Goal: Information Seeking & Learning: Learn about a topic

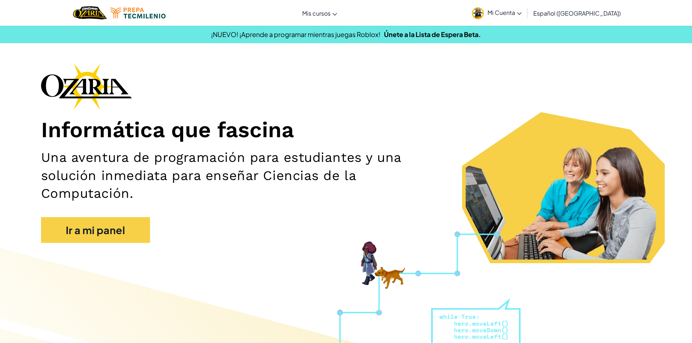
click at [531, 41] on section "¡NUEVO! ¡Aprende a programar mientras juegas Roblox! Únete a la Lista de Espera…" at bounding box center [346, 34] width 692 height 18
click at [521, 15] on span "Mi Cuenta" at bounding box center [505, 13] width 34 height 8
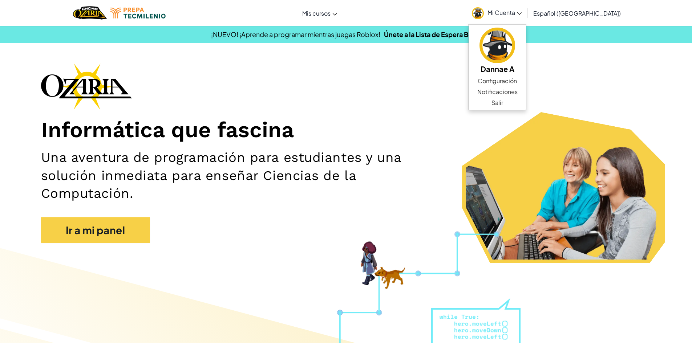
click at [459, 74] on div "Informática que fascina Una aventura de programación para estudiantes y una sol…" at bounding box center [346, 156] width 610 height 187
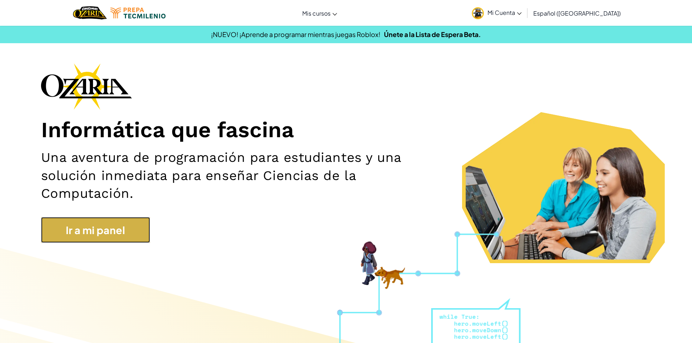
click at [105, 225] on link "Ir a mi panel" at bounding box center [95, 230] width 109 height 26
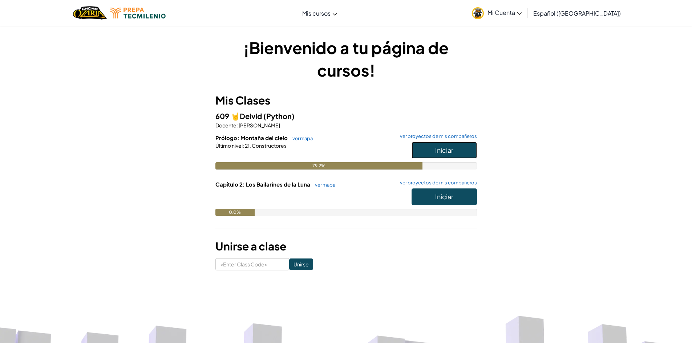
click at [432, 151] on button "Iniciar" at bounding box center [444, 150] width 65 height 17
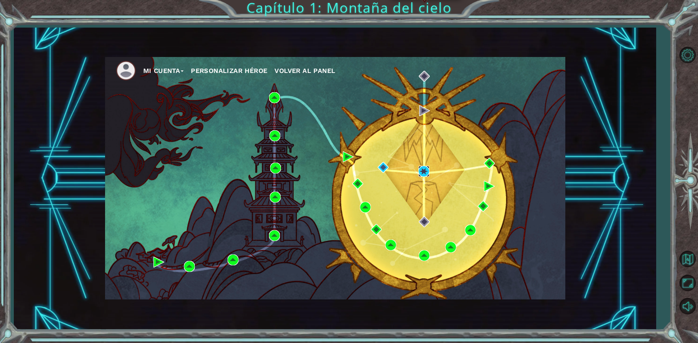
click at [424, 171] on img at bounding box center [423, 171] width 11 height 11
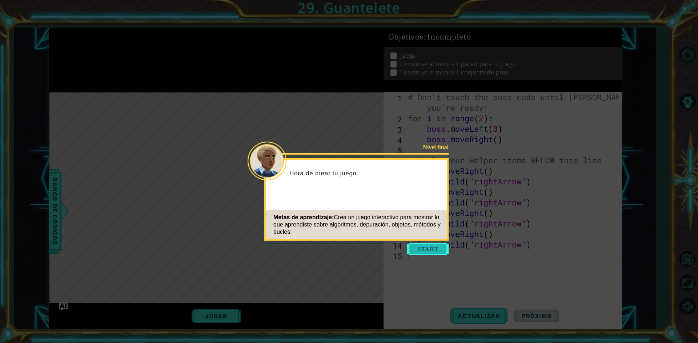
click at [422, 248] on button "Start" at bounding box center [427, 249] width 41 height 12
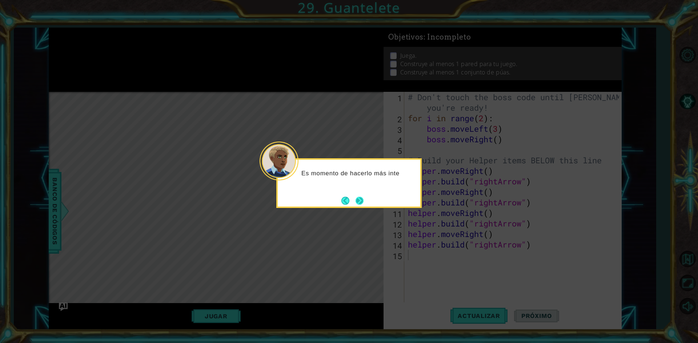
click at [362, 197] on button "Next" at bounding box center [359, 201] width 8 height 8
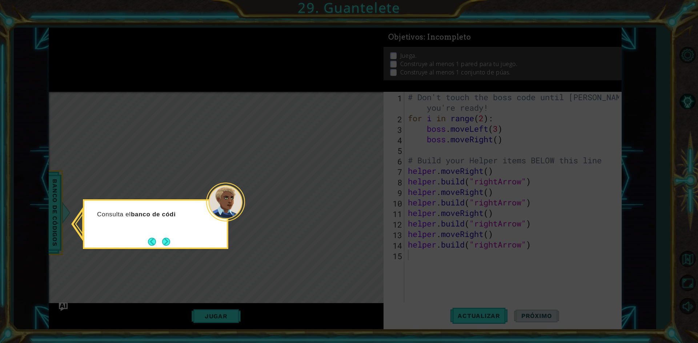
click at [158, 240] on button "Back" at bounding box center [155, 242] width 14 height 8
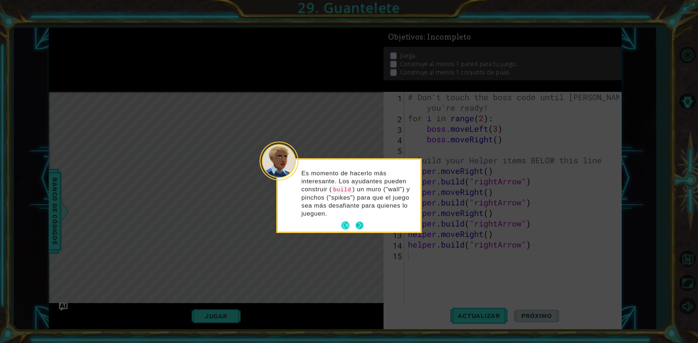
click at [360, 222] on button "Next" at bounding box center [359, 226] width 8 height 8
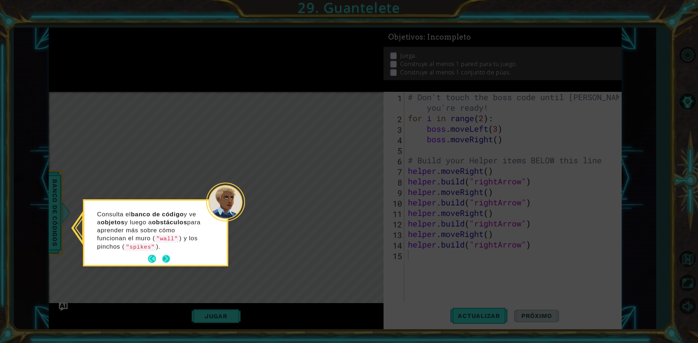
click at [169, 257] on button "Next" at bounding box center [166, 259] width 8 height 8
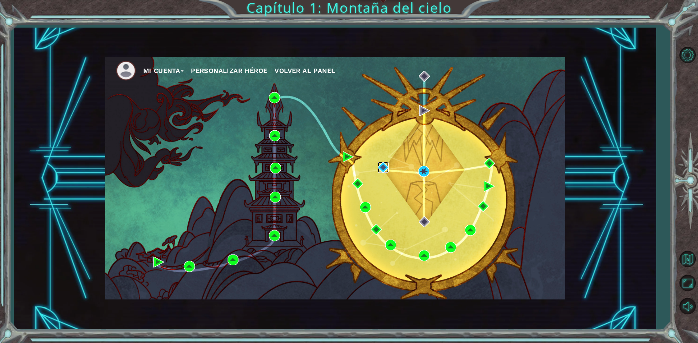
click at [380, 166] on img at bounding box center [383, 167] width 11 height 11
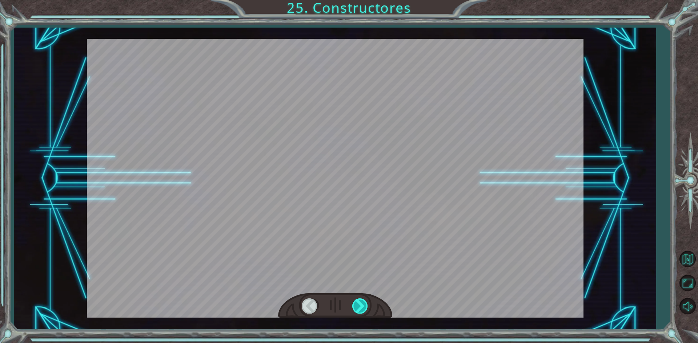
click at [361, 307] on div at bounding box center [360, 306] width 16 height 15
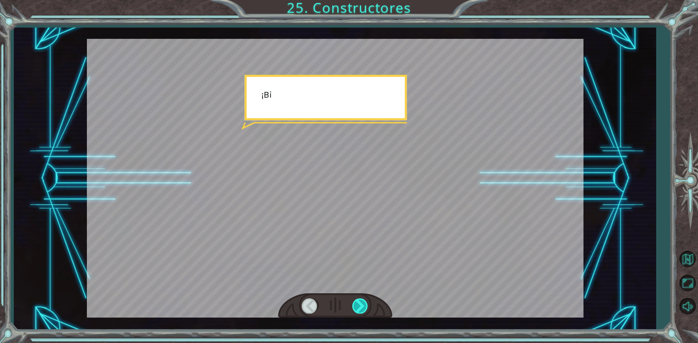
click at [361, 307] on div at bounding box center [360, 306] width 16 height 15
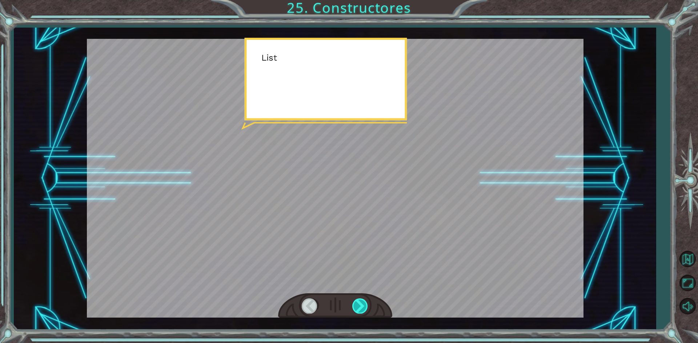
click at [361, 307] on div at bounding box center [360, 306] width 16 height 15
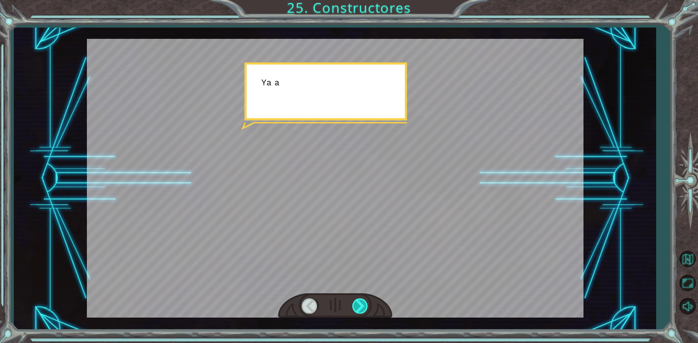
click at [361, 307] on div at bounding box center [360, 306] width 16 height 15
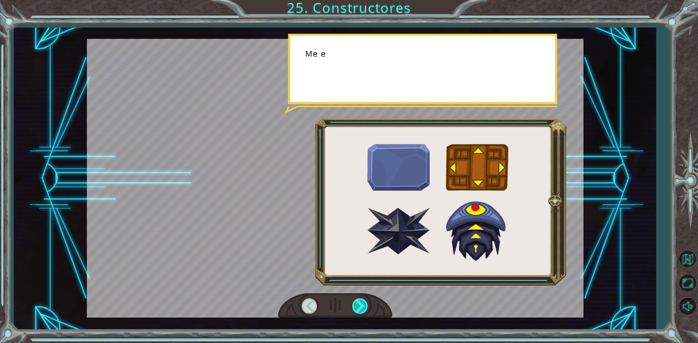
click at [361, 307] on div at bounding box center [360, 306] width 16 height 15
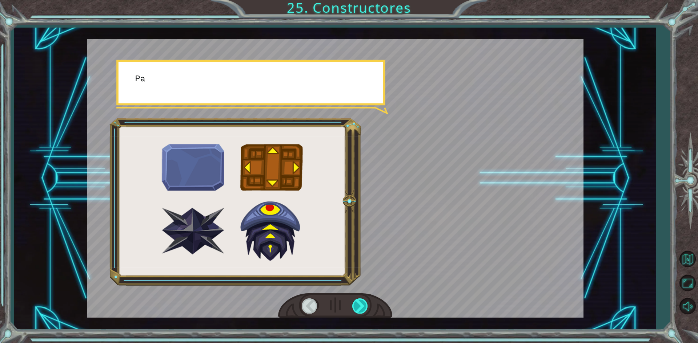
click at [361, 307] on div at bounding box center [360, 306] width 16 height 15
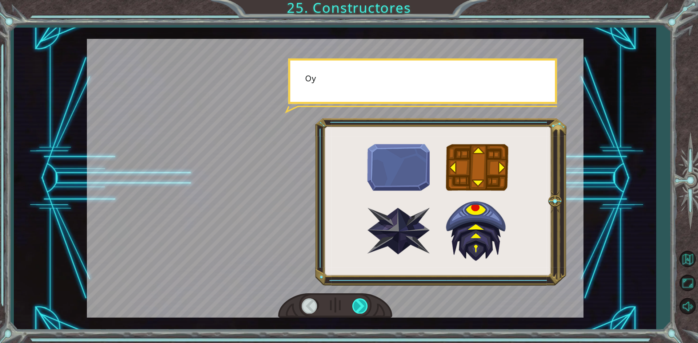
click at [361, 307] on div at bounding box center [360, 306] width 16 height 15
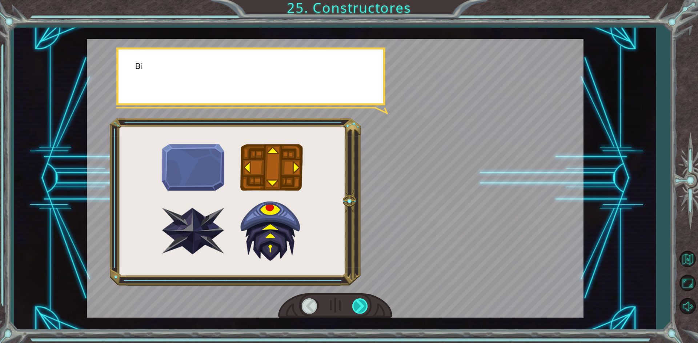
click at [361, 307] on div at bounding box center [360, 306] width 16 height 15
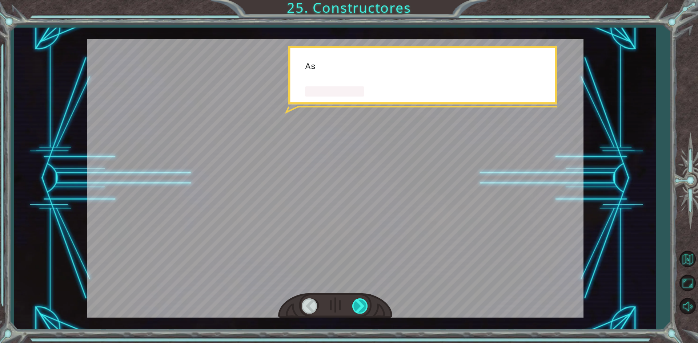
click at [361, 307] on div at bounding box center [360, 306] width 16 height 15
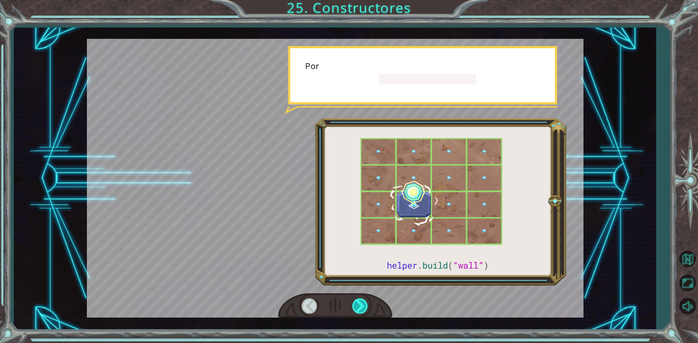
click at [361, 307] on div at bounding box center [360, 306] width 16 height 15
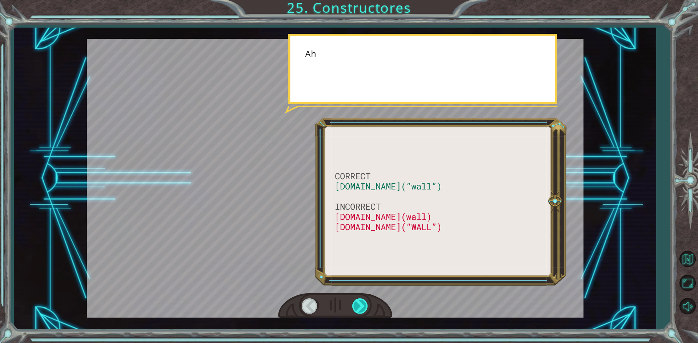
click at [361, 307] on div at bounding box center [360, 306] width 16 height 15
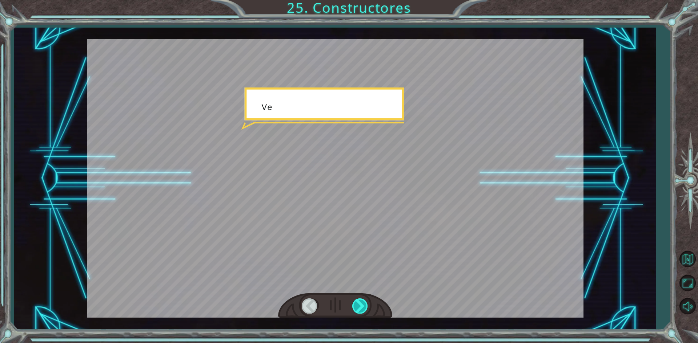
click at [361, 307] on div at bounding box center [360, 306] width 16 height 15
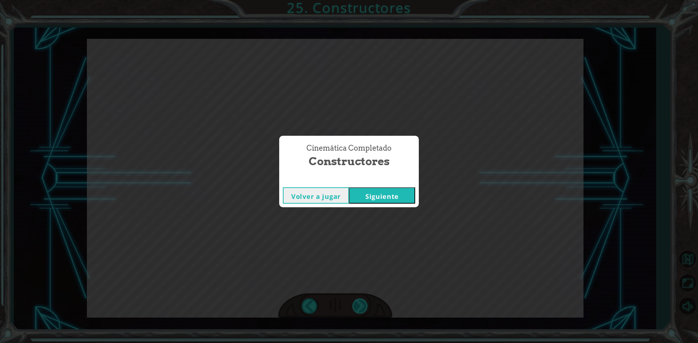
click at [361, 307] on div "Cinemática Completado Constructores Volver a jugar [GEOGRAPHIC_DATA]" at bounding box center [349, 171] width 698 height 343
click at [409, 191] on button "Siguiente" at bounding box center [382, 195] width 66 height 16
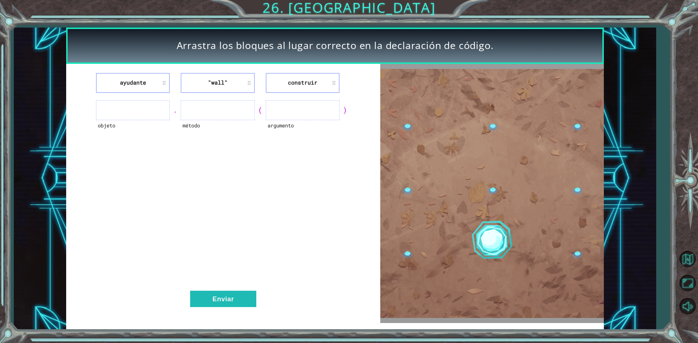
click at [226, 76] on li ""wall"" at bounding box center [218, 83] width 74 height 20
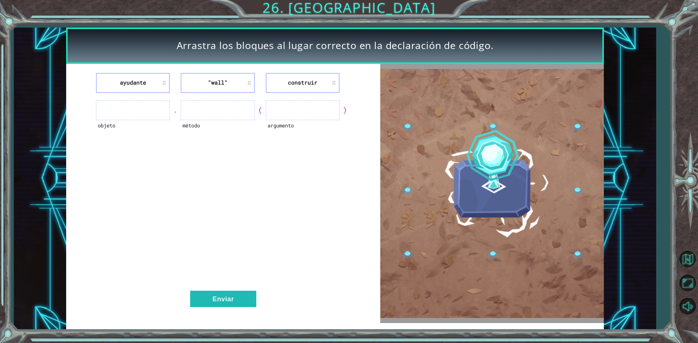
click at [226, 76] on li ""wall"" at bounding box center [218, 83] width 74 height 20
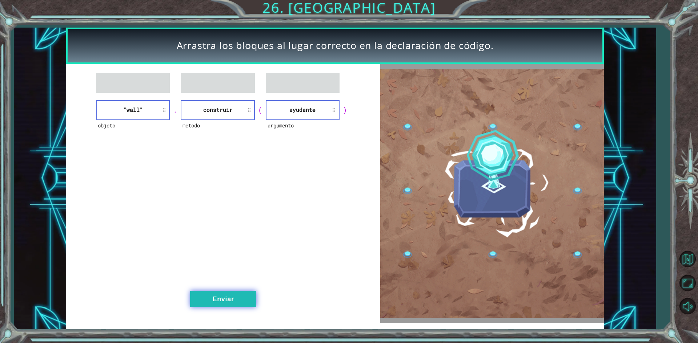
click at [214, 292] on button "Enviar" at bounding box center [223, 299] width 66 height 16
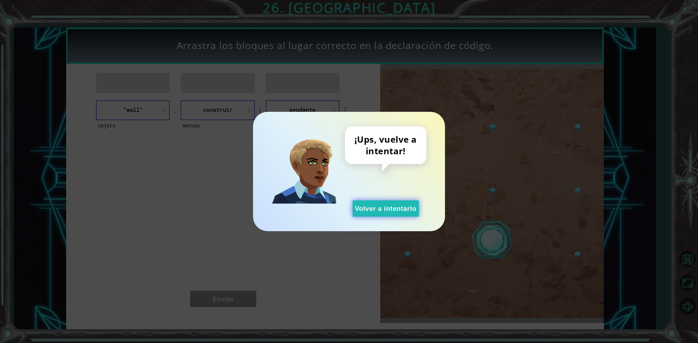
click at [391, 201] on button "Volver a intentarlo" at bounding box center [385, 209] width 66 height 16
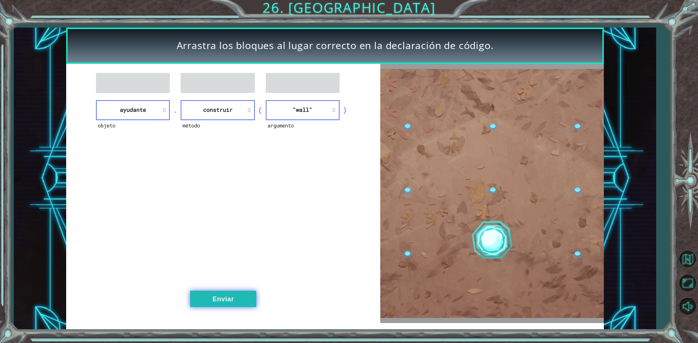
click at [210, 291] on button "Enviar" at bounding box center [223, 299] width 66 height 16
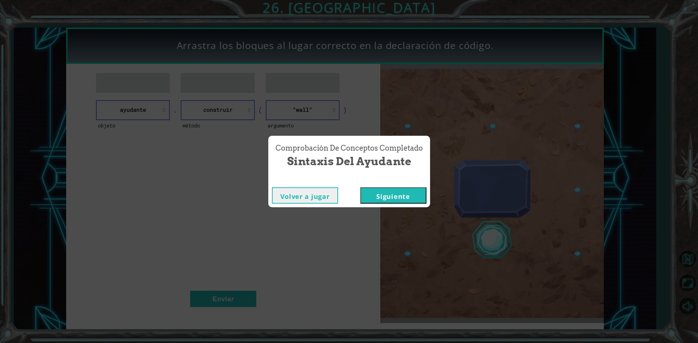
click at [397, 192] on button "Siguiente" at bounding box center [393, 195] width 66 height 16
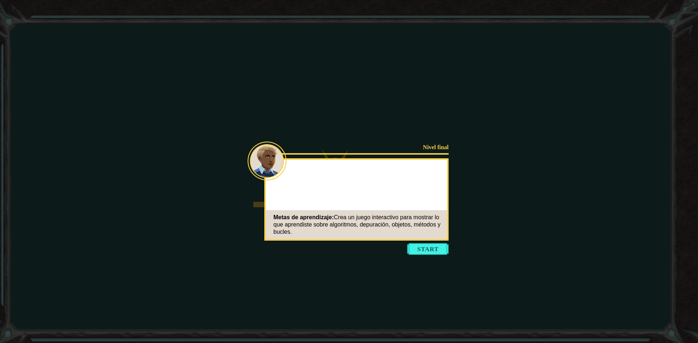
click at [424, 246] on button "Start" at bounding box center [427, 249] width 41 height 12
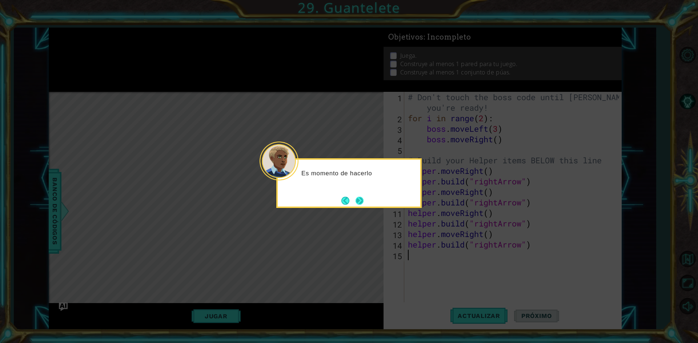
click at [361, 204] on button "Next" at bounding box center [359, 201] width 8 height 8
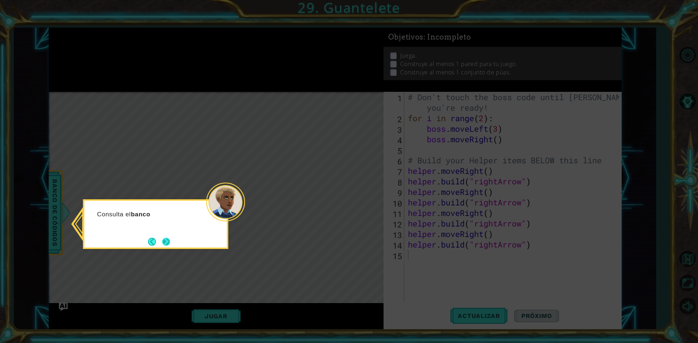
click at [166, 241] on button "Next" at bounding box center [166, 242] width 8 height 8
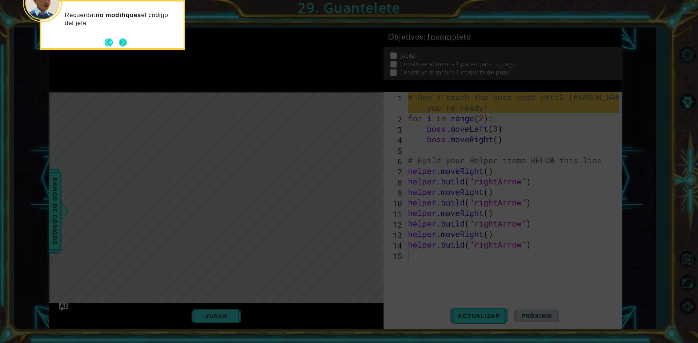
click at [123, 45] on button "Next" at bounding box center [123, 42] width 8 height 8
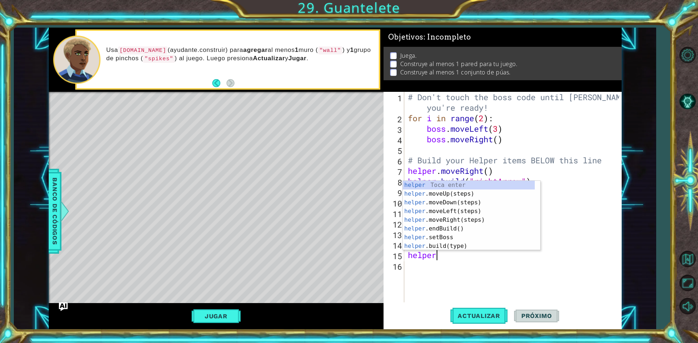
scroll to position [0, 1]
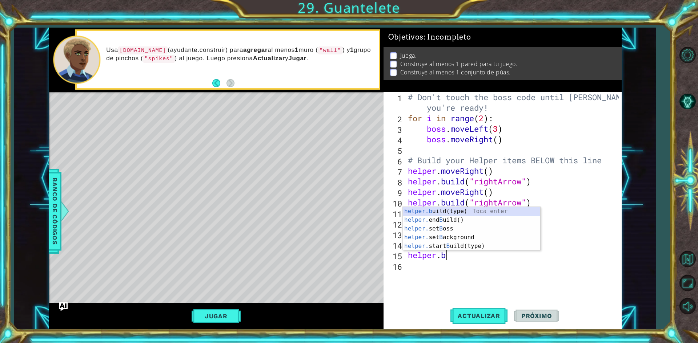
click at [420, 207] on div "helper.b uild(type) Toca enter helper. end B uild() Toca enter helper. set B os…" at bounding box center [471, 237] width 137 height 61
type textarea "[DOMAIN_NAME]("wall")"
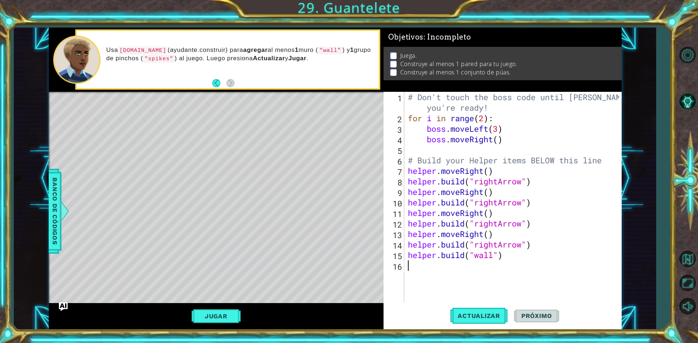
click at [422, 273] on div "# Don't touch the boss code until [PERSON_NAME] says you're ready! for i in ran…" at bounding box center [514, 213] width 216 height 242
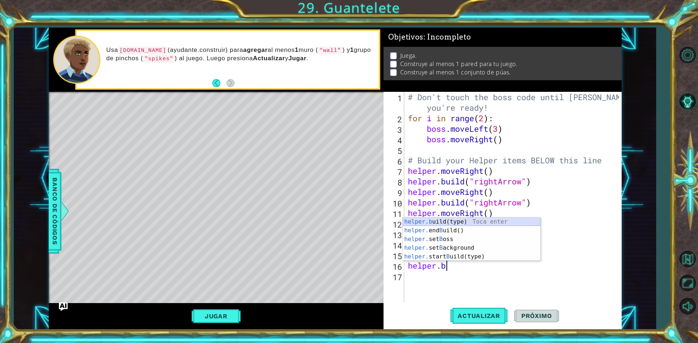
click at [469, 224] on div "helper.b uild(type) Toca enter helper. end B uild() Toca enter helper. set B os…" at bounding box center [471, 248] width 137 height 61
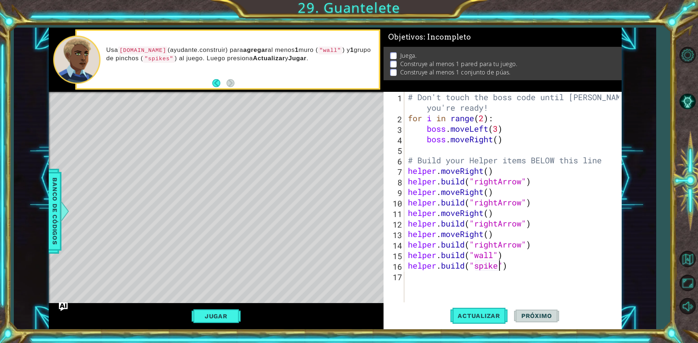
scroll to position [0, 4]
click at [481, 315] on span "Actualizar" at bounding box center [478, 315] width 57 height 7
click at [221, 316] on button "Jugar" at bounding box center [215, 317] width 49 height 14
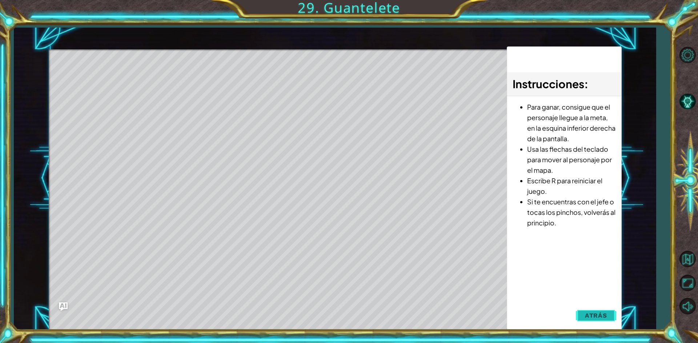
click at [603, 315] on span "Atrás" at bounding box center [596, 315] width 22 height 7
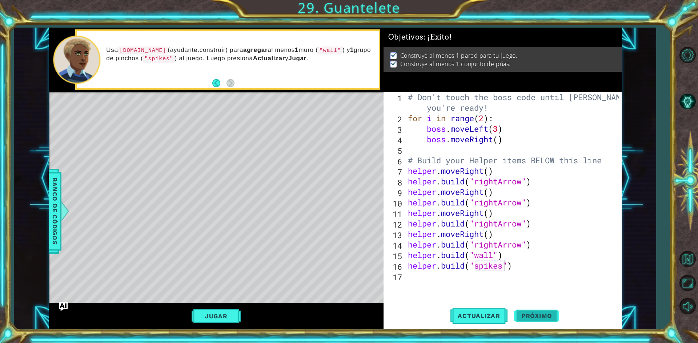
click at [543, 316] on span "Próximo" at bounding box center [536, 316] width 45 height 7
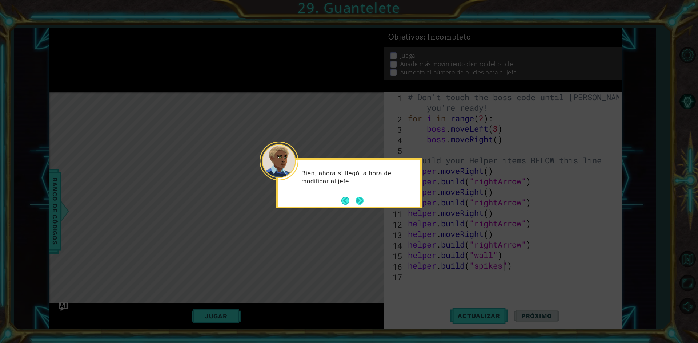
click at [357, 199] on button "Next" at bounding box center [359, 201] width 8 height 8
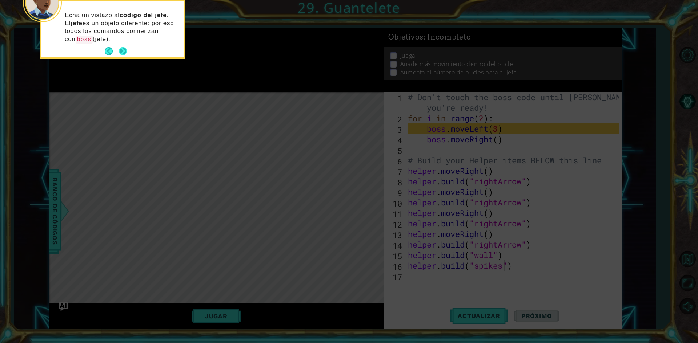
click at [123, 49] on button "Next" at bounding box center [123, 51] width 8 height 8
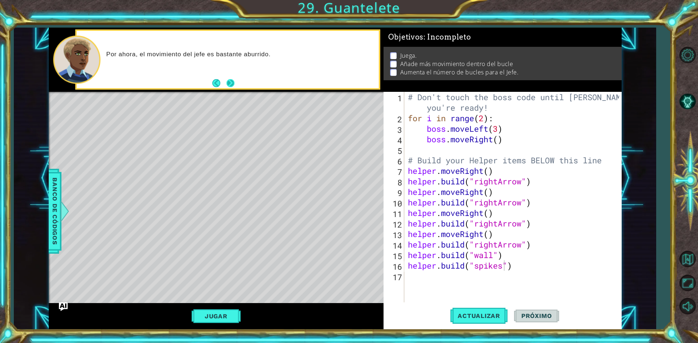
click at [229, 81] on button "Next" at bounding box center [230, 83] width 8 height 8
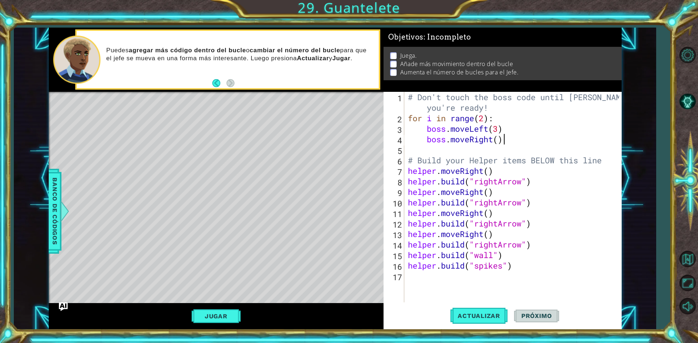
click at [518, 140] on div "# Don't touch the boss code until [PERSON_NAME] says you're ready! for i in ran…" at bounding box center [514, 213] width 216 height 242
type textarea "boss.moveRight()"
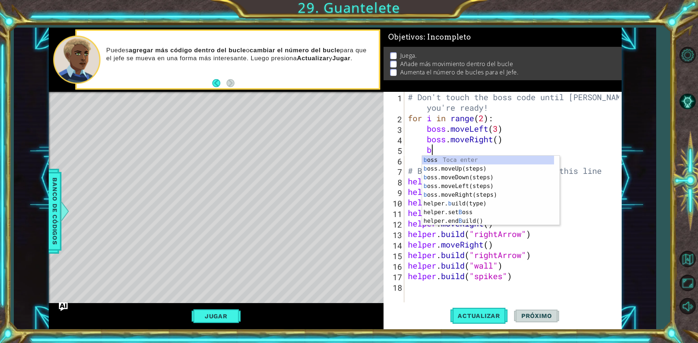
scroll to position [0, 1]
type textarea "bo"
click at [500, 170] on div "bo ss Toca enter bo ss.moveUp(steps) Toca enter bo ss.moveDown(steps) Toca ente…" at bounding box center [490, 195] width 137 height 78
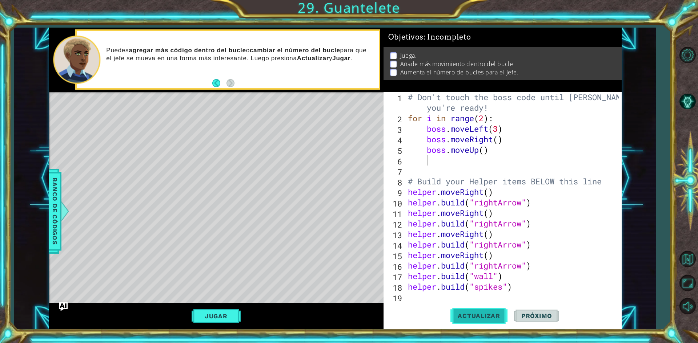
click at [481, 307] on button "Actualizar" at bounding box center [478, 317] width 57 height 24
click at [485, 118] on div "# Don't touch the boss code until [PERSON_NAME] says you're ready! for i in ran…" at bounding box center [514, 213] width 216 height 242
type textarea "for i in range(3):"
click at [472, 321] on button "Actualizar" at bounding box center [478, 317] width 57 height 24
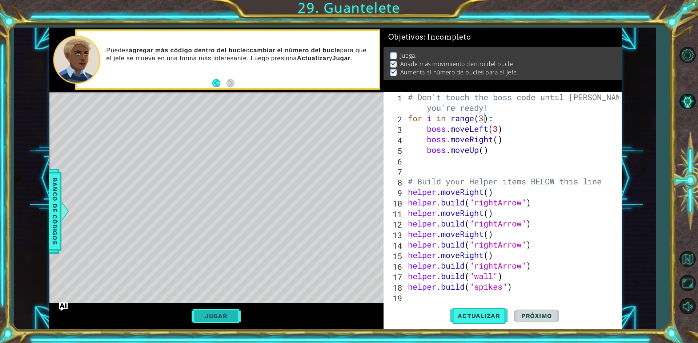
click at [209, 311] on button "Jugar" at bounding box center [215, 317] width 49 height 14
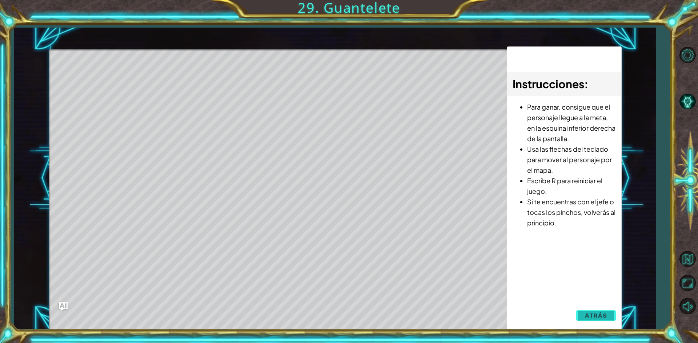
click at [599, 314] on span "Atrás" at bounding box center [596, 315] width 22 height 7
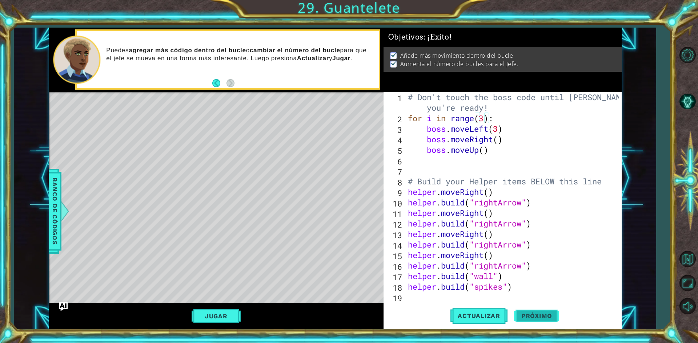
click at [552, 316] on span "Próximo" at bounding box center [536, 316] width 45 height 7
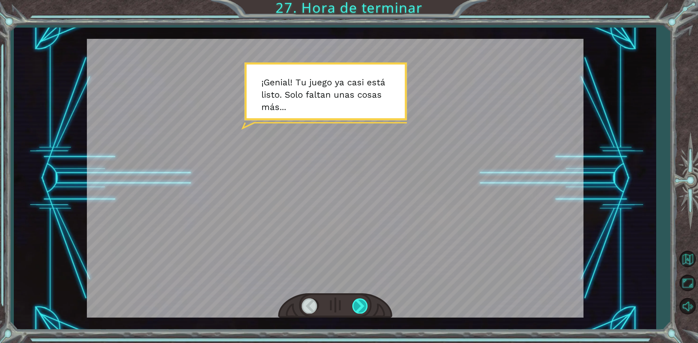
click at [358, 309] on div at bounding box center [360, 306] width 16 height 15
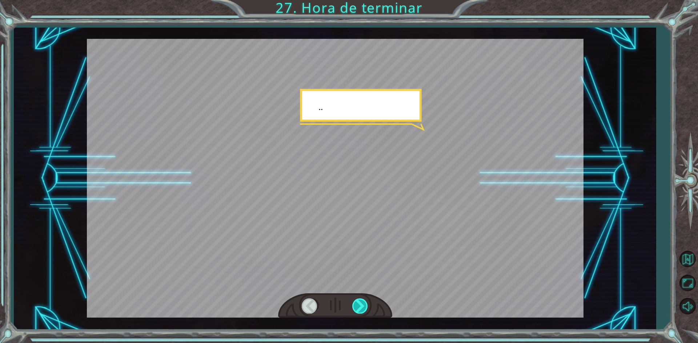
click at [358, 309] on div at bounding box center [360, 306] width 16 height 15
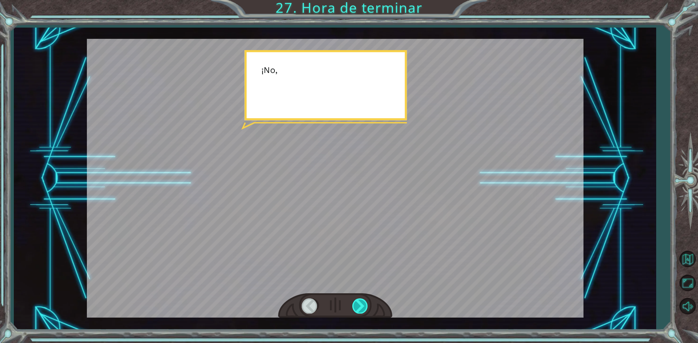
click at [358, 309] on div at bounding box center [360, 306] width 16 height 15
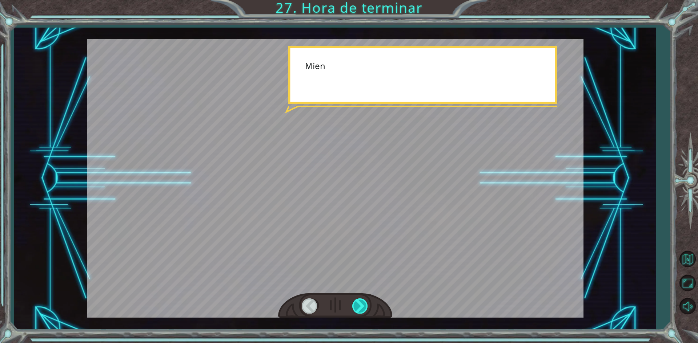
click at [358, 309] on div at bounding box center [360, 306] width 16 height 15
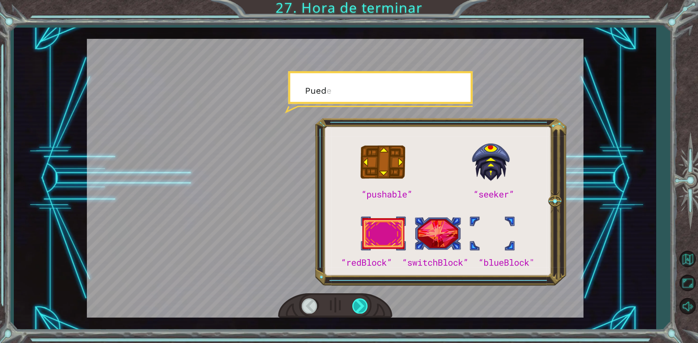
click at [358, 309] on div at bounding box center [360, 306] width 16 height 15
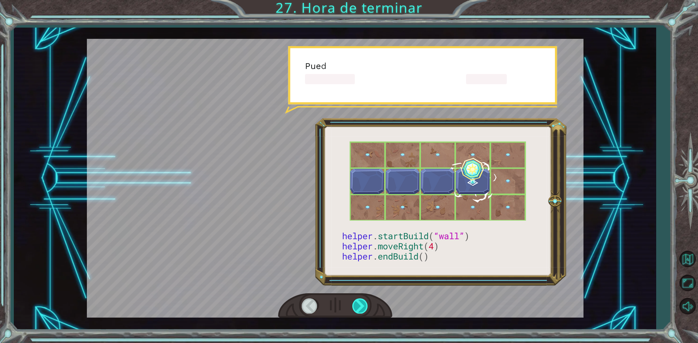
click at [358, 309] on div at bounding box center [360, 306] width 16 height 15
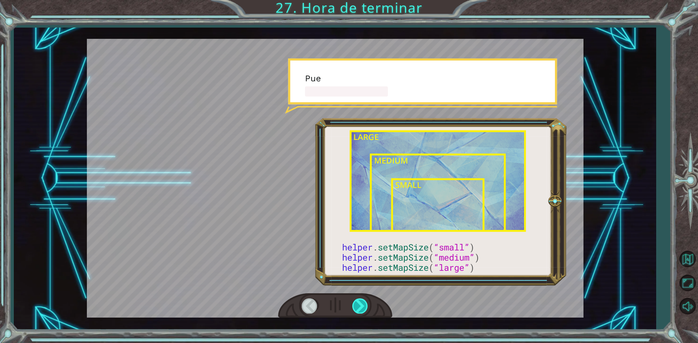
click at [358, 309] on div at bounding box center [360, 306] width 16 height 15
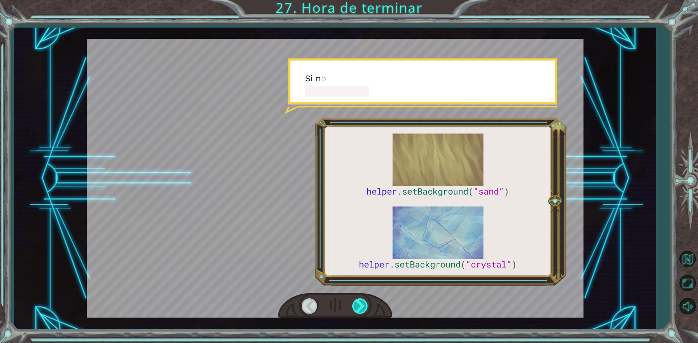
click at [358, 309] on div at bounding box center [360, 306] width 16 height 15
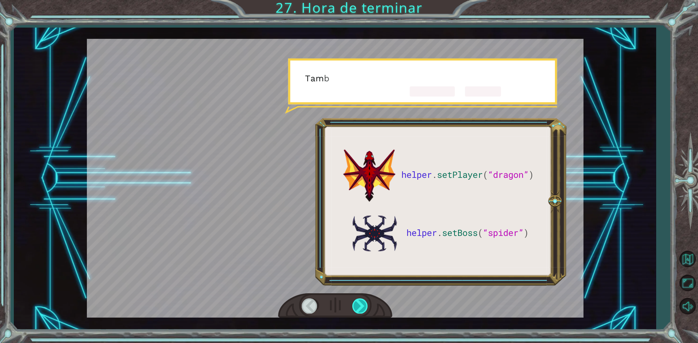
click at [358, 309] on div at bounding box center [360, 306] width 16 height 15
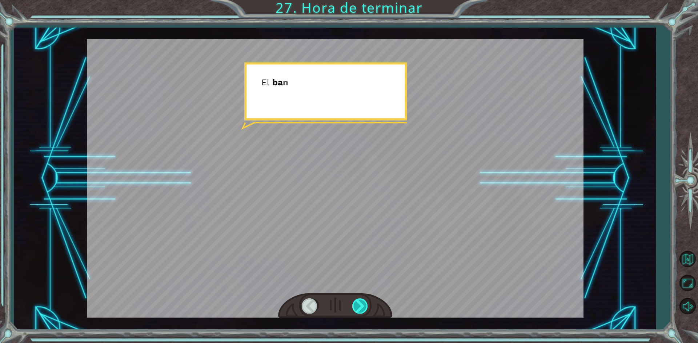
click at [358, 309] on div at bounding box center [360, 306] width 16 height 15
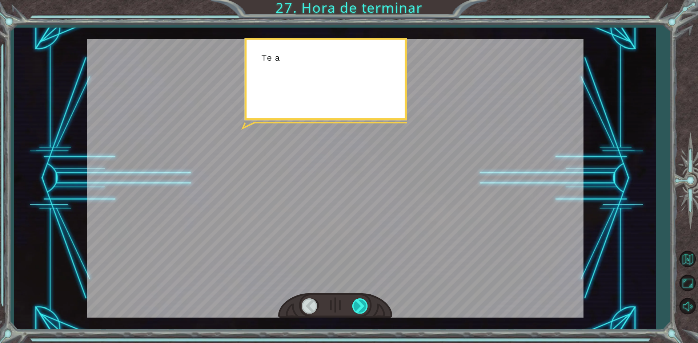
click at [358, 309] on div at bounding box center [360, 306] width 16 height 15
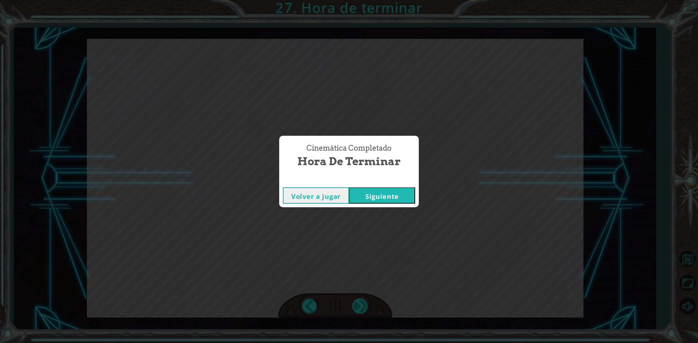
click at [358, 0] on div "helper . setPlayer ( “dragon” ) helper . setBoss ( “spider” ) ¡ G e n i a l ! T…" at bounding box center [349, 0] width 698 height 0
click at [372, 186] on div "Volver a jugar [GEOGRAPHIC_DATA]" at bounding box center [349, 196] width 140 height 24
click at [367, 197] on button "Siguiente" at bounding box center [382, 195] width 66 height 16
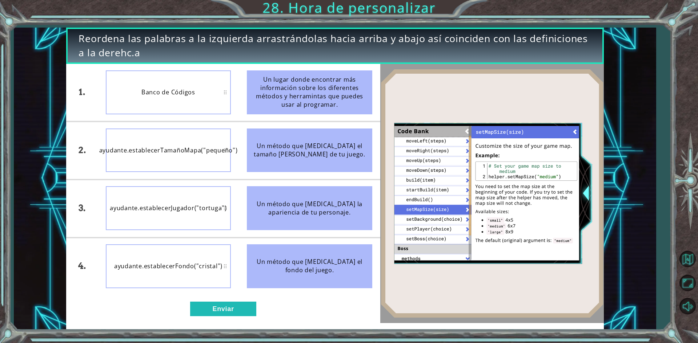
click at [234, 301] on div "1. 2. 3. 4. Banco de Códigos ayudante.establecerTamañoMapa("pequeño") ayudante.…" at bounding box center [223, 193] width 314 height 259
click at [233, 306] on button "Enviar" at bounding box center [223, 309] width 66 height 15
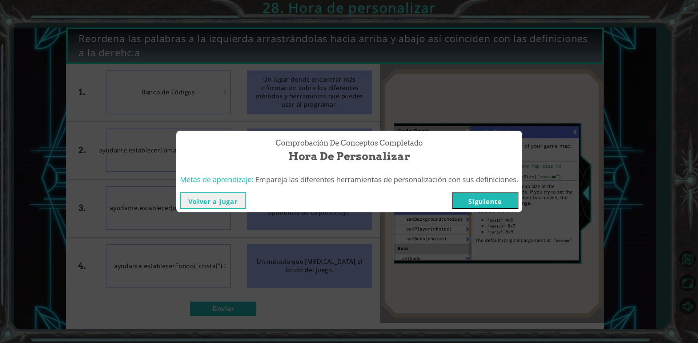
click at [476, 200] on button "Siguiente" at bounding box center [485, 201] width 66 height 16
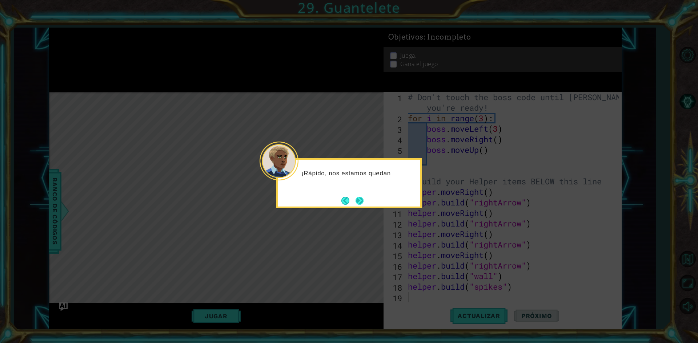
click at [363, 202] on button "Next" at bounding box center [359, 201] width 8 height 8
click at [366, 202] on div "El" at bounding box center [348, 183] width 145 height 50
click at [366, 202] on div "El último" at bounding box center [348, 183] width 145 height 50
click at [362, 199] on button "Next" at bounding box center [359, 201] width 8 height 8
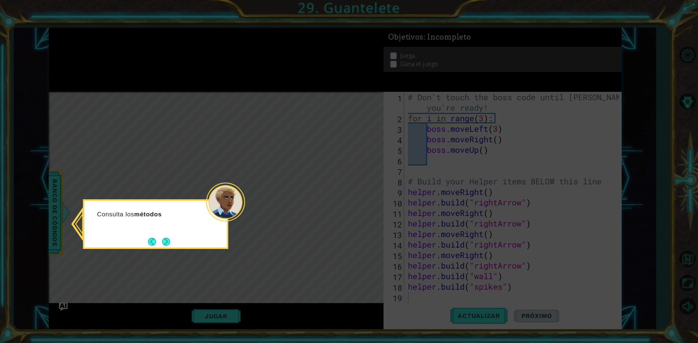
click at [163, 242] on button "Next" at bounding box center [166, 242] width 8 height 8
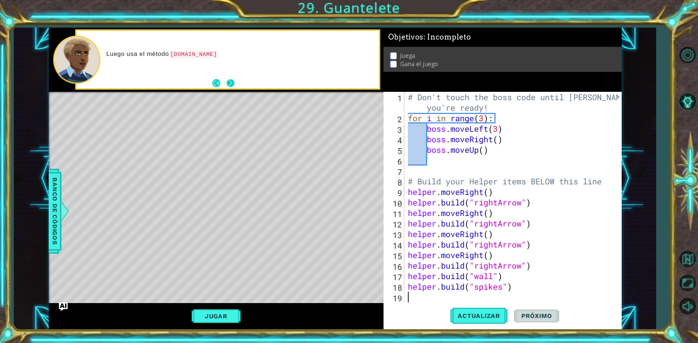
click at [234, 84] on button "Next" at bounding box center [230, 83] width 8 height 8
click at [235, 84] on div at bounding box center [228, 59] width 302 height 57
click at [235, 84] on div "Pru" at bounding box center [228, 59] width 302 height 57
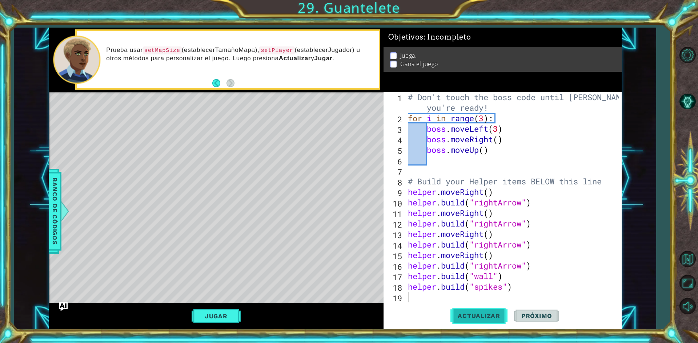
click at [485, 326] on button "Actualizar" at bounding box center [478, 317] width 57 height 24
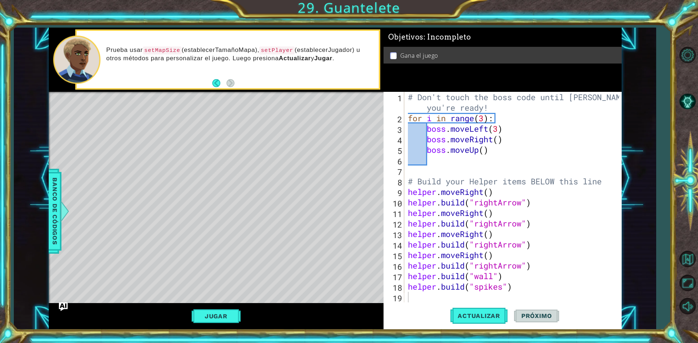
click at [228, 307] on div "Jugar" at bounding box center [216, 316] width 335 height 26
click at [422, 298] on div "# Don't touch the boss code until [PERSON_NAME] says you're ready! for i in ran…" at bounding box center [514, 213] width 216 height 242
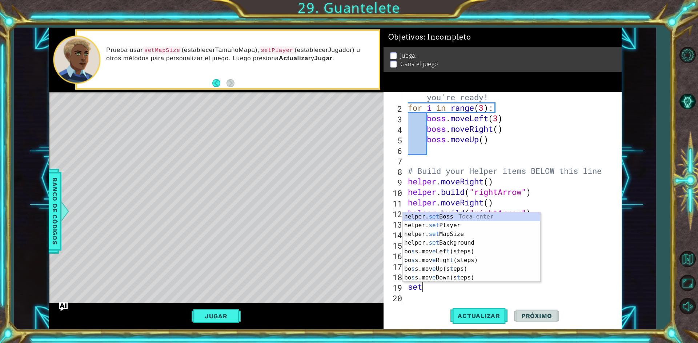
scroll to position [0, 0]
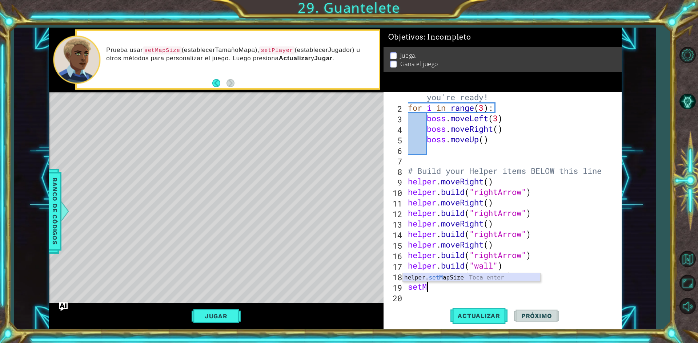
click at [445, 277] on div "helper. setM apSize Toca enter" at bounding box center [471, 287] width 137 height 26
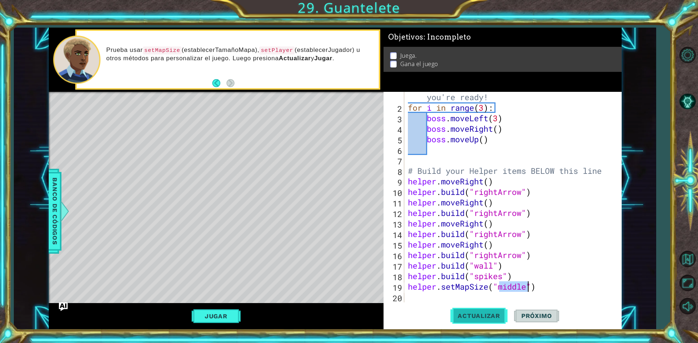
type textarea "helper.setMapSize("middle")"
click at [471, 311] on button "Actualizar" at bounding box center [478, 317] width 57 height 24
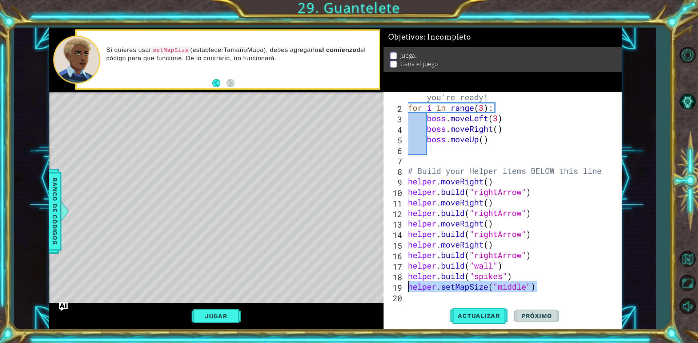
drag, startPoint x: 545, startPoint y: 290, endPoint x: 409, endPoint y: 290, distance: 136.6
click at [409, 290] on div "# Don't touch the boss code until [PERSON_NAME] says you're ready! for i in ran…" at bounding box center [511, 202] width 211 height 242
click at [424, 157] on div "# Don't touch the boss code until [PERSON_NAME] says you're ready! for i in ran…" at bounding box center [511, 202] width 211 height 242
click at [426, 94] on div "# Don't touch the boss code until [PERSON_NAME] says you're ready! for i in ran…" at bounding box center [511, 202] width 211 height 242
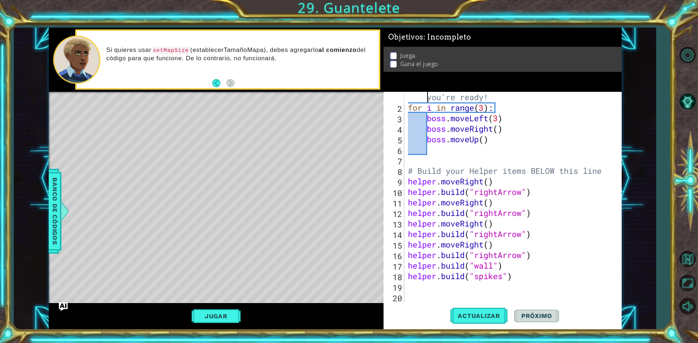
click at [410, 96] on div "# Don't touch the boss code until [PERSON_NAME] says you're ready! for i in ran…" at bounding box center [511, 202] width 211 height 242
click at [493, 96] on div "# Don't touch the boss code until [PERSON_NAME] says you're ready! for i in ran…" at bounding box center [511, 202] width 211 height 242
click at [416, 166] on div "# Don't touch the boss code until [PERSON_NAME] says you're ready! for i in ran…" at bounding box center [511, 202] width 211 height 242
type textarea "# Build your Helper items BELOW this line"
click at [415, 157] on div "# Don't touch the boss code until [PERSON_NAME] says you're ready! for i in ran…" at bounding box center [511, 202] width 211 height 242
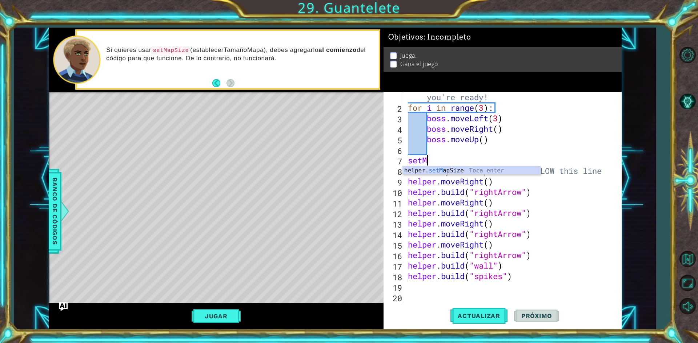
scroll to position [0, 0]
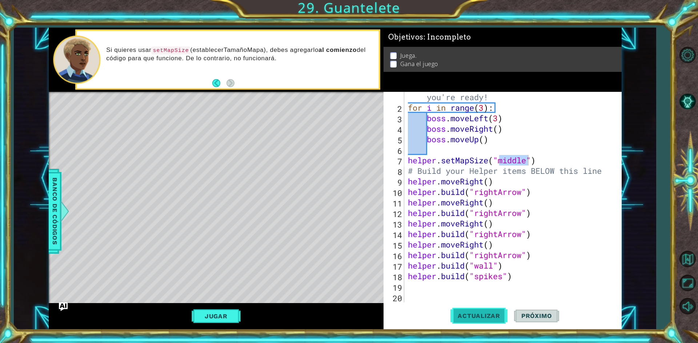
click at [472, 317] on span "Actualizar" at bounding box center [478, 315] width 57 height 7
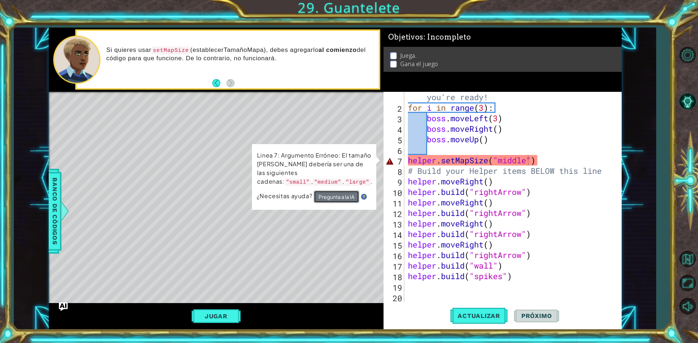
click at [327, 193] on button "Pregunta a la IA" at bounding box center [336, 197] width 45 height 12
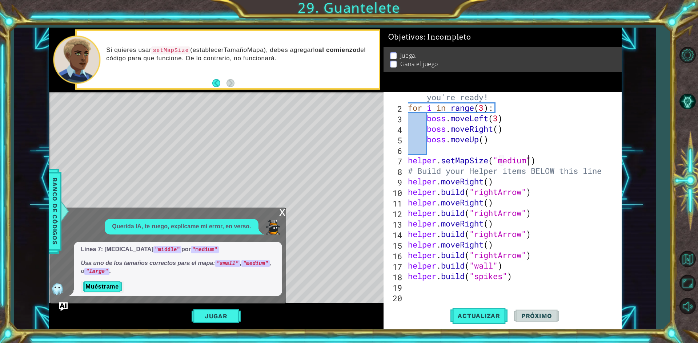
scroll to position [0, 5]
type textarea "helper.setMapSize("medium")"
click at [474, 314] on span "Actualizar" at bounding box center [478, 315] width 57 height 7
click at [223, 314] on button "Jugar" at bounding box center [215, 317] width 49 height 14
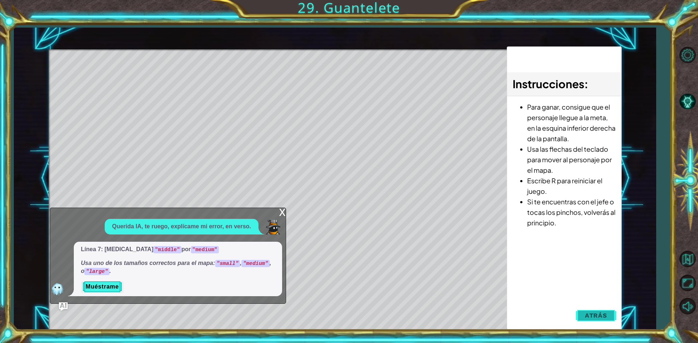
click at [585, 314] on button "Atrás" at bounding box center [596, 316] width 40 height 15
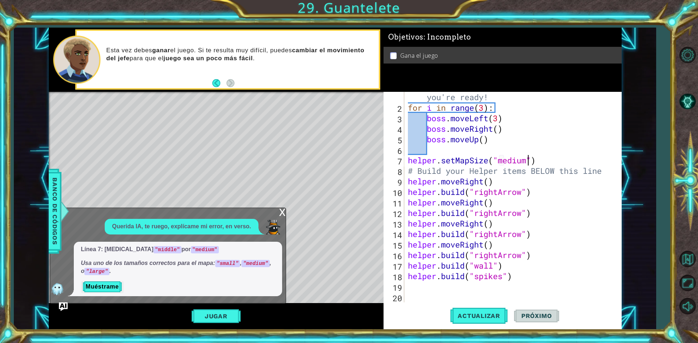
click at [283, 212] on div "x" at bounding box center [282, 211] width 7 height 7
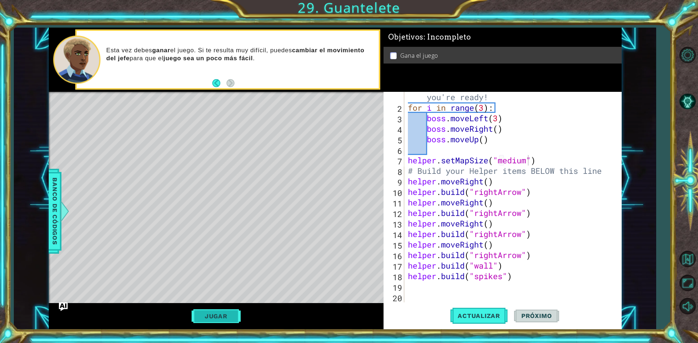
click at [227, 310] on button "Jugar" at bounding box center [215, 317] width 49 height 14
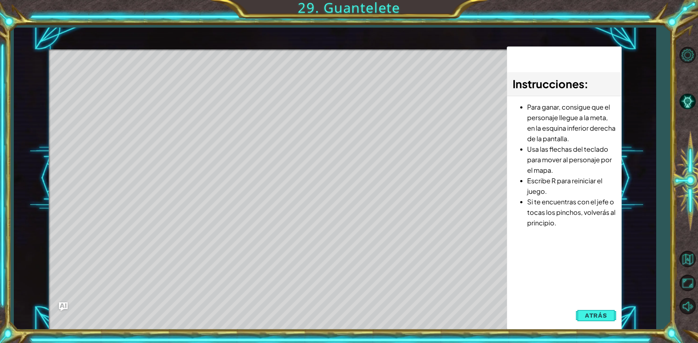
click at [600, 326] on div "Instrucciones : Para ganar, consigue que el personaje llegue a la meta, en la e…" at bounding box center [564, 189] width 114 height 284
click at [597, 314] on span "Atrás" at bounding box center [596, 315] width 22 height 7
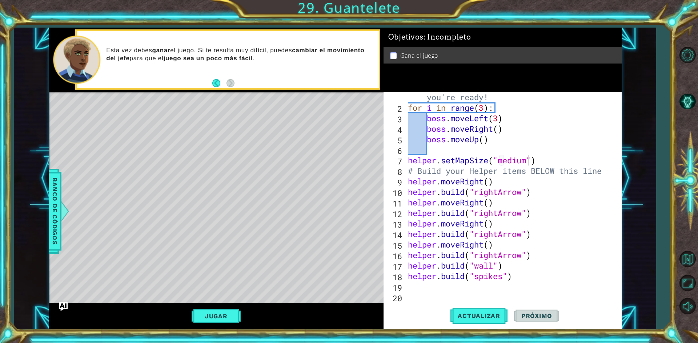
scroll to position [0, 0]
click at [497, 294] on div "# Don't touch the boss code until [PERSON_NAME] says you're ready! for i in ran…" at bounding box center [511, 202] width 211 height 242
click at [496, 289] on div "# Don't touch the boss code until [PERSON_NAME] says you're ready! for i in ran…" at bounding box center [511, 202] width 211 height 242
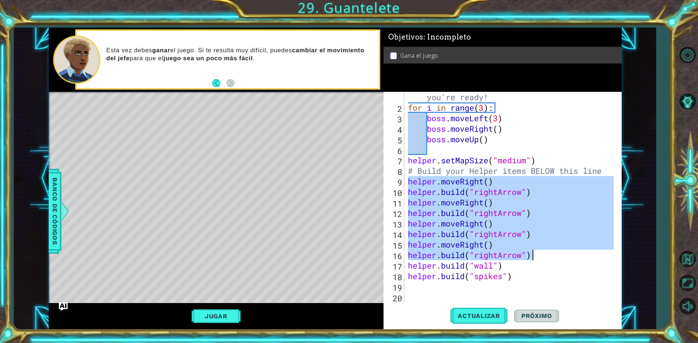
drag, startPoint x: 410, startPoint y: 182, endPoint x: 535, endPoint y: 250, distance: 142.4
click at [535, 250] on div "# Don't touch the boss code until [PERSON_NAME] says you're ready! for i in ran…" at bounding box center [511, 202] width 211 height 242
type textarea "helper.moveRight() [DOMAIN_NAME]("rightArrow")"
click at [409, 283] on div "# Don't touch the boss code until [PERSON_NAME] says you're ready! for i in ran…" at bounding box center [511, 202] width 211 height 242
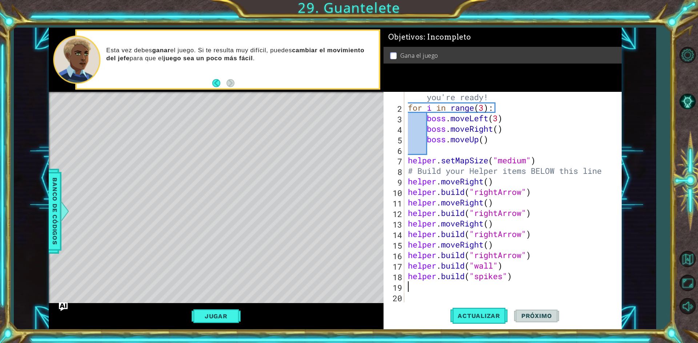
paste textarea "[DOMAIN_NAME]("rightArrow")"
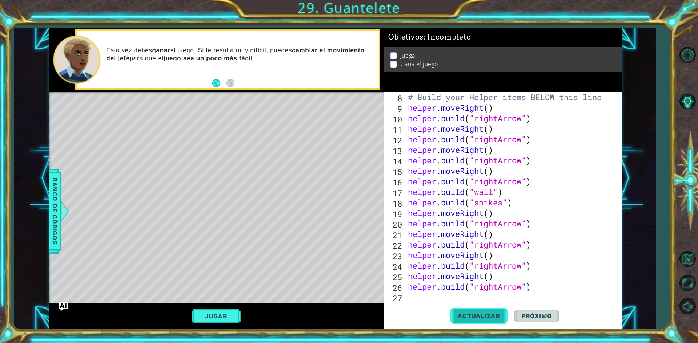
click at [461, 312] on button "Actualizar" at bounding box center [478, 317] width 57 height 24
click at [234, 320] on button "Jugar" at bounding box center [215, 317] width 49 height 14
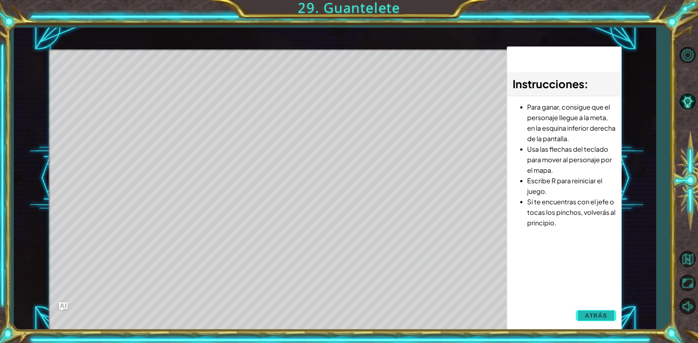
click at [610, 311] on button "Atrás" at bounding box center [596, 316] width 40 height 15
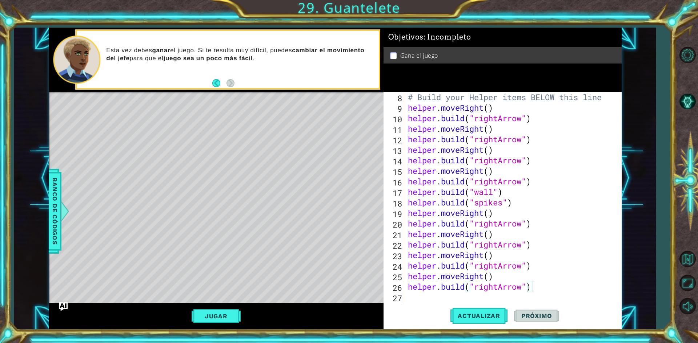
click at [527, 317] on span "Próximo" at bounding box center [536, 315] width 45 height 7
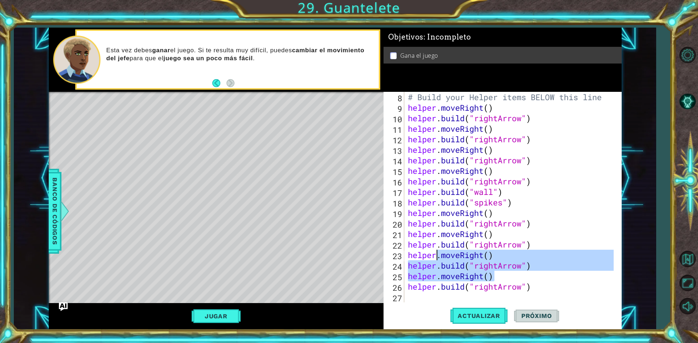
drag, startPoint x: 551, startPoint y: 279, endPoint x: 469, endPoint y: 257, distance: 85.1
click at [453, 256] on div "# Build your Helper items BELOW this line helper . moveRight ( ) helper . build…" at bounding box center [511, 208] width 211 height 232
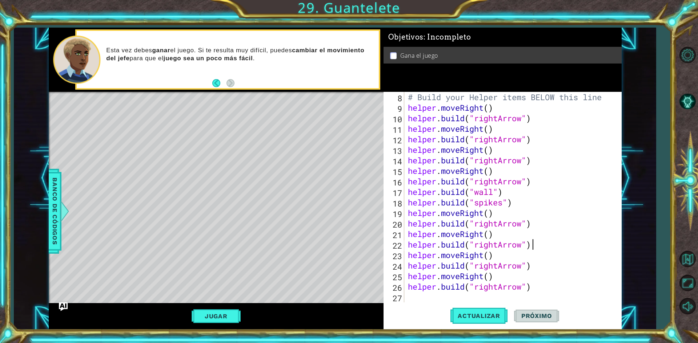
click at [553, 240] on div "# Build your Helper items BELOW this line helper . moveRight ( ) helper . build…" at bounding box center [511, 208] width 211 height 232
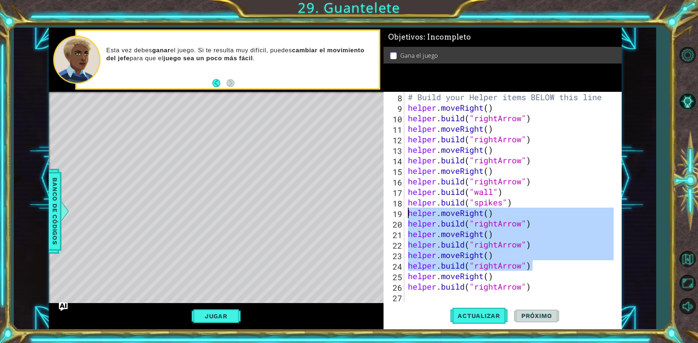
drag, startPoint x: 531, startPoint y: 265, endPoint x: 403, endPoint y: 215, distance: 136.8
click at [403, 215] on div "[DOMAIN_NAME]("rightArrow") 8 9 10 11 12 13 14 15 16 17 18 19 20 21 22 23 24 25…" at bounding box center [500, 197] width 235 height 211
type textarea "helper.moveRight() [DOMAIN_NAME]("rightArrow")"
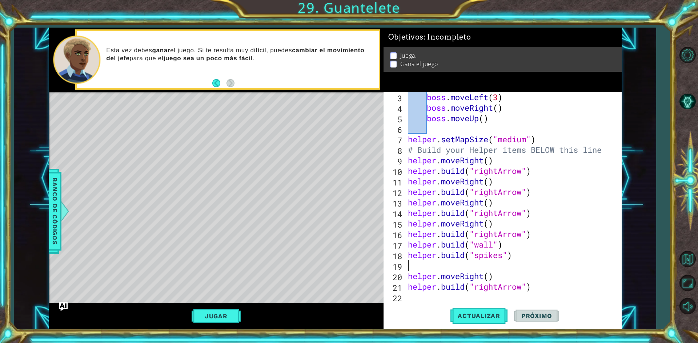
type textarea "[DOMAIN_NAME]("spikes")"
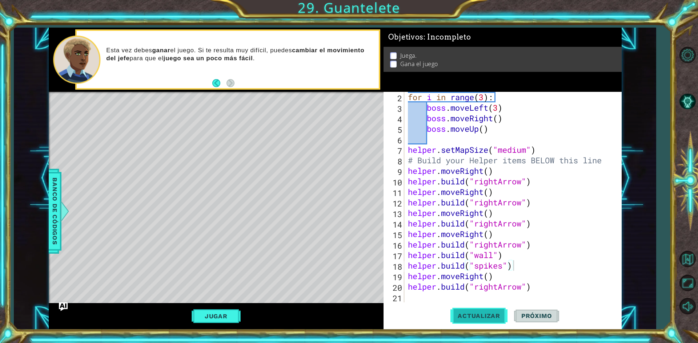
click at [483, 312] on span "Actualizar" at bounding box center [478, 315] width 57 height 7
click at [488, 296] on div "for i in range ( 3 ) : boss . moveLeft ( 3 ) boss . moveRight ( ) boss . moveUp…" at bounding box center [511, 208] width 211 height 232
click at [409, 277] on div "for i in range ( 3 ) : boss . moveLeft ( 3 ) boss . moveRight ( ) boss . moveUp…" at bounding box center [511, 208] width 211 height 232
type textarea "helper.moveRight()"
click at [420, 301] on div "for i in range ( 3 ) : boss . moveLeft ( 3 ) boss . moveRight ( ) boss . moveUp…" at bounding box center [511, 208] width 211 height 232
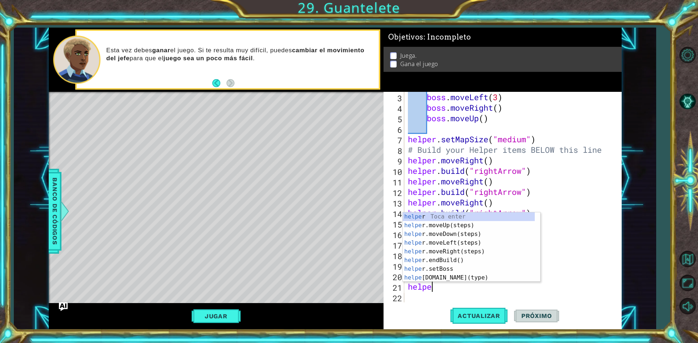
scroll to position [0, 1]
type textarea "helper"
click at [471, 252] on div "helper Toca enter helper .moveUp(steps) Toca enter helper .moveDown(steps) Toca…" at bounding box center [469, 256] width 132 height 87
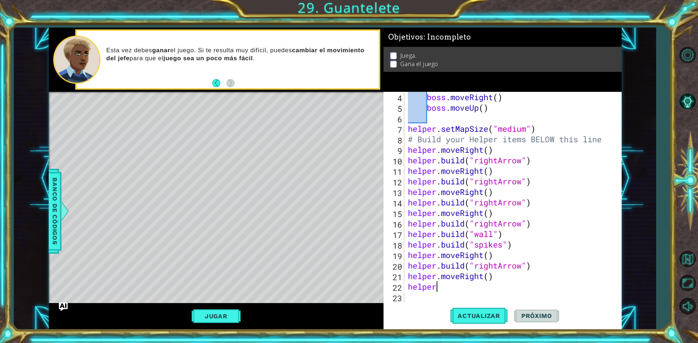
scroll to position [0, 1]
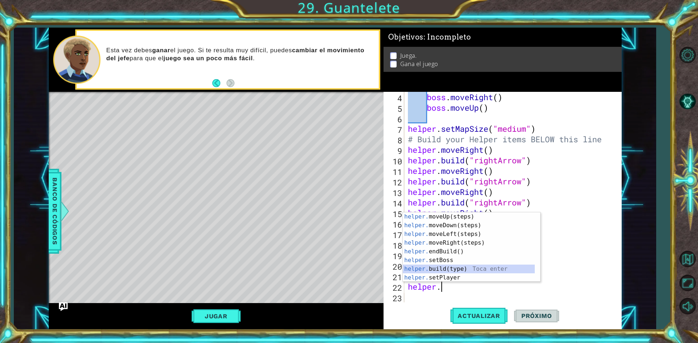
click at [469, 269] on div "helper. moveUp(steps) Toca enter helper. moveDown(steps) Toca enter helper. mov…" at bounding box center [469, 256] width 132 height 87
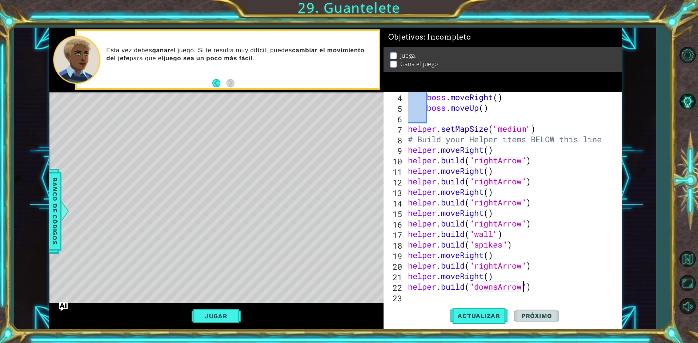
scroll to position [0, 5]
click at [494, 318] on span "Actualizar" at bounding box center [478, 315] width 57 height 7
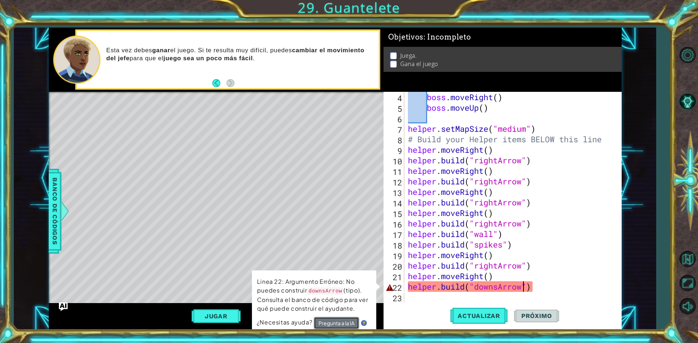
click at [338, 319] on button "Pregunta a la IA" at bounding box center [336, 323] width 45 height 12
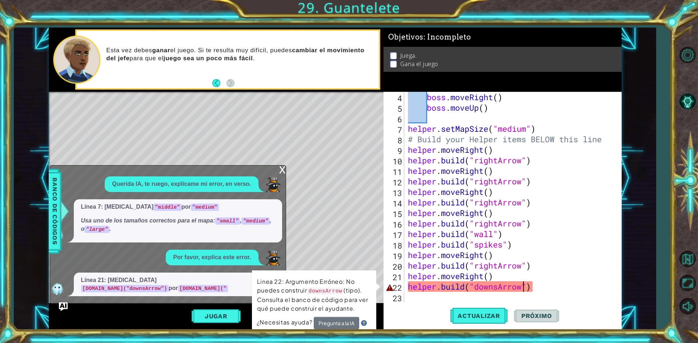
click at [355, 260] on div "Level Map" at bounding box center [217, 199] width 336 height 214
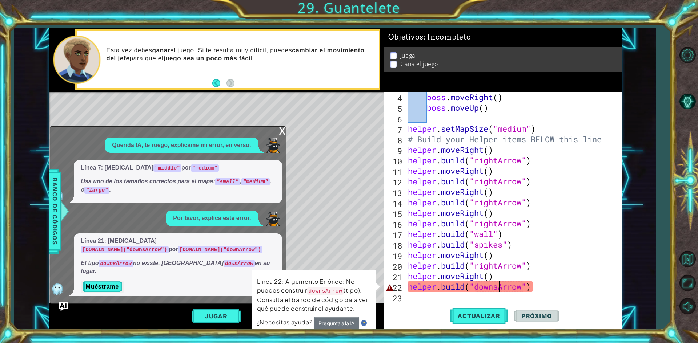
click at [499, 288] on div "boss . moveRight ( ) boss . moveUp ( ) helper . setMapSize ( "medium" ) # Build…" at bounding box center [511, 208] width 211 height 232
type textarea "[DOMAIN_NAME]("downArrow")"
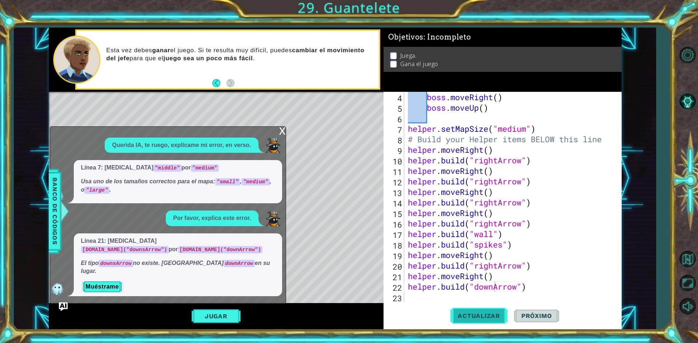
click at [488, 311] on button "Actualizar" at bounding box center [478, 317] width 57 height 24
click at [427, 299] on div "boss . moveRight ( ) boss . moveUp ( ) helper . setMapSize ( "medium" ) # Build…" at bounding box center [511, 208] width 211 height 232
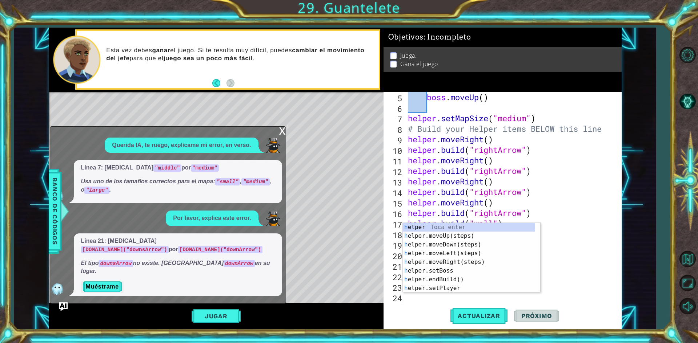
scroll to position [53, 0]
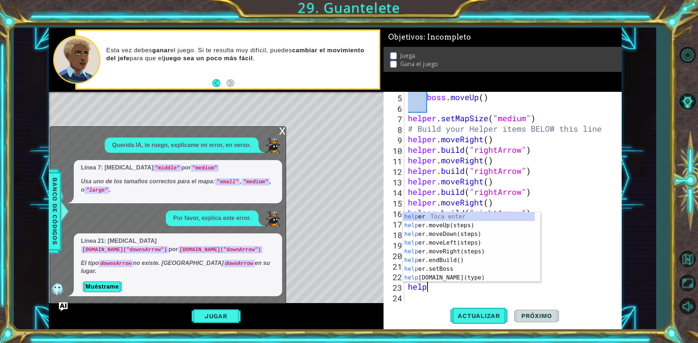
type textarea "helpe"
click at [444, 232] on div "helpe r Toca enter helpe r.moveUp(steps) Toca enter helpe r.moveDown(steps) Toc…" at bounding box center [469, 256] width 132 height 87
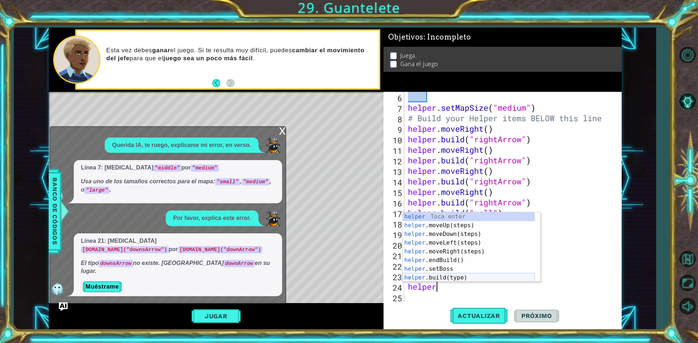
click at [472, 274] on div "helper Toca enter helper .moveUp(steps) Toca enter helper .moveDown(steps) Toca…" at bounding box center [469, 256] width 132 height 87
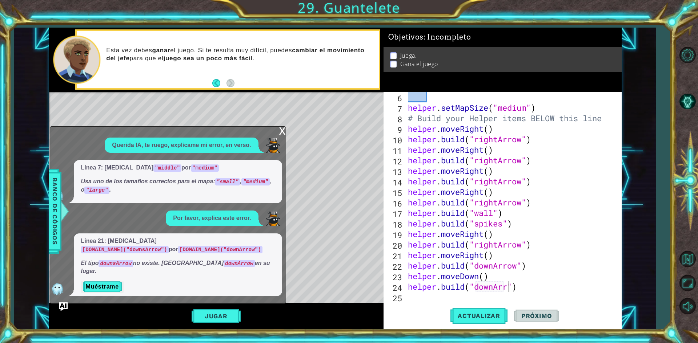
scroll to position [0, 5]
type textarea "[DOMAIN_NAME]("downArrow")"
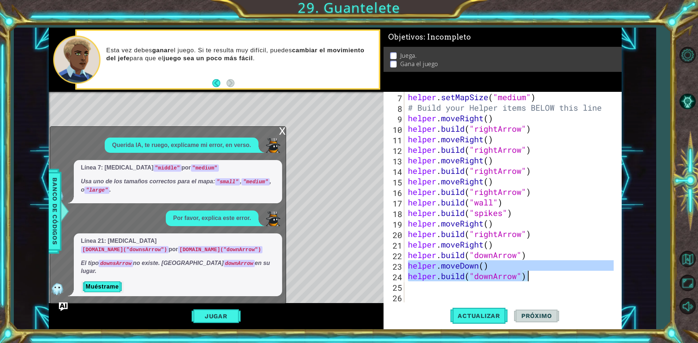
drag, startPoint x: 410, startPoint y: 266, endPoint x: 528, endPoint y: 280, distance: 119.3
click at [528, 280] on div "helper . setMapSize ( "medium" ) # Build your Helper items BELOW this line help…" at bounding box center [511, 208] width 211 height 232
type textarea "helper.moveDown() [DOMAIN_NAME]("downArrow")"
click at [432, 290] on div "helper . setMapSize ( "medium" ) # Build your Helper items BELOW this line help…" at bounding box center [511, 208] width 211 height 232
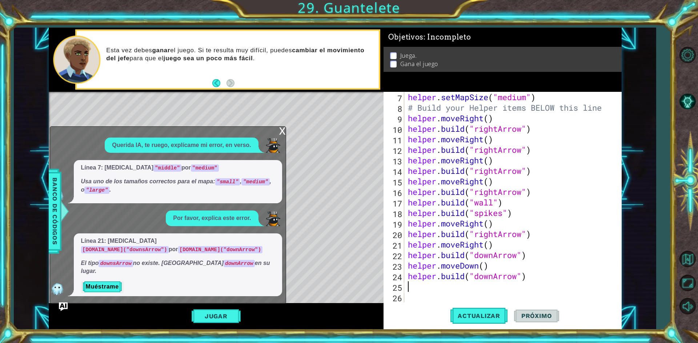
paste textarea "[DOMAIN_NAME]("downArrow")"
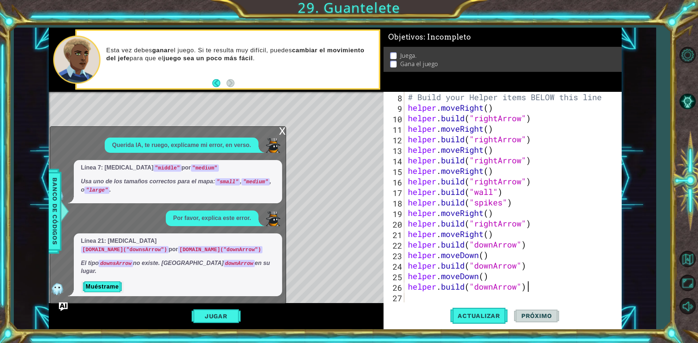
scroll to position [84, 0]
type textarea "[DOMAIN_NAME]("downArrow")"
click at [469, 311] on button "Actualizar" at bounding box center [478, 317] width 57 height 24
click at [61, 306] on img "Ask AI" at bounding box center [62, 306] width 9 height 9
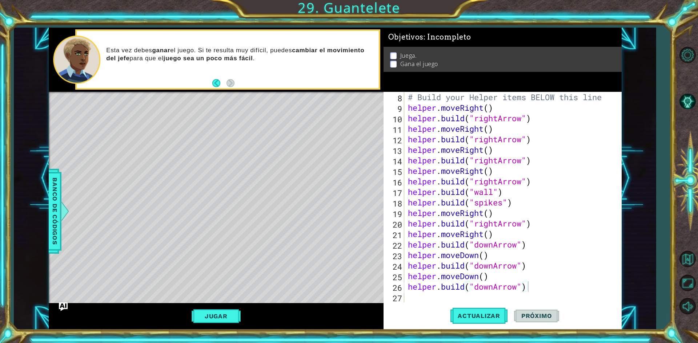
click at [412, 297] on div "# Build your Helper items BELOW this line helper . moveRight ( ) helper . build…" at bounding box center [511, 208] width 211 height 232
paste textarea "[DOMAIN_NAME]("downArrow")"
type textarea "[DOMAIN_NAME]("downArrow")"
paste textarea "[DOMAIN_NAME]("downArrow")"
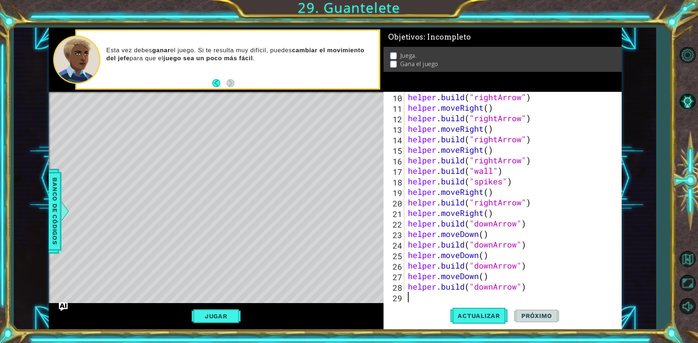
type textarea "[DOMAIN_NAME]("downArrow")"
click at [460, 313] on span "Actualizar" at bounding box center [478, 315] width 57 height 7
click at [457, 314] on span "Actualizar" at bounding box center [478, 315] width 57 height 7
click at [426, 295] on div "helper . build ( "rightArrow" ) helper . moveRight ( ) helper . build ( "rightA…" at bounding box center [511, 208] width 211 height 232
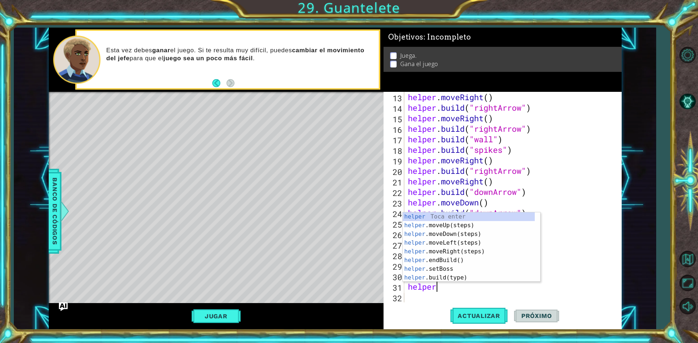
scroll to position [0, 1]
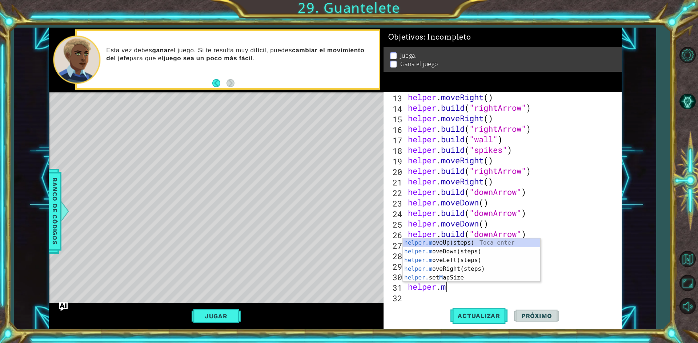
type textarea "[DOMAIN_NAME]"
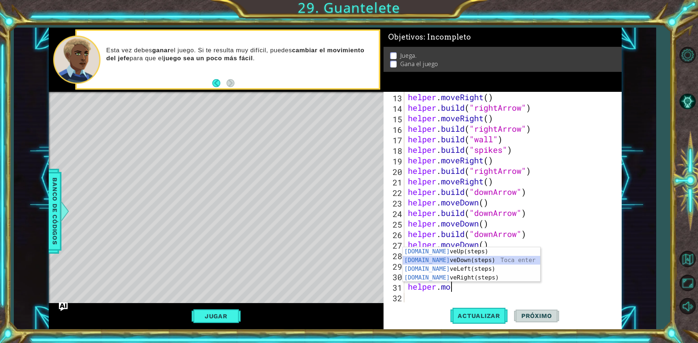
click at [475, 258] on div "[DOMAIN_NAME] veUp(steps) Toca enter [DOMAIN_NAME] veDown(steps) Toca enter [DO…" at bounding box center [471, 273] width 137 height 52
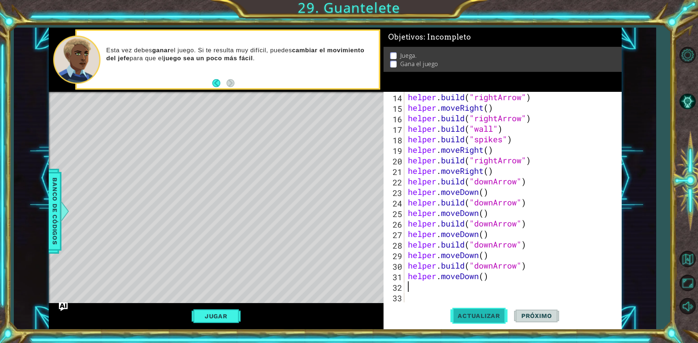
click at [477, 316] on span "Actualizar" at bounding box center [478, 315] width 57 height 7
click at [477, 315] on span "Actualizar" at bounding box center [478, 315] width 57 height 7
click at [211, 314] on button "Jugar" at bounding box center [215, 317] width 49 height 14
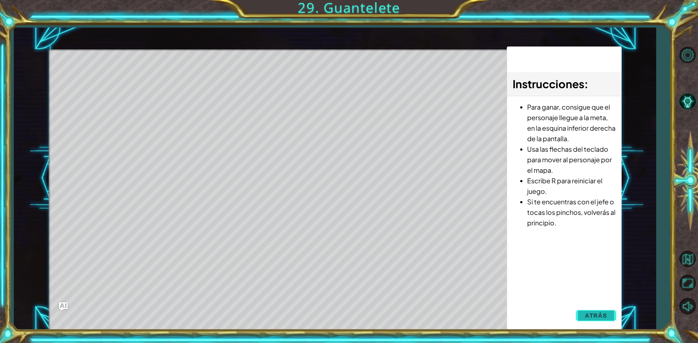
click at [596, 320] on button "Atrás" at bounding box center [596, 316] width 40 height 15
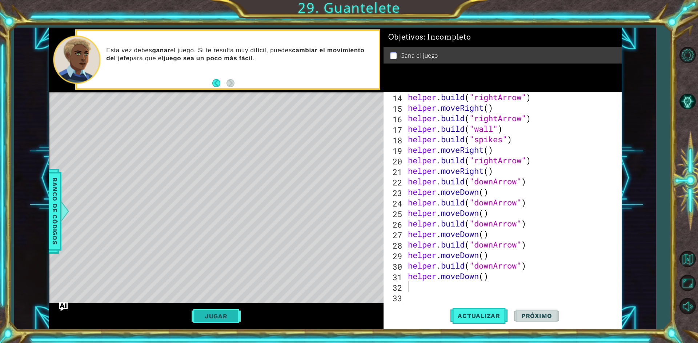
click at [230, 315] on button "Jugar" at bounding box center [215, 317] width 49 height 14
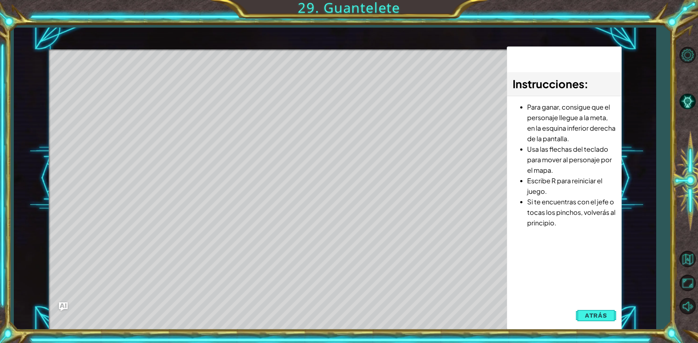
click at [332, 270] on div at bounding box center [278, 195] width 458 height 292
click at [598, 315] on span "Atrás" at bounding box center [596, 315] width 22 height 7
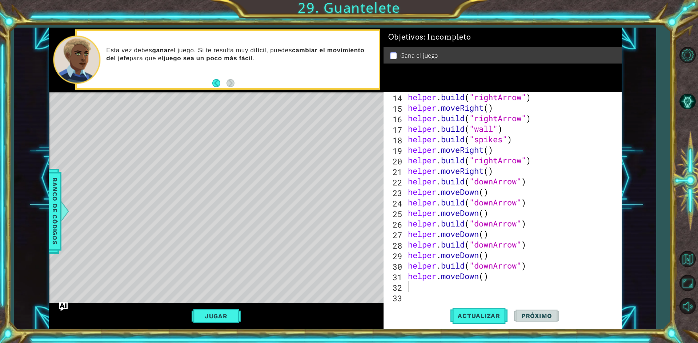
click at [414, 293] on div "helper . build ( "rightArrow" ) helper . moveRight ( ) helper . build ( "rightA…" at bounding box center [511, 208] width 211 height 232
click at [414, 289] on div "helper . build ( "rightArrow" ) helper . moveRight ( ) helper . build ( "rightA…" at bounding box center [511, 208] width 211 height 232
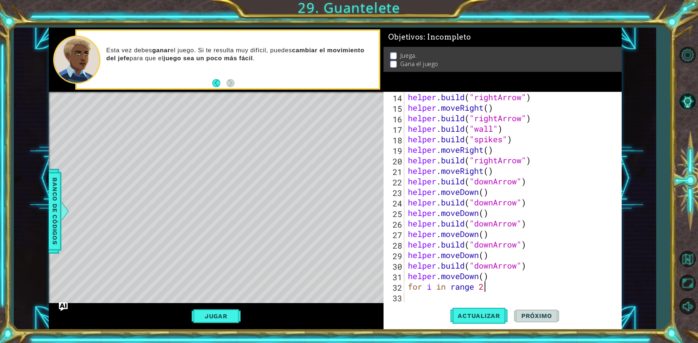
type textarea "for i in range 2"
click at [92, 111] on div "Level Map" at bounding box center [217, 199] width 336 height 214
click at [48, 227] on div "Banco de códigos" at bounding box center [54, 211] width 13 height 85
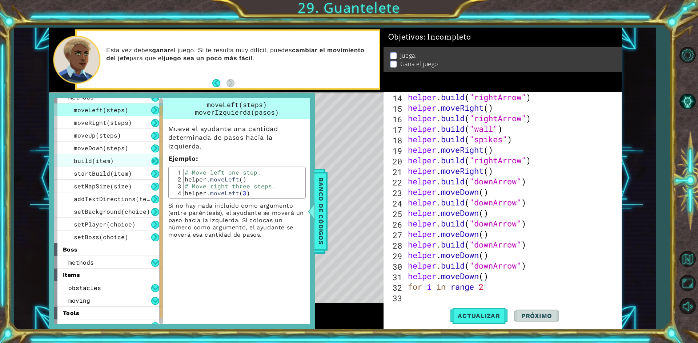
scroll to position [28, 0]
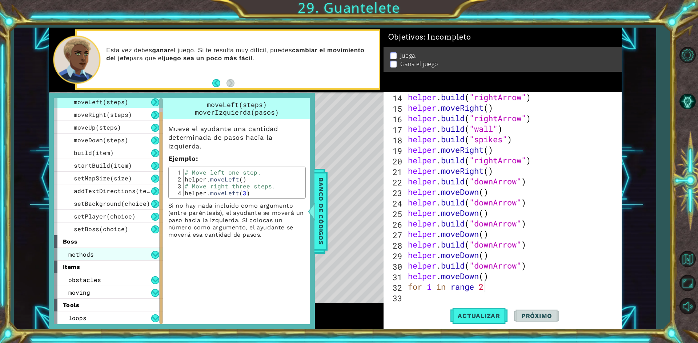
click at [90, 251] on span "methods" at bounding box center [80, 255] width 25 height 8
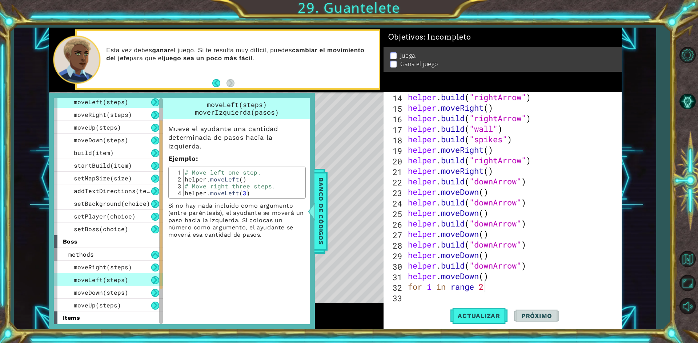
click at [80, 243] on div "boss" at bounding box center [108, 241] width 109 height 13
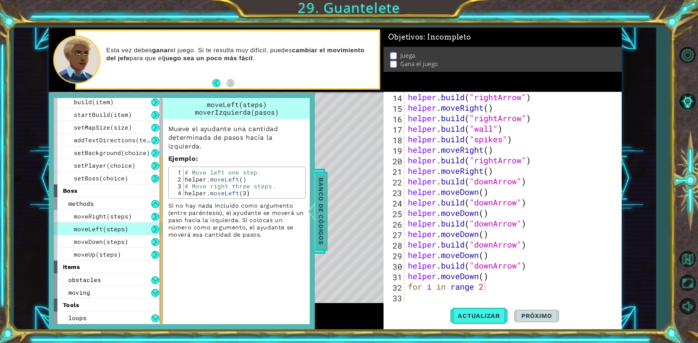
click at [315, 233] on span "Banco de códigos" at bounding box center [321, 211] width 12 height 75
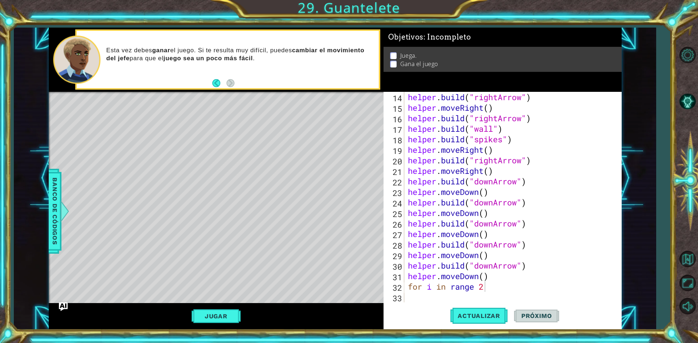
click at [82, 119] on div "Level Map" at bounding box center [217, 199] width 336 height 214
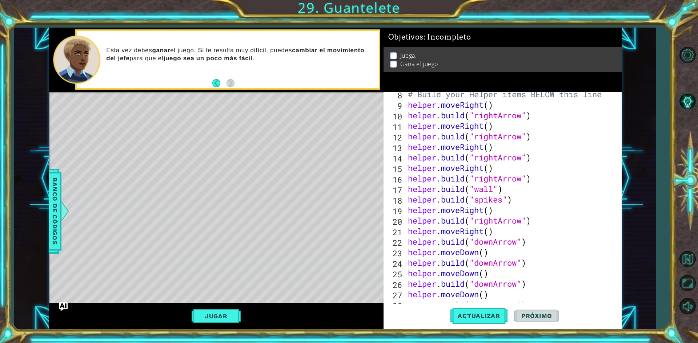
scroll to position [148, 0]
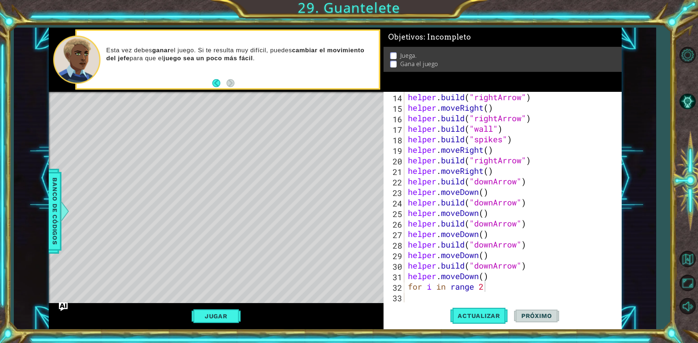
click at [451, 298] on div "helper . build ( "rightArrow" ) helper . moveRight ( ) helper . build ( "rightA…" at bounding box center [511, 208] width 211 height 232
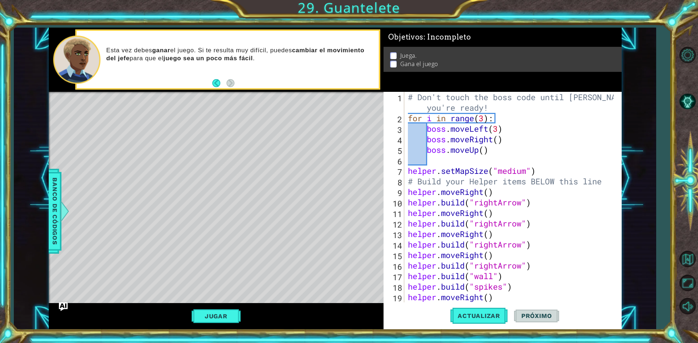
scroll to position [0, 0]
click at [222, 311] on button "Jugar" at bounding box center [215, 317] width 49 height 14
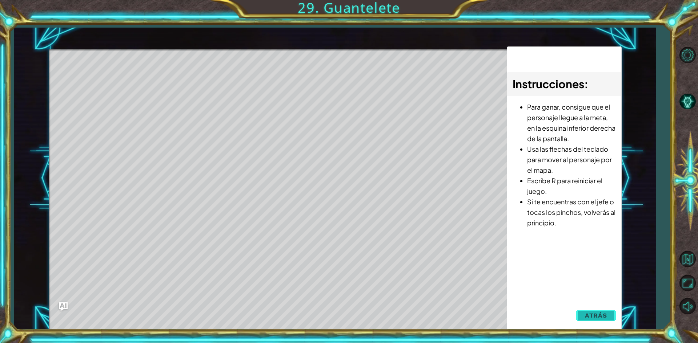
click at [594, 316] on span "Atrás" at bounding box center [596, 315] width 22 height 7
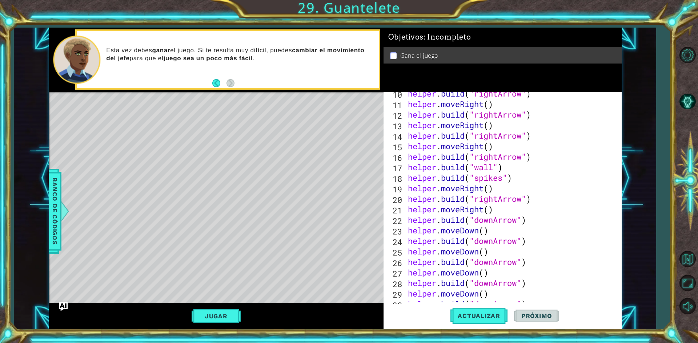
scroll to position [148, 0]
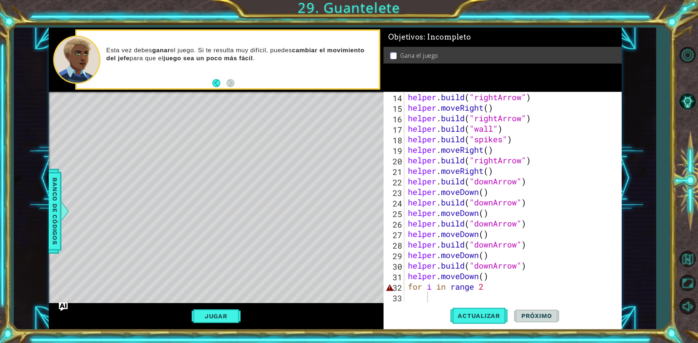
type textarea "for i in range 2"
drag, startPoint x: 499, startPoint y: 287, endPoint x: 407, endPoint y: 289, distance: 91.9
click at [407, 289] on div "helper . build ( "rightArrow" ) helper . moveRight ( ) helper . build ( "rightA…" at bounding box center [511, 208] width 211 height 232
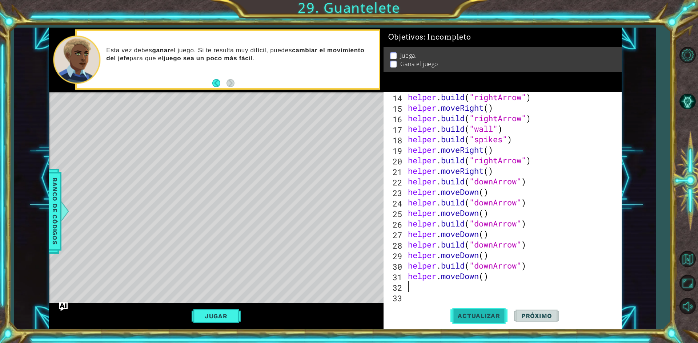
click at [459, 305] on button "Actualizar" at bounding box center [478, 317] width 57 height 24
click at [228, 311] on button "Jugar" at bounding box center [215, 317] width 49 height 14
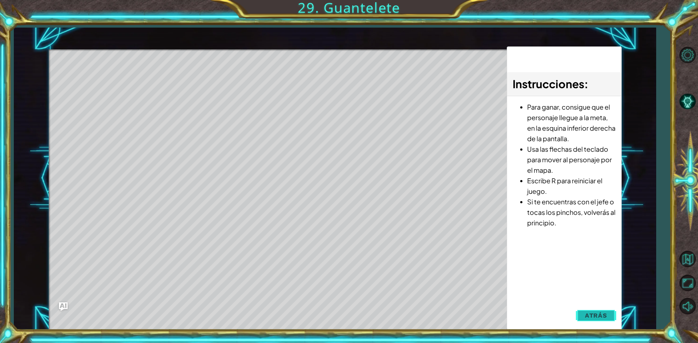
click at [596, 317] on span "Atrás" at bounding box center [596, 315] width 22 height 7
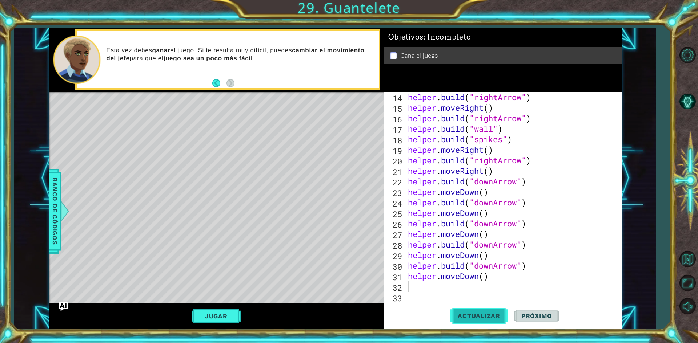
click at [462, 314] on span "Actualizar" at bounding box center [478, 315] width 57 height 7
click at [208, 323] on button "Jugar" at bounding box center [215, 317] width 49 height 14
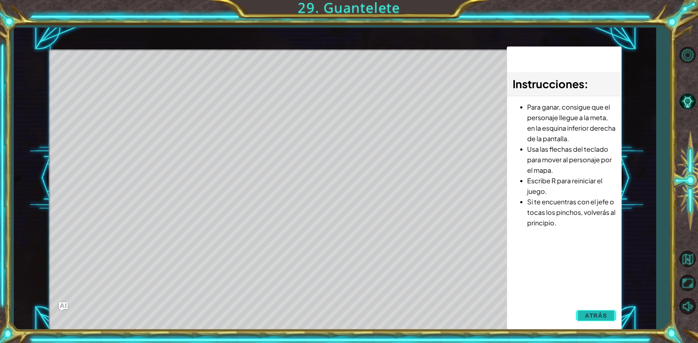
click at [597, 318] on span "Atrás" at bounding box center [596, 315] width 22 height 7
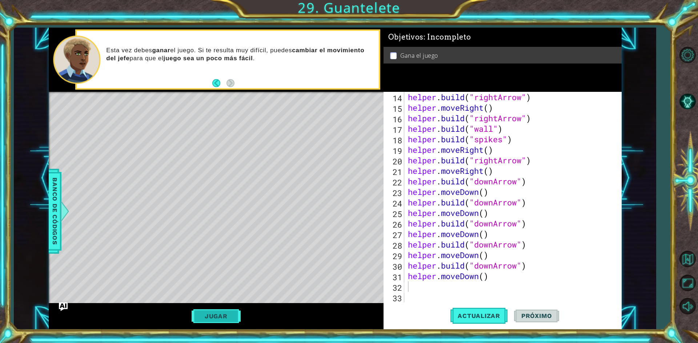
click at [198, 316] on button "Jugar" at bounding box center [215, 317] width 49 height 14
click at [532, 318] on span "Próximo" at bounding box center [536, 316] width 45 height 7
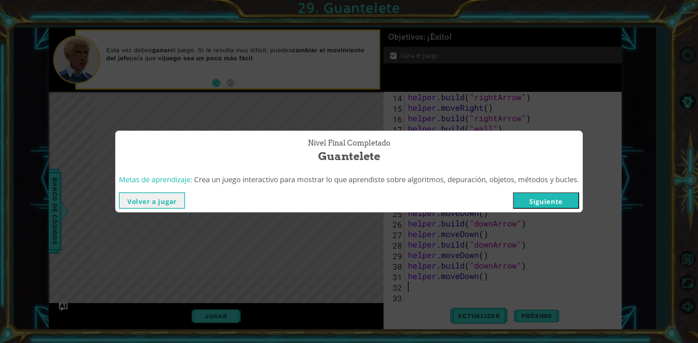
click at [521, 203] on button "Siguiente" at bounding box center [546, 201] width 66 height 16
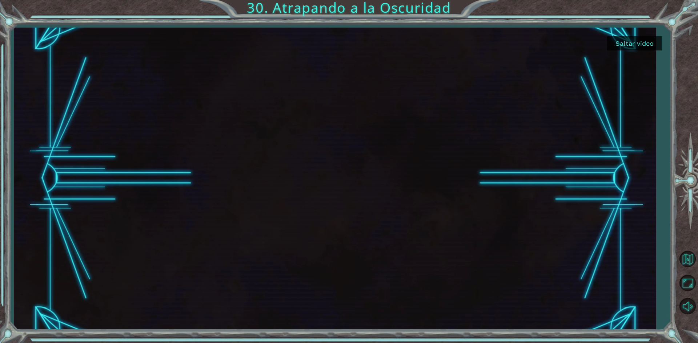
click at [630, 46] on button "Saltar video" at bounding box center [634, 43] width 55 height 14
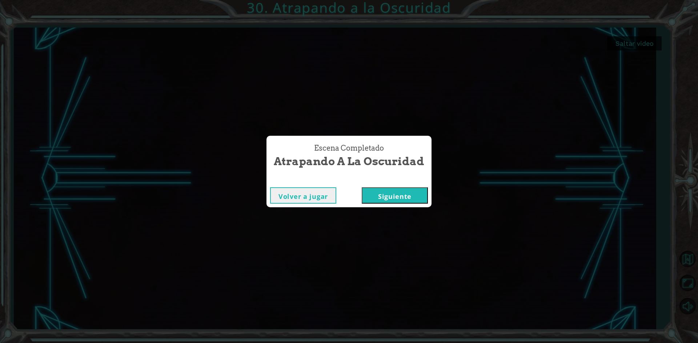
click at [390, 203] on button "Siguiente" at bounding box center [395, 195] width 66 height 16
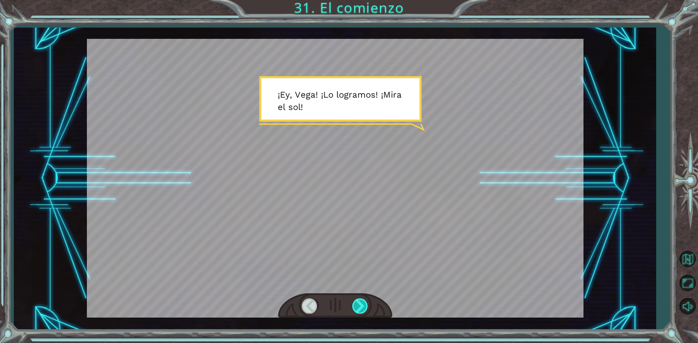
click at [363, 308] on div at bounding box center [360, 306] width 16 height 15
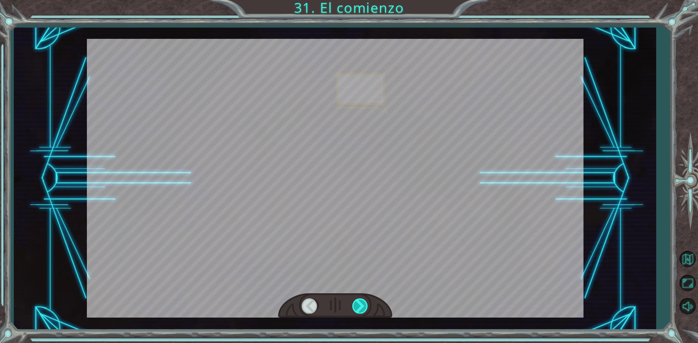
click at [363, 308] on div at bounding box center [360, 306] width 16 height 15
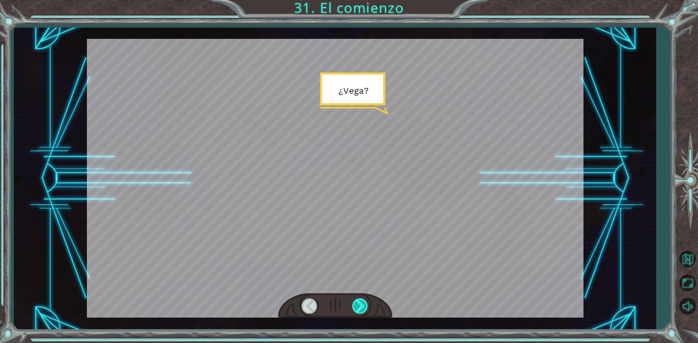
click at [363, 308] on div at bounding box center [360, 306] width 16 height 15
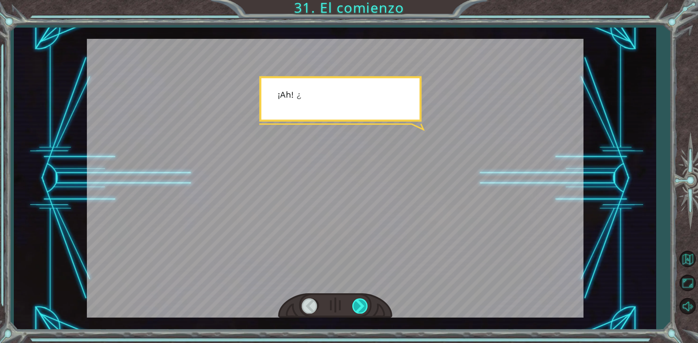
click at [363, 308] on div at bounding box center [360, 306] width 16 height 15
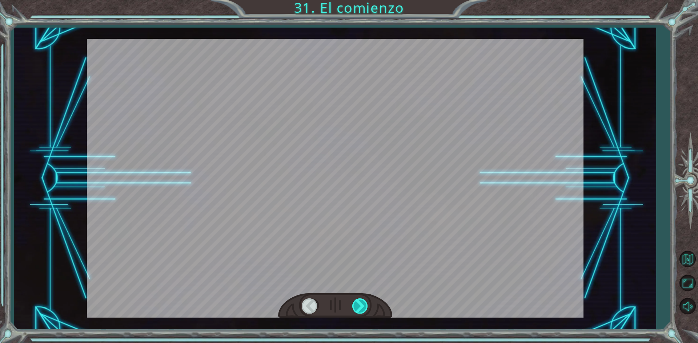
click at [363, 308] on div at bounding box center [360, 306] width 16 height 15
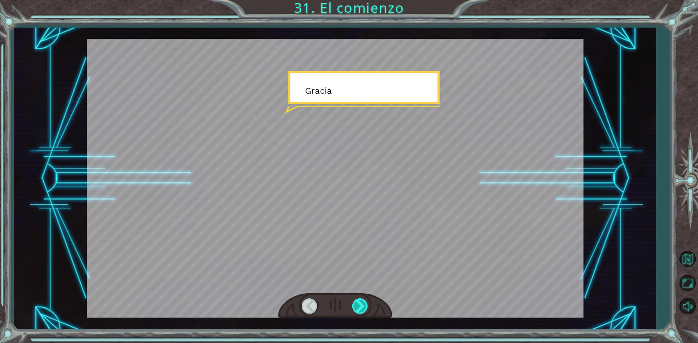
click at [363, 308] on div at bounding box center [360, 306] width 16 height 15
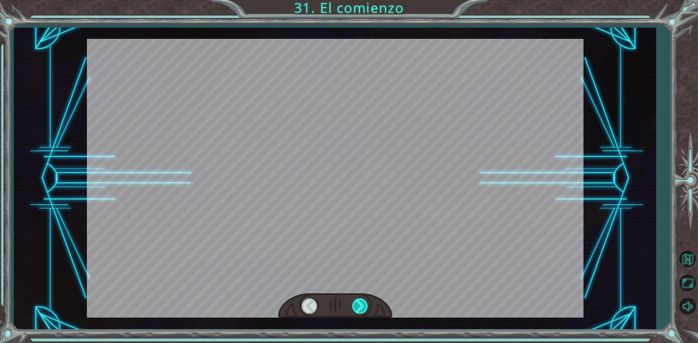
click at [363, 308] on div at bounding box center [360, 306] width 16 height 15
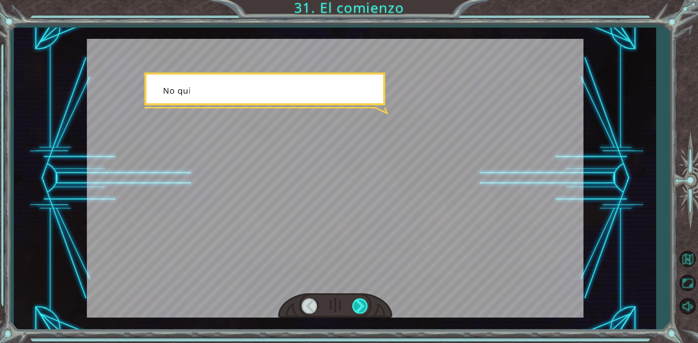
click at [363, 308] on div at bounding box center [360, 306] width 16 height 15
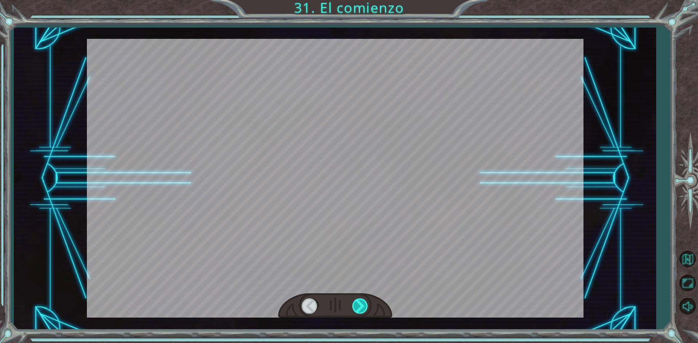
click at [363, 308] on div at bounding box center [360, 306] width 16 height 15
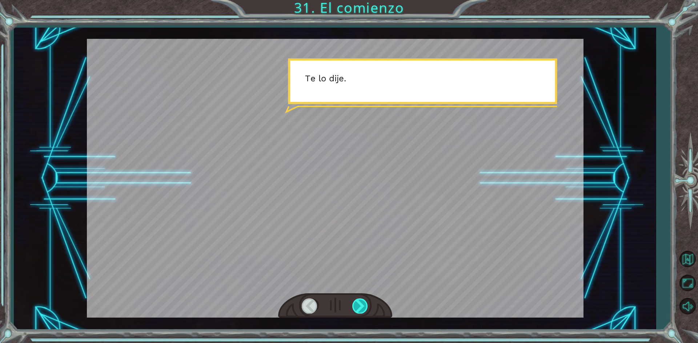
click at [363, 308] on div at bounding box center [360, 306] width 16 height 15
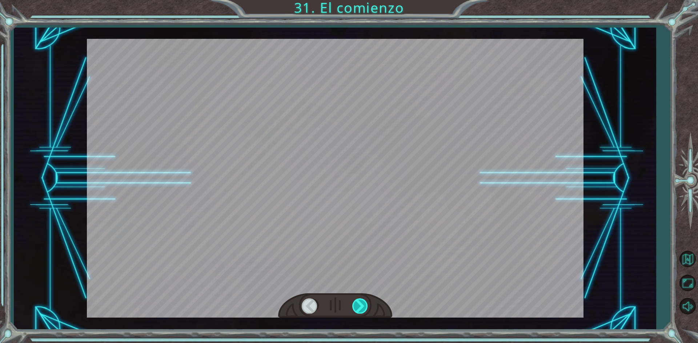
click at [363, 308] on div at bounding box center [360, 306] width 16 height 15
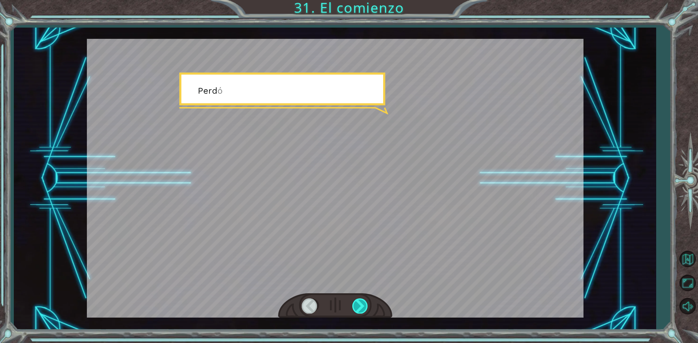
click at [363, 308] on div at bounding box center [360, 306] width 16 height 15
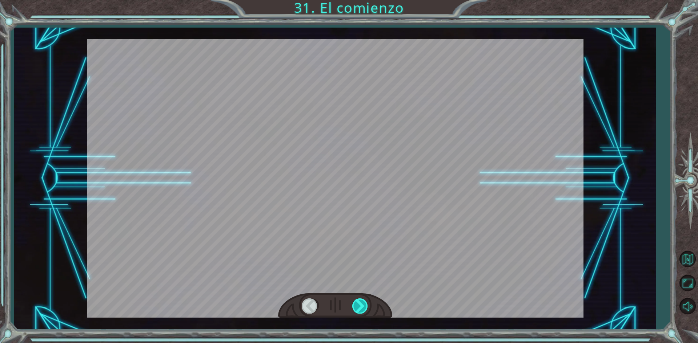
click at [363, 308] on div at bounding box center [360, 306] width 16 height 15
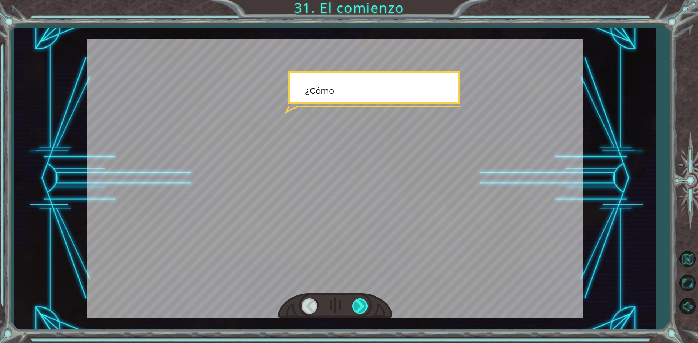
click at [363, 308] on div at bounding box center [360, 306] width 16 height 15
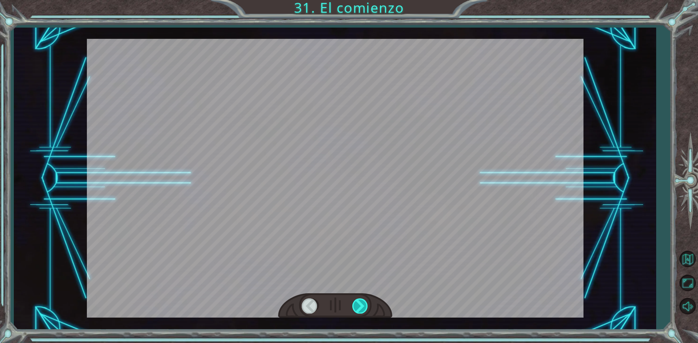
click at [363, 308] on div at bounding box center [360, 306] width 16 height 15
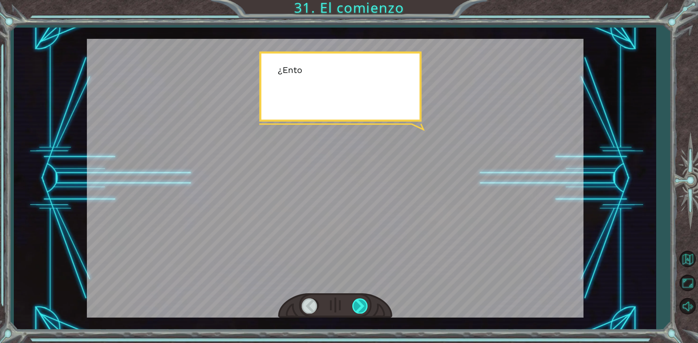
click at [363, 308] on div at bounding box center [360, 306] width 16 height 15
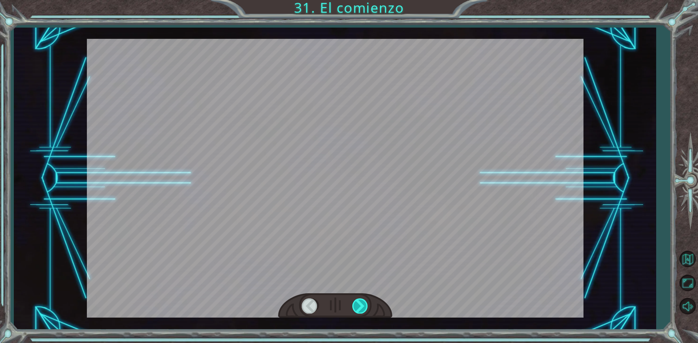
click at [363, 308] on div at bounding box center [360, 306] width 16 height 15
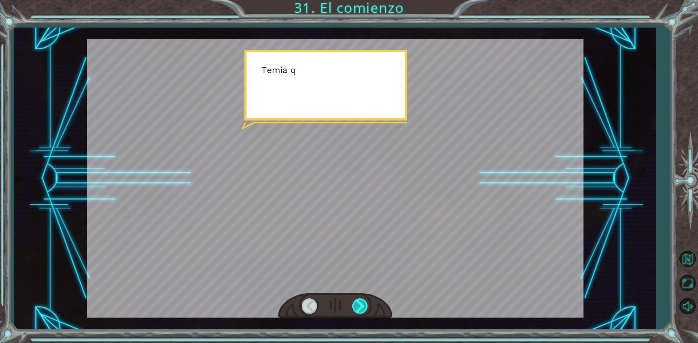
click at [363, 308] on div at bounding box center [360, 306] width 16 height 15
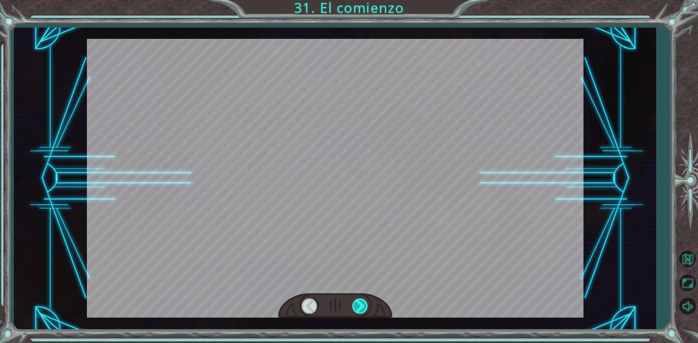
click at [363, 308] on div at bounding box center [360, 306] width 16 height 15
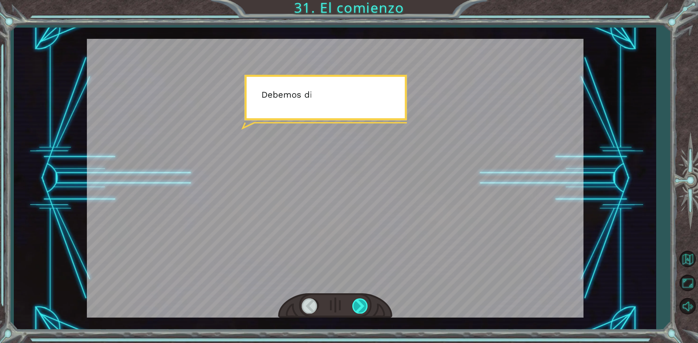
click at [363, 308] on div at bounding box center [360, 306] width 16 height 15
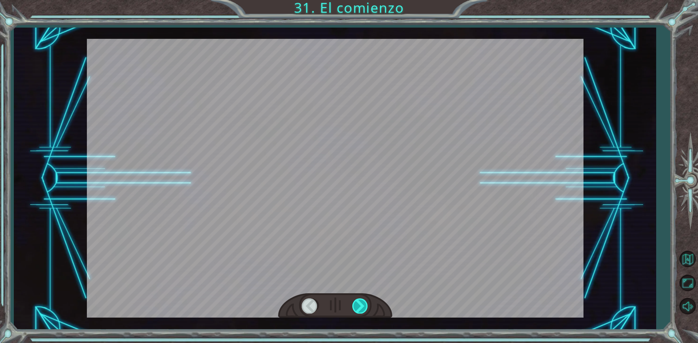
click at [363, 308] on div at bounding box center [360, 306] width 16 height 15
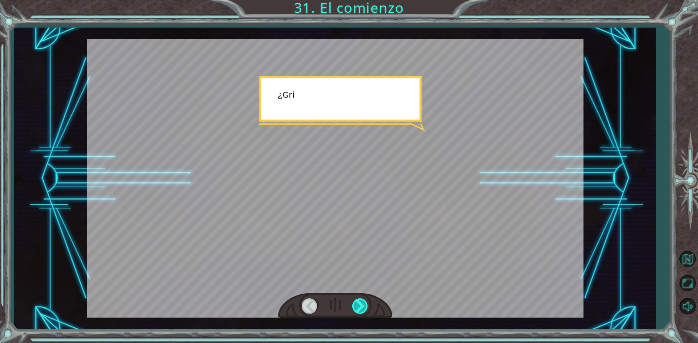
click at [363, 308] on div at bounding box center [360, 306] width 16 height 15
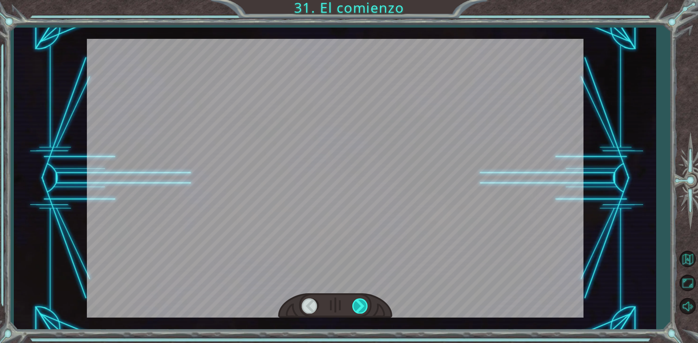
click at [363, 308] on div at bounding box center [360, 306] width 16 height 15
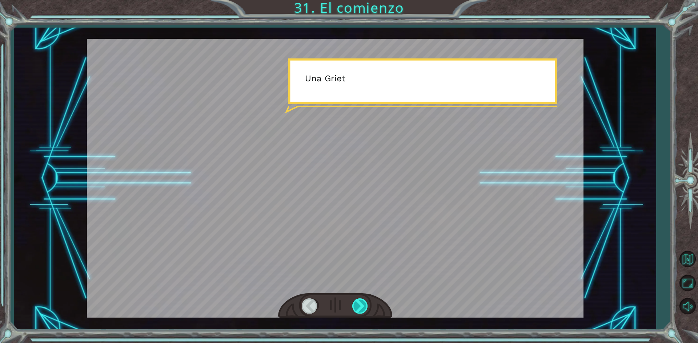
click at [363, 308] on div at bounding box center [360, 306] width 16 height 15
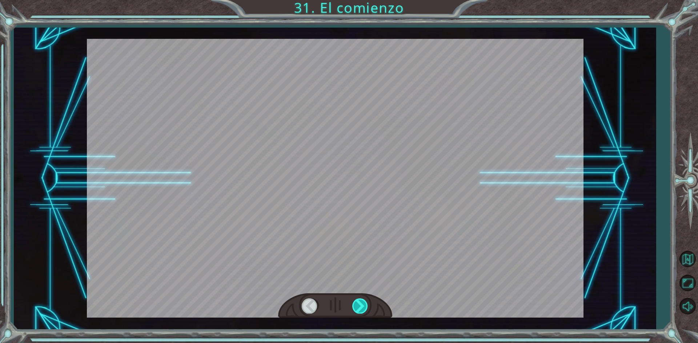
click at [363, 308] on div at bounding box center [360, 306] width 16 height 15
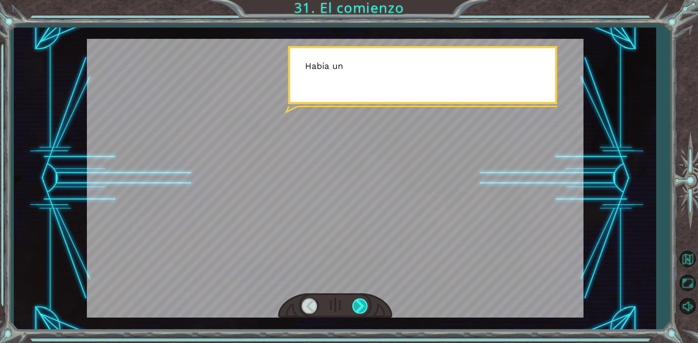
click at [363, 308] on div at bounding box center [360, 306] width 16 height 15
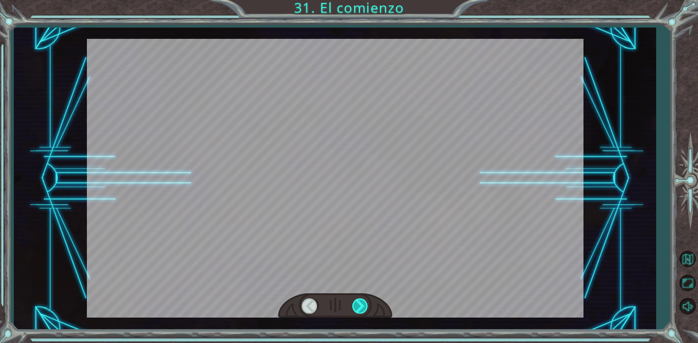
click at [363, 308] on div at bounding box center [360, 306] width 16 height 15
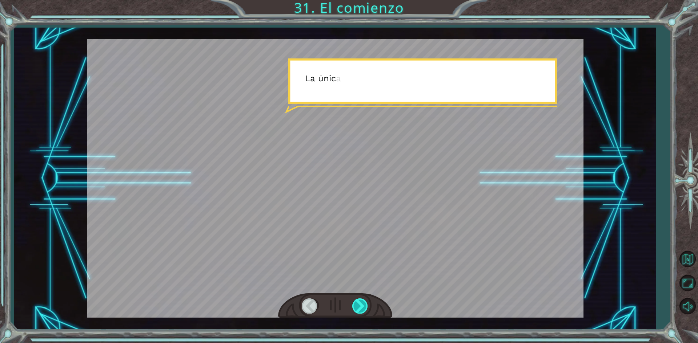
click at [363, 308] on div at bounding box center [360, 306] width 16 height 15
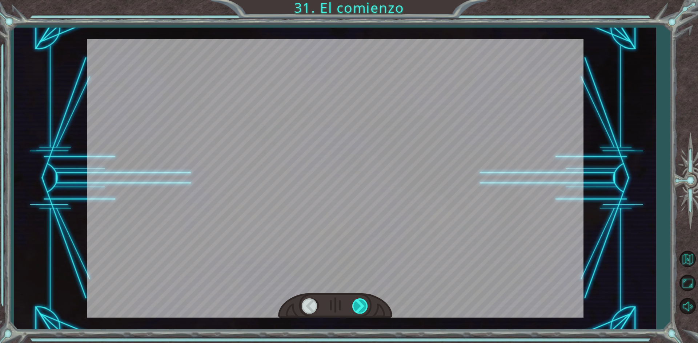
click at [363, 308] on div at bounding box center [360, 306] width 16 height 15
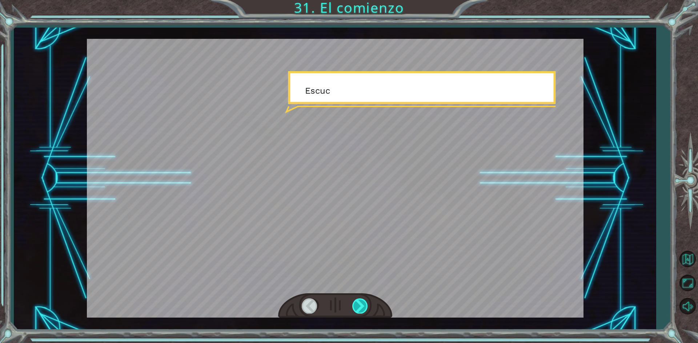
click at [363, 308] on div at bounding box center [360, 306] width 16 height 15
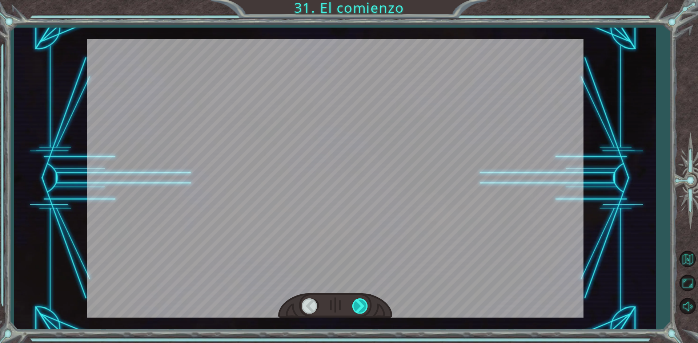
click at [363, 310] on div at bounding box center [360, 306] width 16 height 15
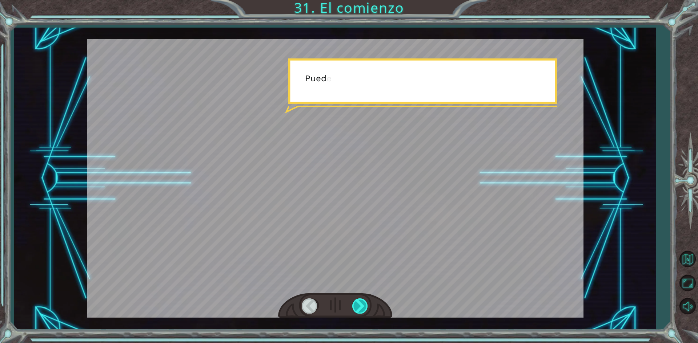
click at [363, 310] on div at bounding box center [360, 306] width 16 height 15
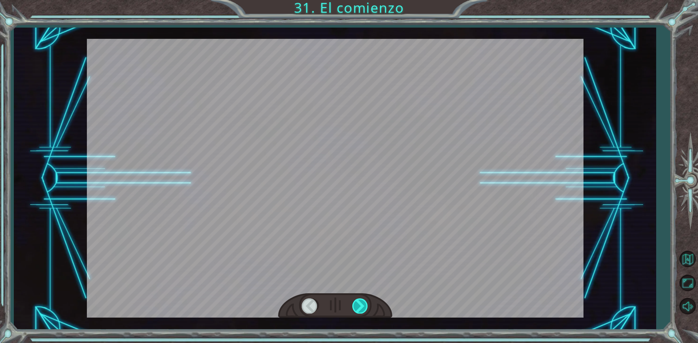
click at [363, 310] on div at bounding box center [360, 306] width 16 height 15
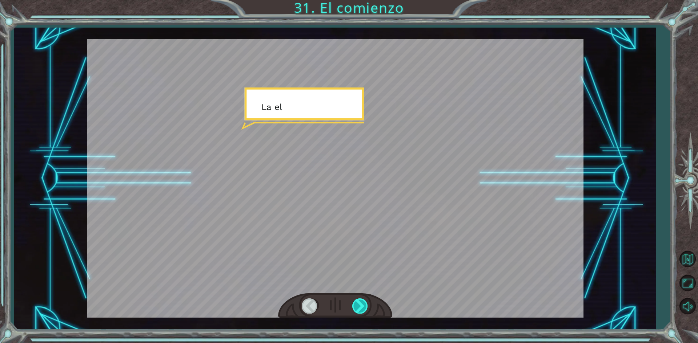
click at [363, 310] on div at bounding box center [360, 306] width 16 height 15
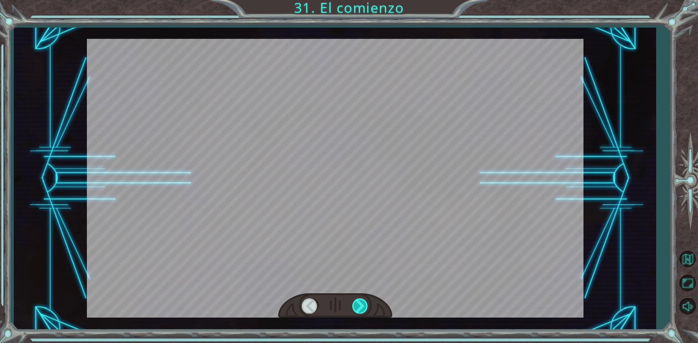
click at [363, 310] on div at bounding box center [360, 306] width 16 height 15
click at [363, 311] on div at bounding box center [360, 306] width 16 height 15
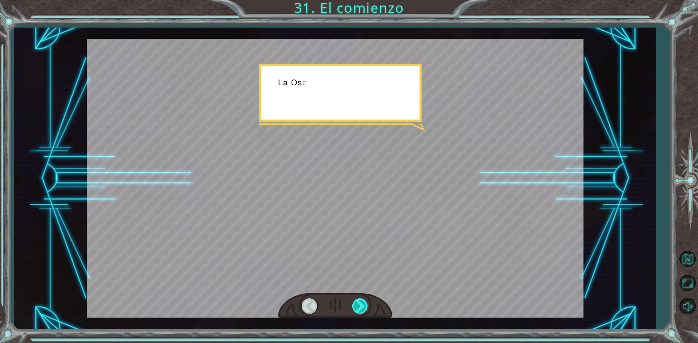
click at [363, 311] on div at bounding box center [360, 306] width 16 height 15
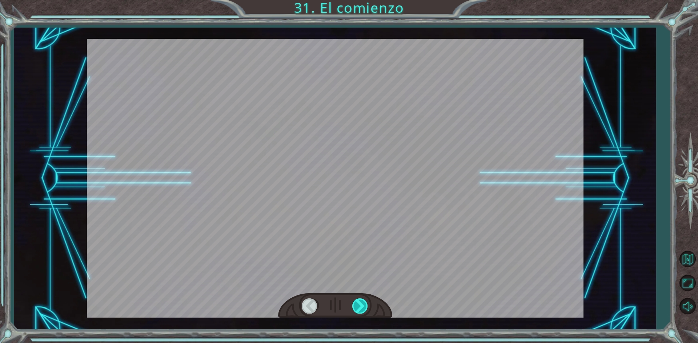
click at [363, 311] on div at bounding box center [360, 306] width 16 height 15
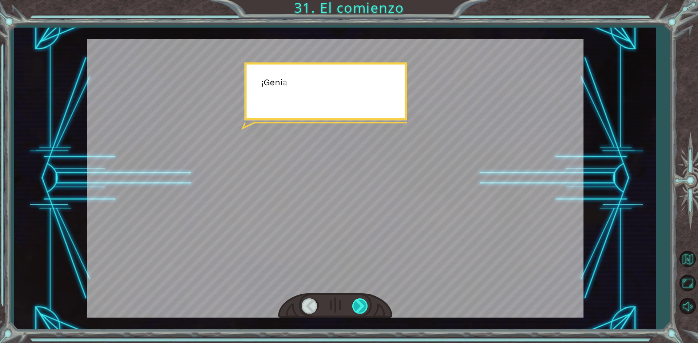
click at [363, 311] on div at bounding box center [360, 306] width 16 height 15
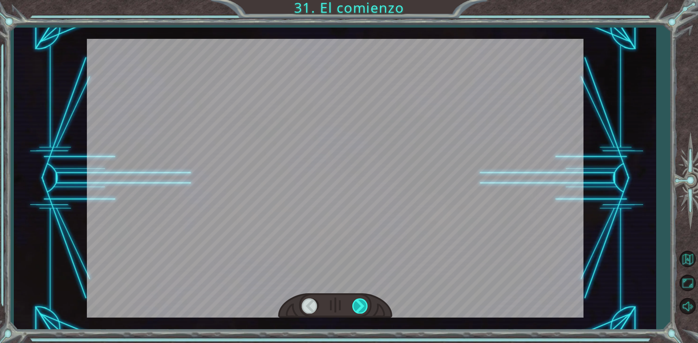
click at [363, 311] on div at bounding box center [360, 306] width 16 height 15
click at [363, 309] on div at bounding box center [360, 306] width 16 height 15
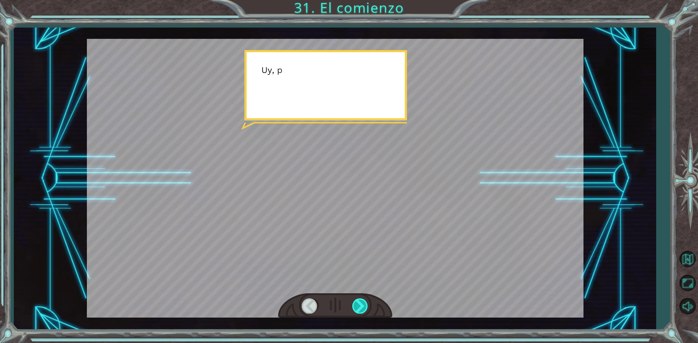
click at [363, 309] on div at bounding box center [360, 306] width 16 height 15
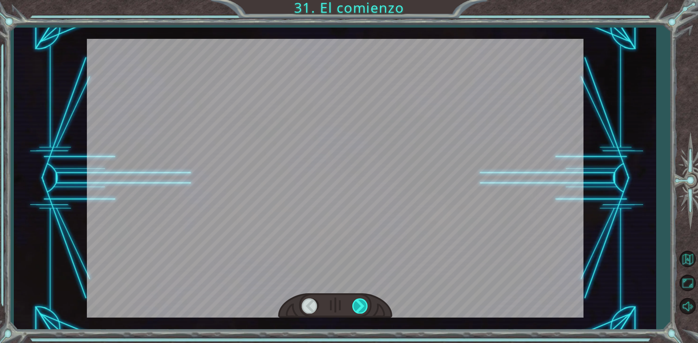
click at [364, 310] on div at bounding box center [360, 306] width 16 height 15
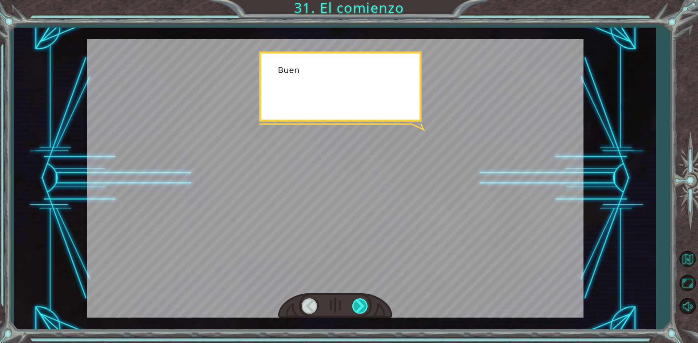
click at [363, 307] on div at bounding box center [360, 306] width 16 height 15
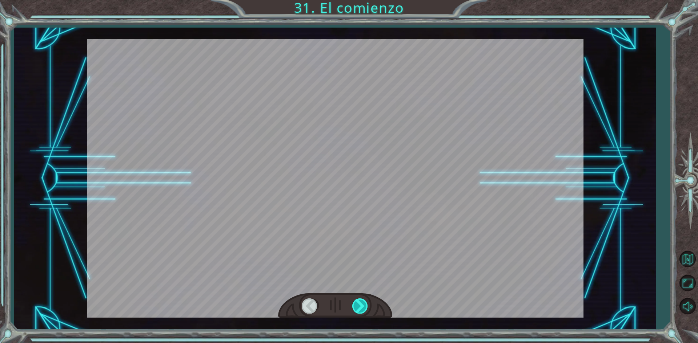
click at [363, 307] on div at bounding box center [360, 306] width 16 height 15
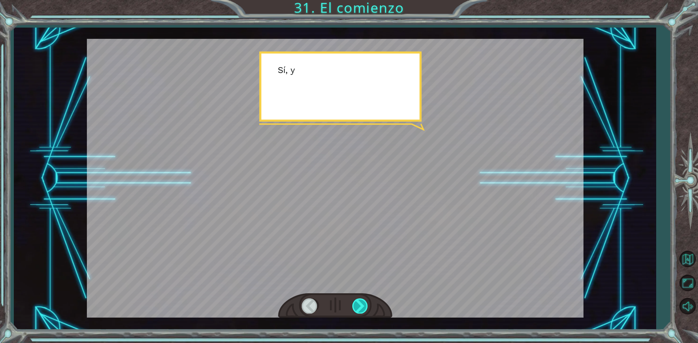
click at [363, 307] on div at bounding box center [360, 306] width 16 height 15
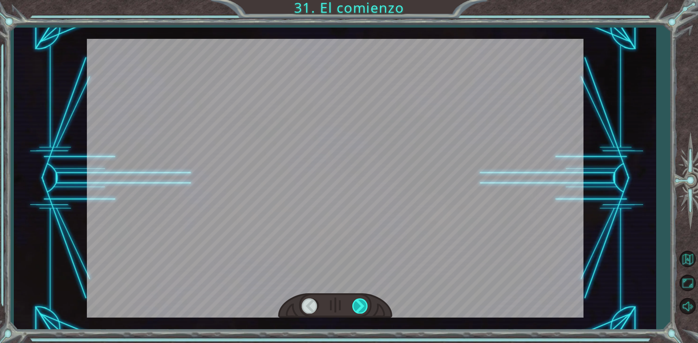
click at [363, 307] on div at bounding box center [360, 306] width 16 height 15
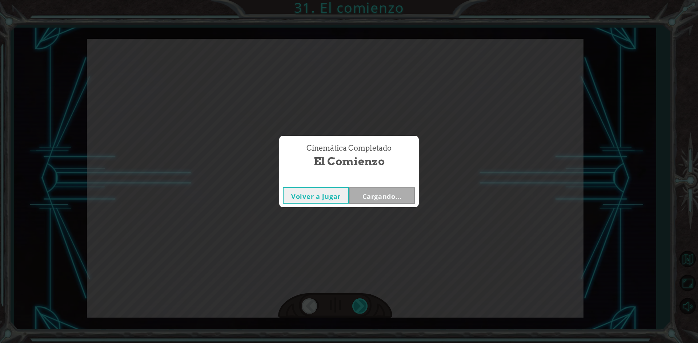
click at [363, 307] on div "Cinemática Completado El comienzo Volver a jugar Cargando..." at bounding box center [349, 171] width 698 height 343
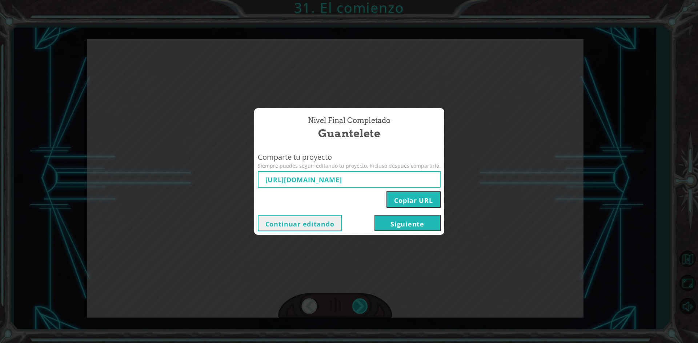
type input "[URL][DOMAIN_NAME]"
click at [401, 227] on button "Siguiente" at bounding box center [407, 223] width 66 height 16
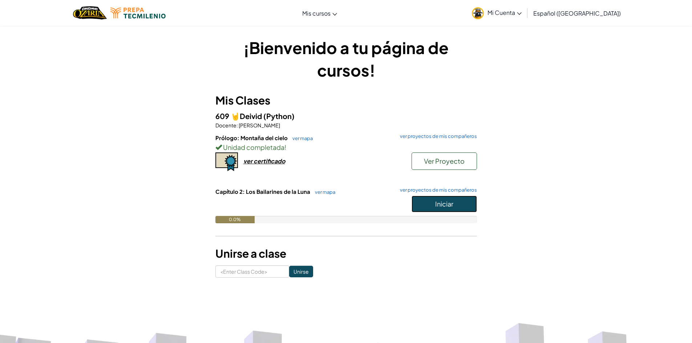
click at [448, 207] on span "Iniciar" at bounding box center [444, 204] width 18 height 8
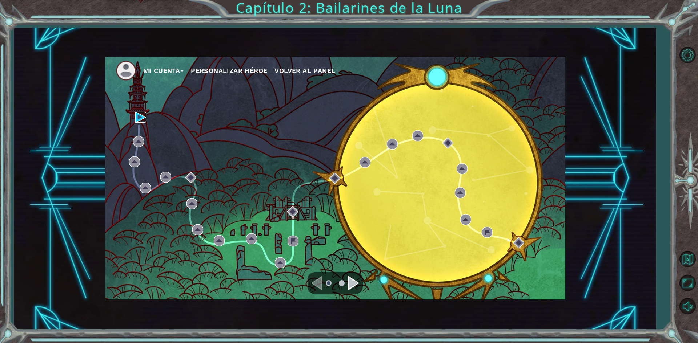
click at [139, 117] on img at bounding box center [140, 117] width 11 height 11
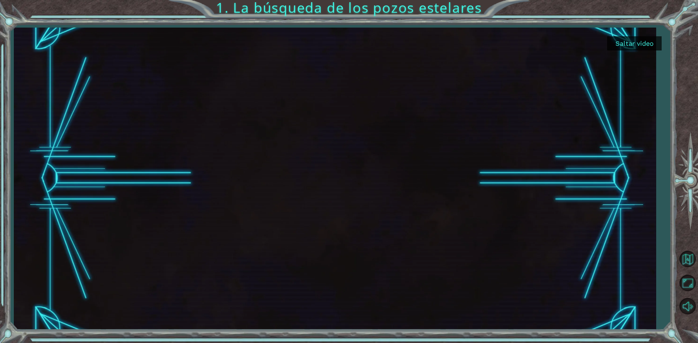
click at [618, 45] on button "Saltar video" at bounding box center [634, 43] width 55 height 14
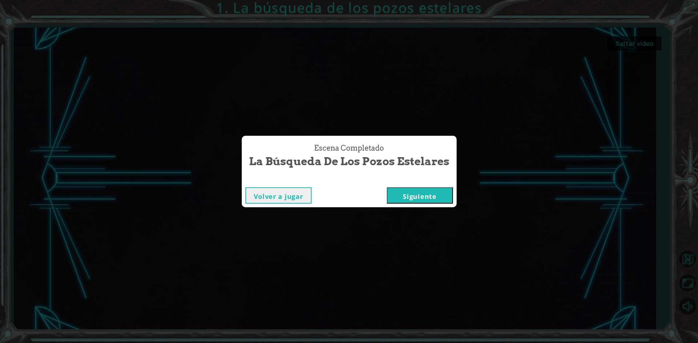
click at [436, 198] on button "Siguiente" at bounding box center [420, 195] width 66 height 16
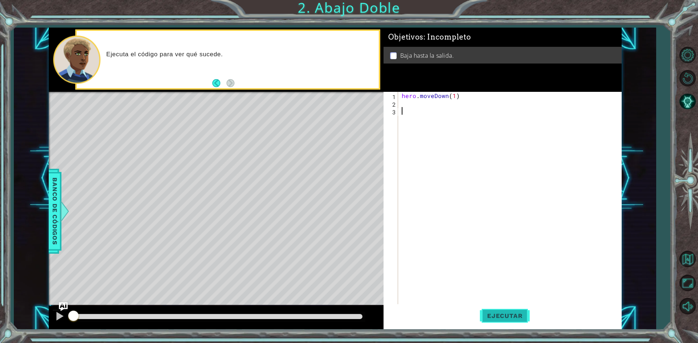
click at [517, 316] on span "Ejecutar" at bounding box center [505, 315] width 50 height 7
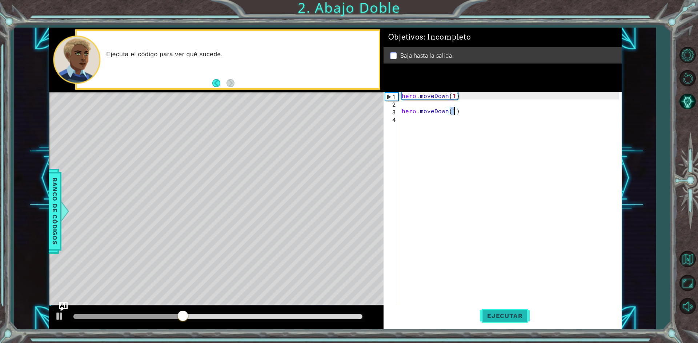
type textarea "hero.moveDown(1)"
click at [507, 319] on span "Ejecutar" at bounding box center [505, 315] width 50 height 7
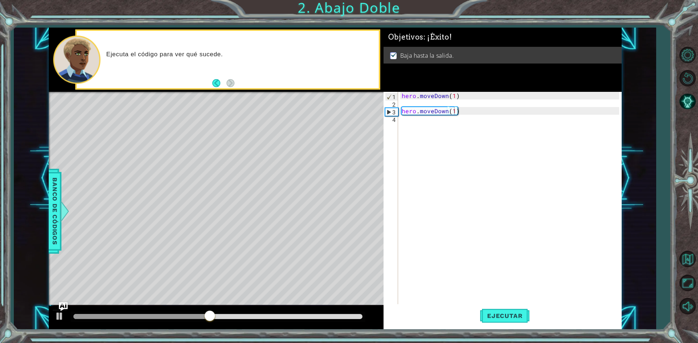
drag, startPoint x: 199, startPoint y: 317, endPoint x: 269, endPoint y: 319, distance: 70.1
click at [269, 319] on div at bounding box center [217, 317] width 295 height 10
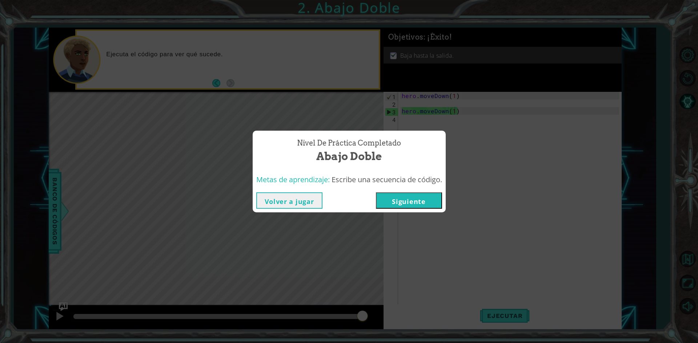
click at [395, 190] on div "Volver a jugar [GEOGRAPHIC_DATA]" at bounding box center [349, 201] width 193 height 24
click at [397, 195] on button "Siguiente" at bounding box center [409, 201] width 66 height 16
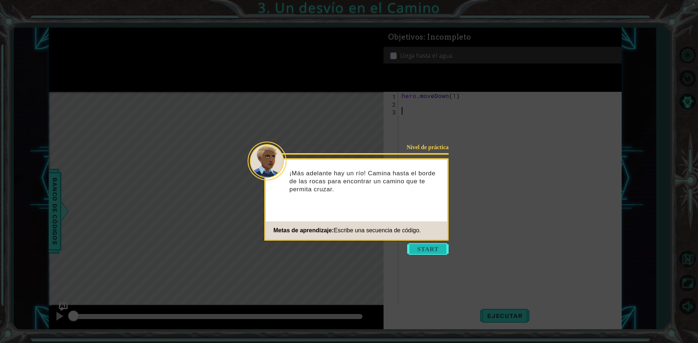
click at [431, 249] on button "Start" at bounding box center [427, 249] width 41 height 12
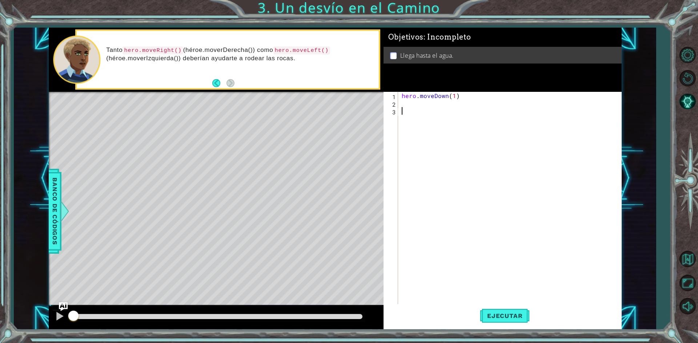
click at [524, 335] on div "1 ההההההההההההההההההההההההההההההההההההההההההההההההההההההההההההההההההההההההההההה…" at bounding box center [349, 171] width 698 height 343
click at [515, 320] on button "Ejecutar" at bounding box center [505, 317] width 50 height 24
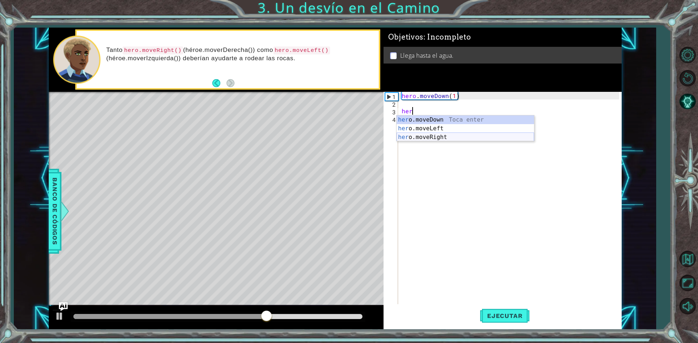
click at [431, 138] on div "her o.moveDown Toca enter her o.moveLeft [PERSON_NAME] enter her o.moveRight To…" at bounding box center [464, 138] width 137 height 44
type textarea "hero.moveRight(1)"
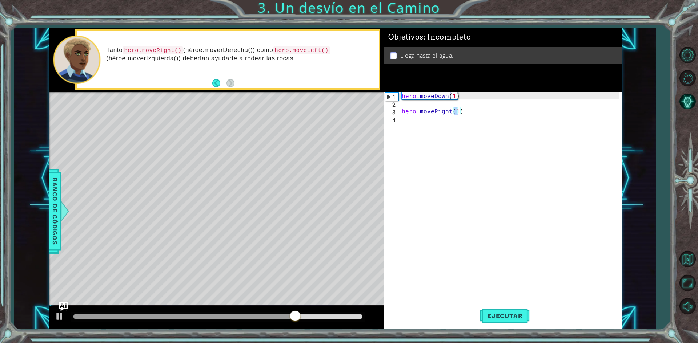
click at [436, 127] on div "hero . moveDown ( 1 ) hero . moveRight ( 1 )" at bounding box center [511, 206] width 222 height 229
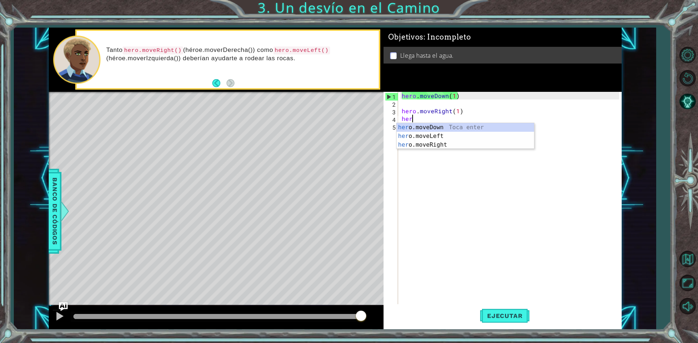
click at [448, 137] on div "her o.moveDown Toca enter her o.moveLeft [PERSON_NAME] enter her o.moveRight To…" at bounding box center [464, 145] width 137 height 44
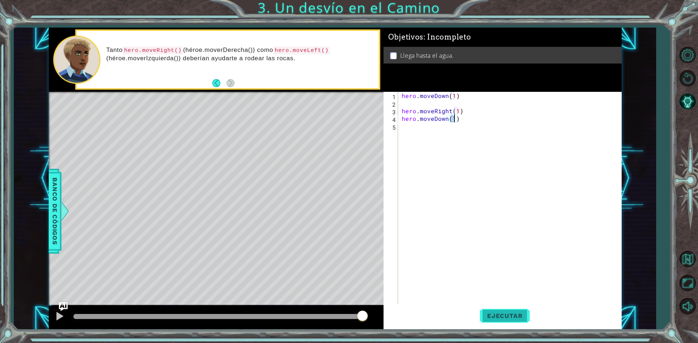
type textarea "hero.moveDown(1)"
click at [497, 308] on button "Ejecutar" at bounding box center [505, 317] width 50 height 24
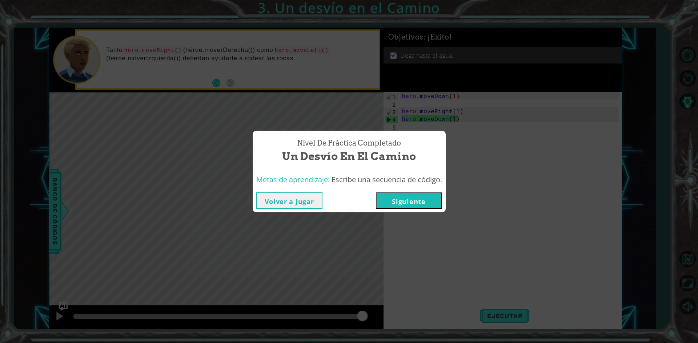
click at [406, 199] on button "Siguiente" at bounding box center [409, 201] width 66 height 16
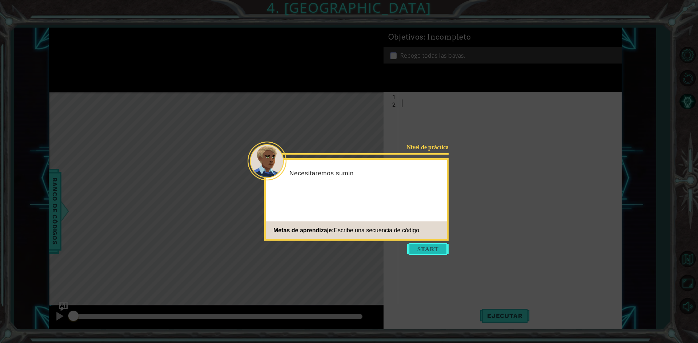
click at [436, 254] on button "Start" at bounding box center [427, 249] width 41 height 12
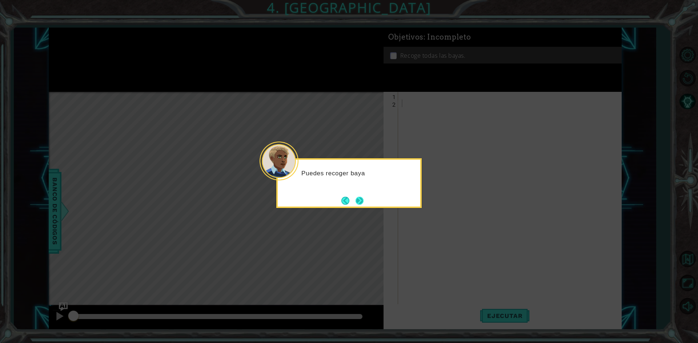
click at [356, 202] on button "Next" at bounding box center [359, 201] width 8 height 8
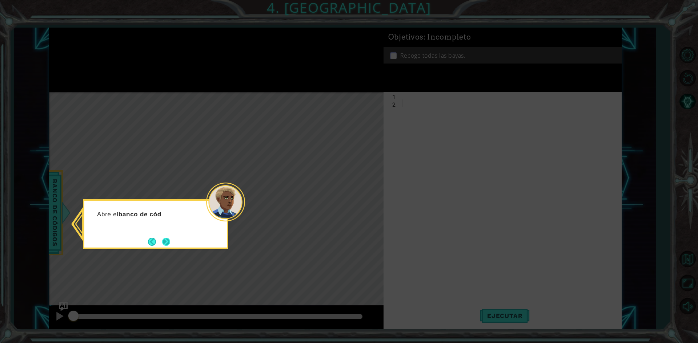
click at [162, 238] on button "Next" at bounding box center [166, 242] width 8 height 8
click at [165, 238] on button "Next" at bounding box center [166, 242] width 8 height 8
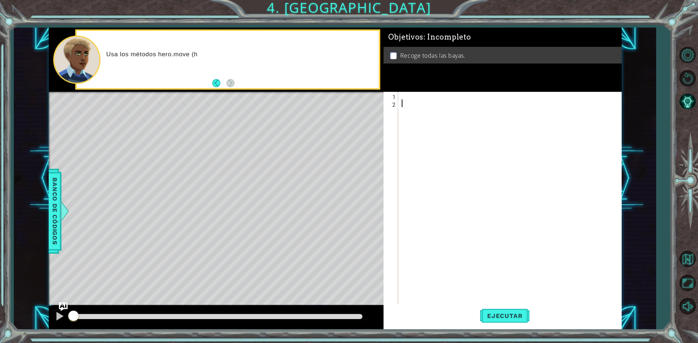
click at [446, 102] on div at bounding box center [511, 206] width 222 height 229
click at [448, 95] on div at bounding box center [511, 206] width 222 height 229
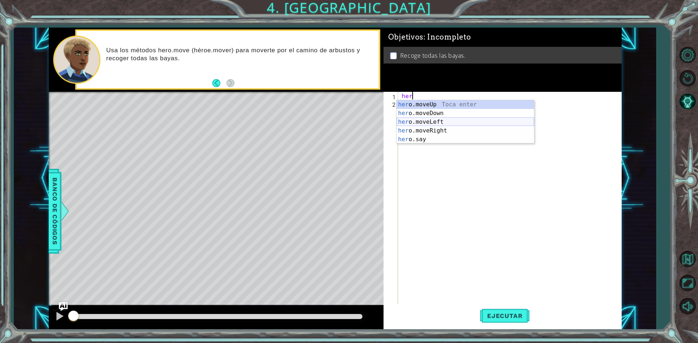
click at [421, 121] on div "her o.moveUp Toca enter her o.moveDown Toca enter her o.moveLeft [PERSON_NAME] …" at bounding box center [464, 130] width 137 height 61
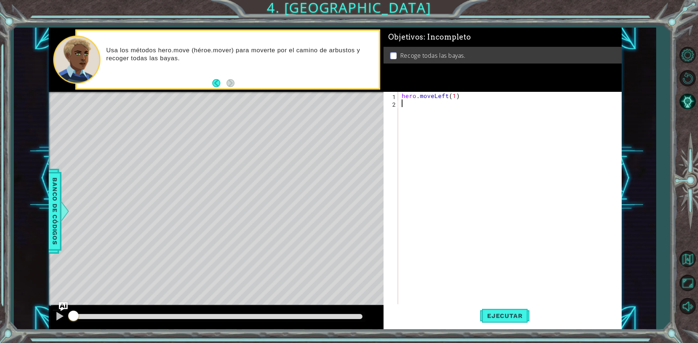
click at [414, 112] on div "hero . moveLeft ( 1 )" at bounding box center [511, 206] width 222 height 229
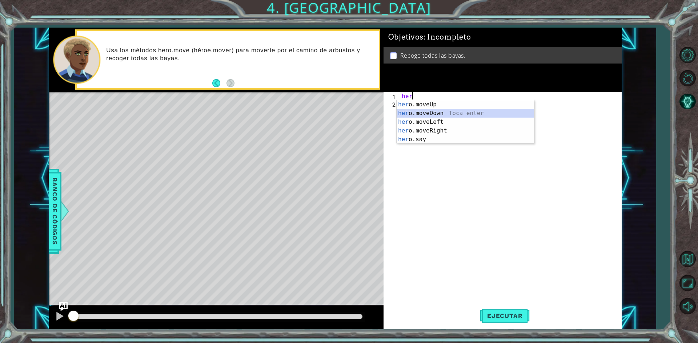
click at [434, 116] on div "her o.moveUp Toca enter her o.moveDown Toca enter her o.moveLeft [PERSON_NAME] …" at bounding box center [464, 130] width 137 height 61
type textarea "hero.moveDown(1)"
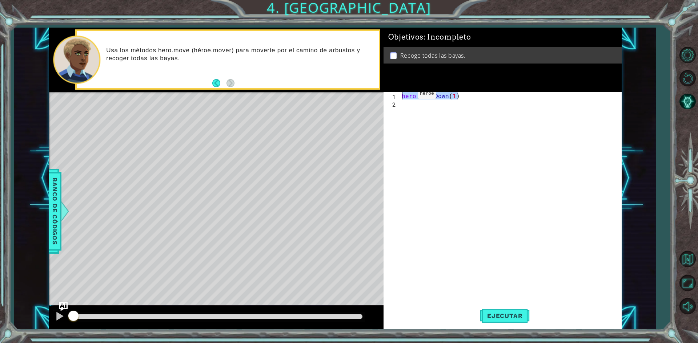
click at [325, 96] on div "1 ההההההההההההההההההההההההההההההההההההההההההההההההההההההההההההההההההההההההההההה…" at bounding box center [335, 179] width 573 height 302
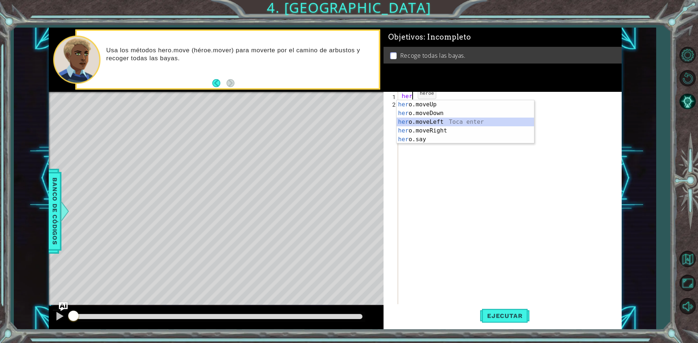
click at [402, 125] on div "her o.moveUp Toca enter her o.moveDown Toca enter her o.moveLeft [PERSON_NAME] …" at bounding box center [464, 130] width 137 height 61
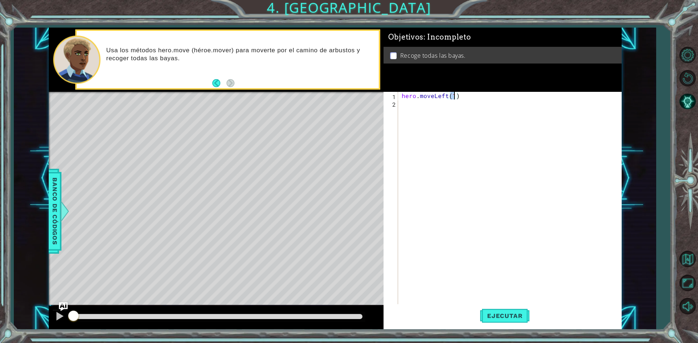
click at [406, 109] on div "hero . moveLeft ( 1 )" at bounding box center [511, 206] width 222 height 229
type textarea "hero.moveLeft(1)"
click at [406, 109] on div "hero . moveLeft ( 1 )" at bounding box center [509, 199] width 219 height 214
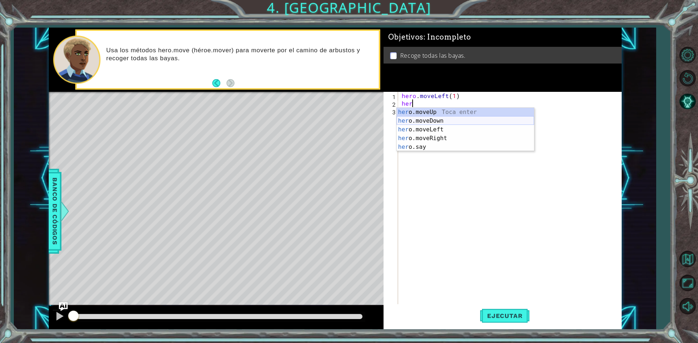
click at [410, 119] on div "her o.moveUp Toca enter her o.moveDown Toca enter her o.moveLeft [PERSON_NAME] …" at bounding box center [464, 138] width 137 height 61
type textarea "hero.moveDown(1)"
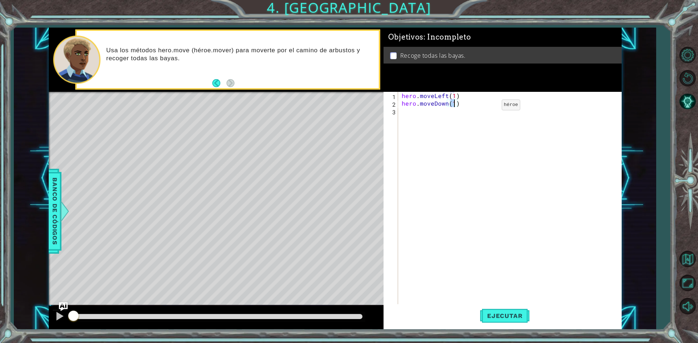
click at [489, 107] on div "hero . moveLeft ( 1 ) hero . moveDown ( 1 )" at bounding box center [511, 206] width 222 height 229
click at [426, 121] on div "hero . moveLeft ( 1 ) hero . moveDown ( 1 )" at bounding box center [511, 206] width 222 height 229
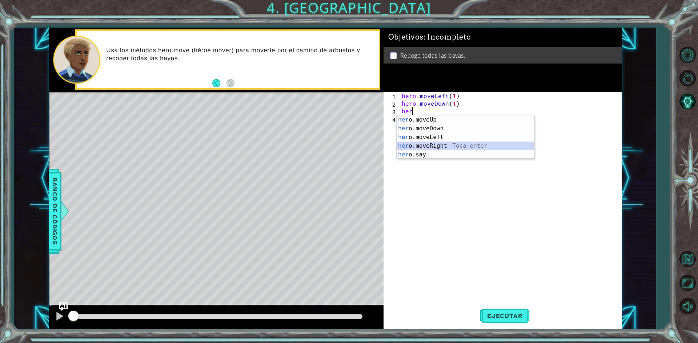
click at [436, 147] on div "her o.moveUp Toca enter her o.moveDown Toca enter her o.moveLeft [PERSON_NAME] …" at bounding box center [464, 146] width 137 height 61
type textarea "hero.moveRight(1)"
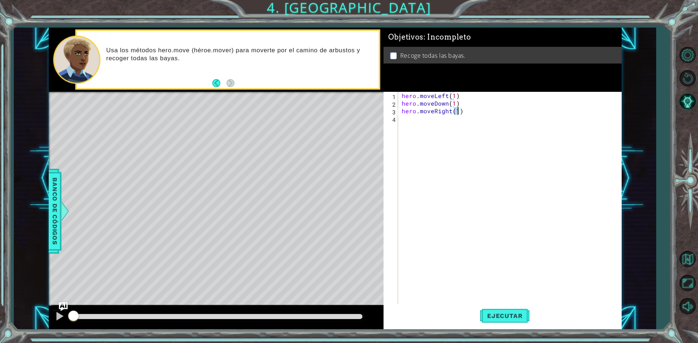
click at [462, 113] on div "hero . moveLeft ( 1 ) hero . moveDown ( 1 ) hero . moveRight ( 1 )" at bounding box center [511, 206] width 222 height 229
click at [430, 124] on div "hero . moveLeft ( 1 ) hero . moveDown ( 1 ) hero . moveRight ( 1 )" at bounding box center [511, 206] width 222 height 229
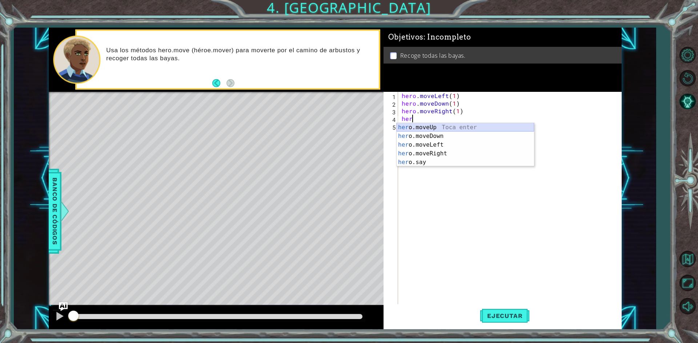
click at [477, 126] on div "her o.moveUp Toca enter her o.moveDown Toca enter her o.moveLeft [PERSON_NAME] …" at bounding box center [464, 153] width 137 height 61
type textarea "hero.moveUp(1)"
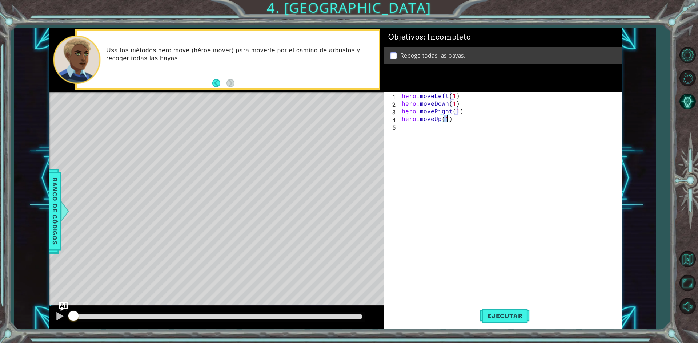
click at [493, 163] on div "hero . moveLeft ( 1 ) hero . moveDown ( 1 ) hero . moveRight ( 1 ) hero . moveU…" at bounding box center [511, 206] width 222 height 229
click at [507, 309] on button "Ejecutar" at bounding box center [505, 317] width 50 height 24
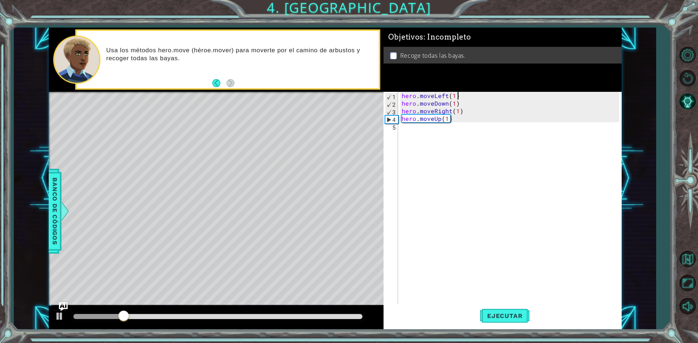
click at [459, 98] on div "hero . moveLeft ( 1 ) hero . moveDown ( 1 ) hero . moveRight ( 1 ) hero . moveU…" at bounding box center [511, 206] width 222 height 229
type textarea "hero.moveLeft(1)"
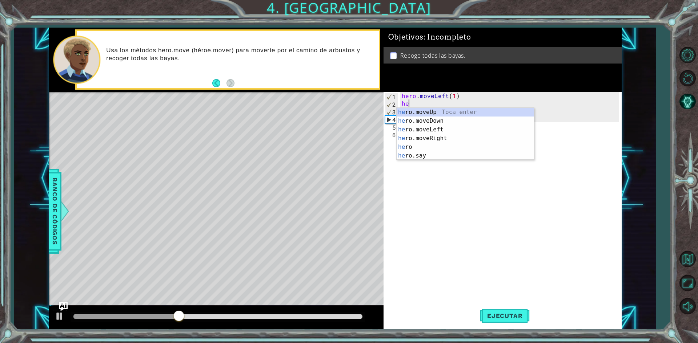
type textarea "h"
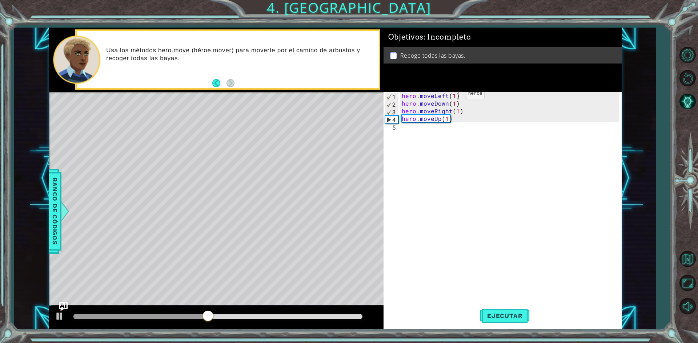
click at [453, 96] on div "hero . moveLeft ( 1 ) hero . moveDown ( 1 ) hero . moveRight ( 1 ) hero . moveU…" at bounding box center [511, 206] width 222 height 229
click at [455, 105] on div "hero . moveLeft ( 2 ) hero . moveDown ( 1 ) hero . moveRight ( 1 ) hero . moveU…" at bounding box center [511, 206] width 222 height 229
click at [456, 112] on div "hero . moveLeft ( 2 ) hero . moveDown ( 2 ) hero . moveRight ( 1 ) hero . moveU…" at bounding box center [511, 206] width 222 height 229
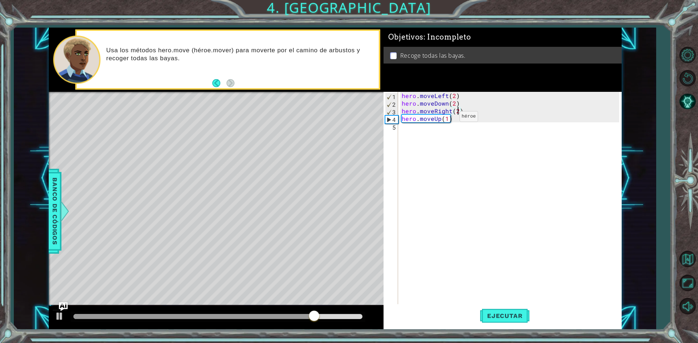
click at [447, 118] on div "hero . moveLeft ( 2 ) hero . moveDown ( 2 ) hero . moveRight ( 2 ) hero . moveU…" at bounding box center [511, 206] width 222 height 229
type textarea "hero.moveUp(2)"
click at [507, 312] on span "Ejecutar" at bounding box center [505, 315] width 50 height 7
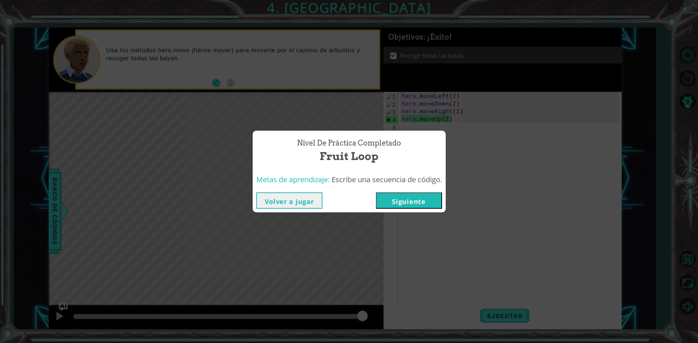
click at [423, 197] on button "Siguiente" at bounding box center [409, 201] width 66 height 16
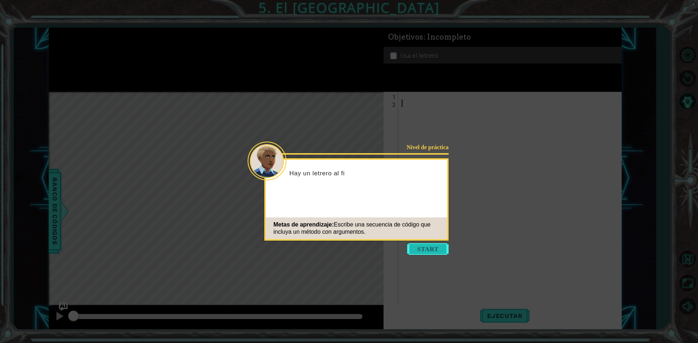
click at [436, 246] on button "Start" at bounding box center [427, 249] width 41 height 12
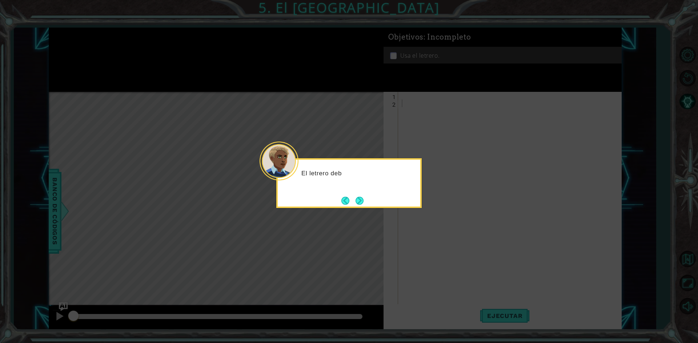
click at [367, 201] on div "El letrero deb" at bounding box center [348, 183] width 145 height 50
click at [362, 202] on button "Next" at bounding box center [359, 201] width 8 height 8
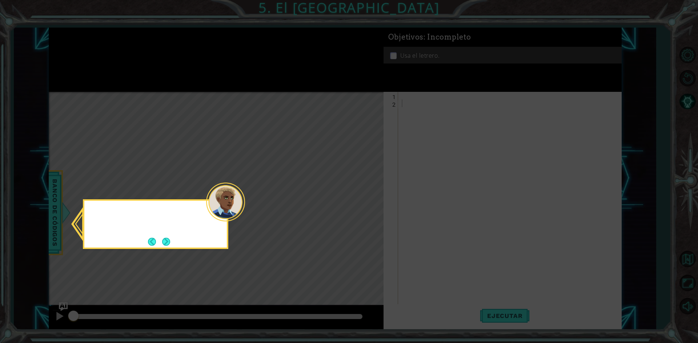
click at [362, 203] on icon at bounding box center [349, 171] width 698 height 343
click at [162, 246] on button "Next" at bounding box center [166, 242] width 8 height 8
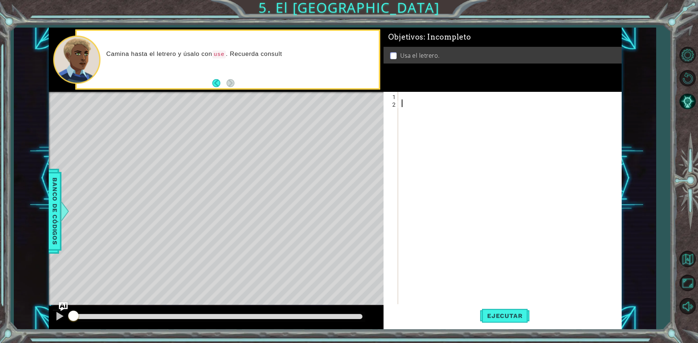
click at [410, 101] on div at bounding box center [511, 206] width 222 height 229
click at [407, 98] on div at bounding box center [511, 206] width 222 height 229
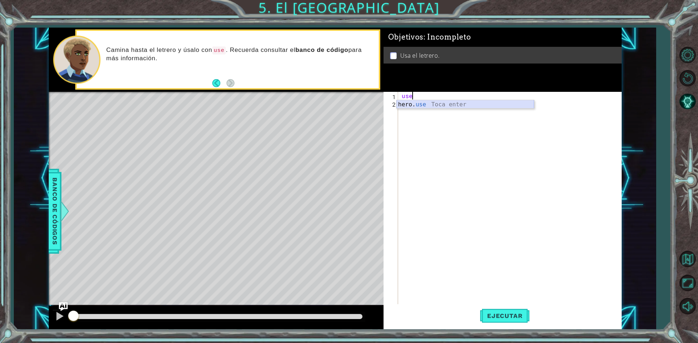
click at [502, 106] on div "hero. use Toca enter" at bounding box center [464, 113] width 137 height 26
click at [444, 94] on div "her ")" at bounding box center [511, 206] width 222 height 229
type textarea "h"
click at [481, 130] on div "he ro.moveUp Toca enter he ro.moveDown Toca enter he ro.moveLeft Toca enter he …" at bounding box center [464, 135] width 137 height 70
type textarea "hero.moveRight(1)"
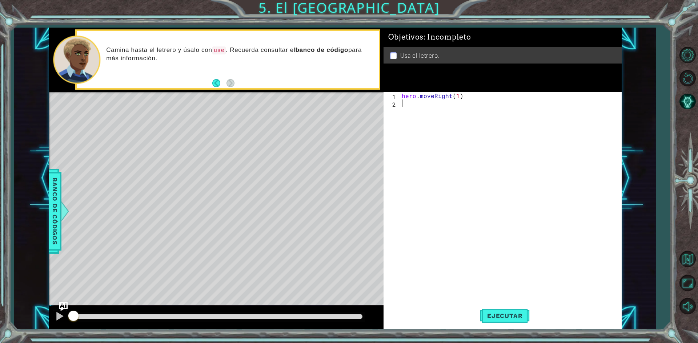
click at [470, 116] on div "hero . moveRight ( 1 )" at bounding box center [511, 206] width 222 height 229
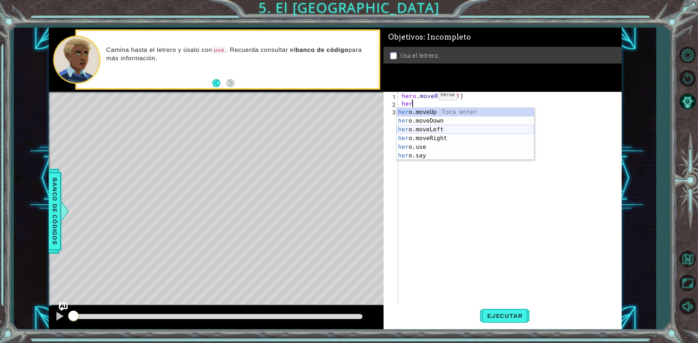
click at [425, 132] on div "her o.moveUp Toca enter her o.moveDown Toca enter her o.moveLeft [PERSON_NAME] …" at bounding box center [464, 143] width 137 height 70
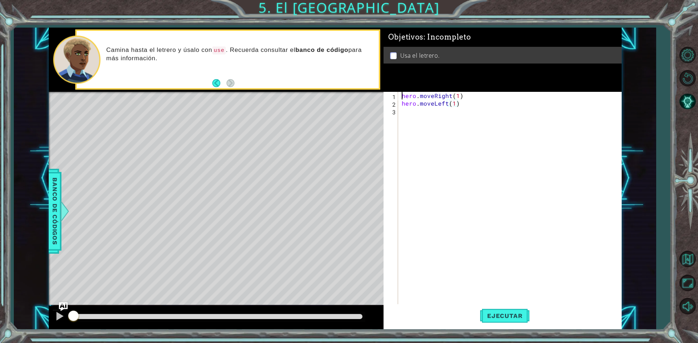
click at [422, 119] on div "hero . moveRight ( 1 ) hero . moveLeft ( 1 )" at bounding box center [511, 206] width 222 height 229
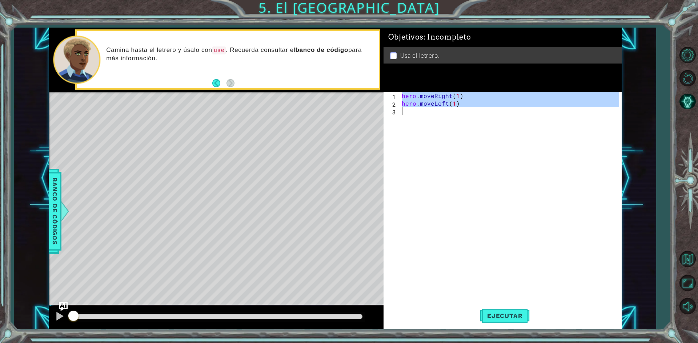
click at [480, 101] on div "hero . moveRight ( 1 ) hero . moveLeft ( 1 )" at bounding box center [509, 199] width 219 height 214
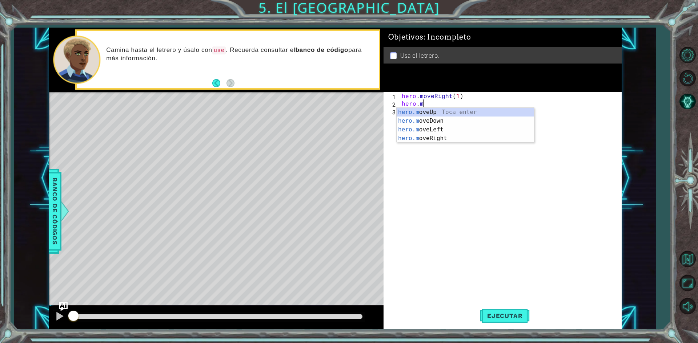
click at [466, 109] on div "hero.m oveUp Toca enter hero.m oveDown Toca enter hero.m oveLeft Toca enter her…" at bounding box center [464, 134] width 137 height 52
type textarea "hero.moveUp(1)"
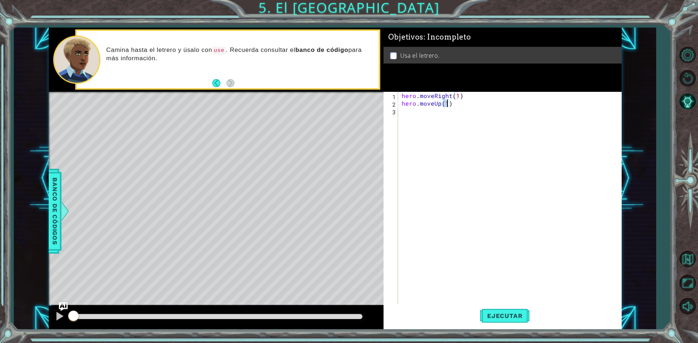
click at [463, 116] on div "hero . moveRight ( 1 ) hero . moveUp ( 1 )" at bounding box center [511, 206] width 222 height 229
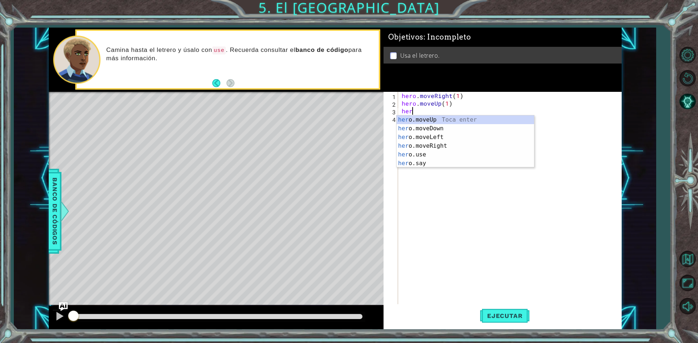
scroll to position [0, 0]
click at [425, 136] on div "hero .moveUp Toca enter hero .moveDown Toca enter hero .moveLeft Toca enter her…" at bounding box center [464, 151] width 137 height 70
type textarea "hero.moveLeft(1)"
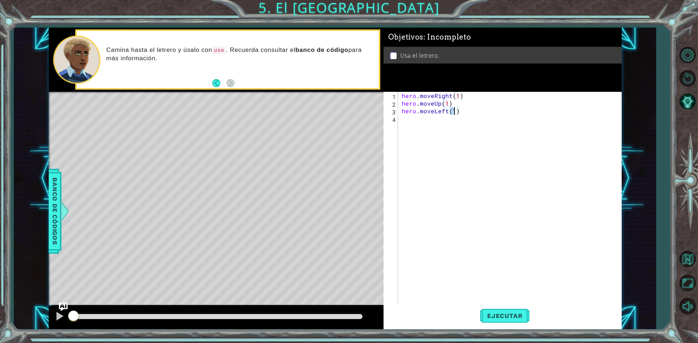
click at [426, 125] on div "hero . moveRight ( 1 ) hero . moveUp ( 1 ) hero . moveLeft ( 1 )" at bounding box center [511, 206] width 222 height 229
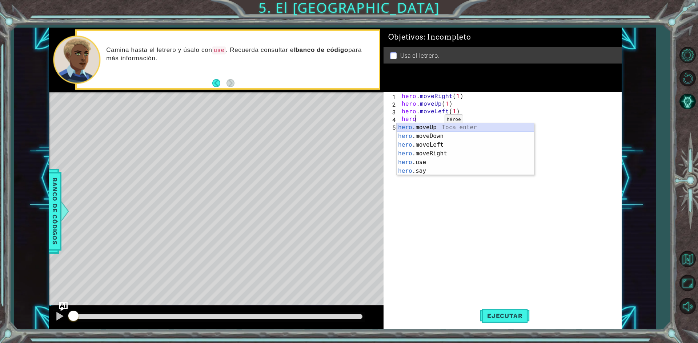
click at [432, 127] on div "hero .moveUp Toca enter hero .moveDown Toca enter hero .moveLeft Toca enter her…" at bounding box center [464, 158] width 137 height 70
type textarea "hero.moveUp(1)"
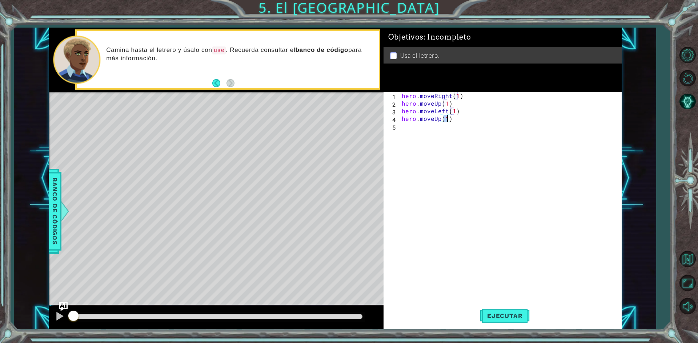
click at [431, 127] on div "hero . moveRight ( 1 ) hero . moveUp ( 1 ) hero . moveLeft ( 1 ) hero . moveUp …" at bounding box center [511, 206] width 222 height 229
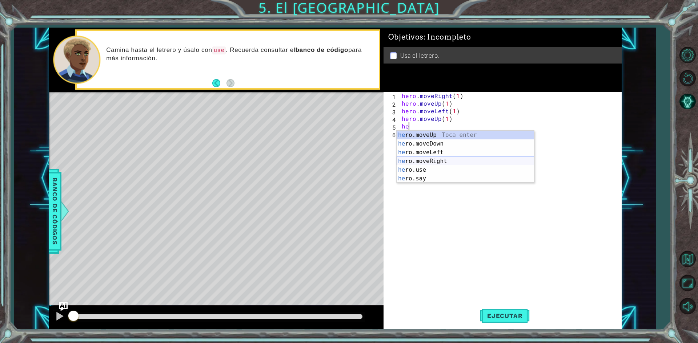
click at [460, 163] on div "he ro.moveUp Toca enter he ro.moveDown Toca enter he ro.moveLeft Toca enter he …" at bounding box center [464, 166] width 137 height 70
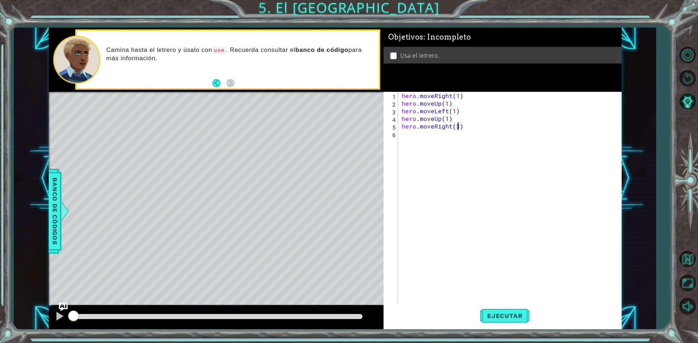
scroll to position [0, 3]
type textarea "hero.moveRight(3)"
click at [501, 314] on span "Ejecutar" at bounding box center [505, 315] width 50 height 7
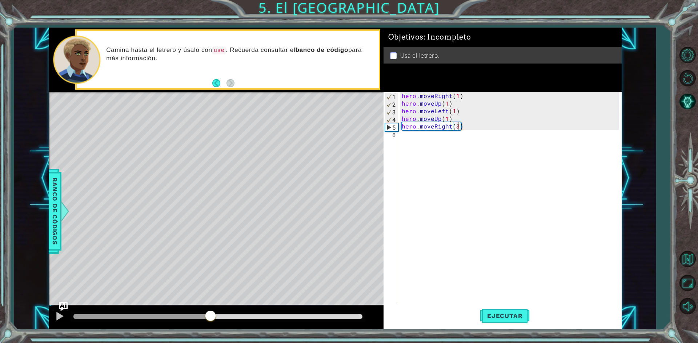
drag, startPoint x: 89, startPoint y: 316, endPoint x: 210, endPoint y: 304, distance: 121.3
click at [210, 304] on div "methods hero moveDown(steps) moveUp(steps) moveLeft(steps) moveRight(steps) use…" at bounding box center [335, 179] width 573 height 302
click at [428, 139] on div "hero . moveRight ( 1 ) hero . moveUp ( 1 ) hero . moveLeft ( 1 ) hero . moveUp …" at bounding box center [511, 206] width 222 height 229
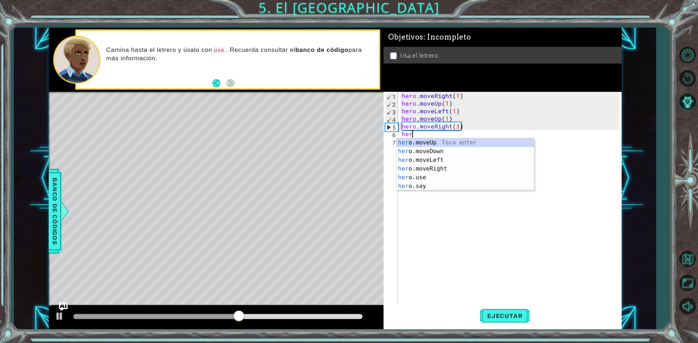
scroll to position [0, 0]
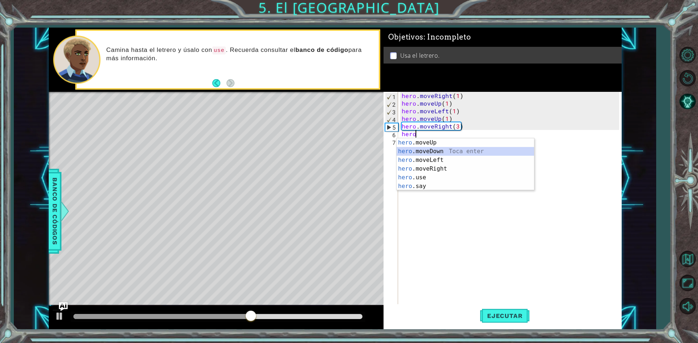
click at [440, 154] on div "hero .moveUp Toca enter hero .moveDown Toca enter hero .moveLeft Toca enter her…" at bounding box center [464, 173] width 137 height 70
type textarea "hero.moveDown(1)"
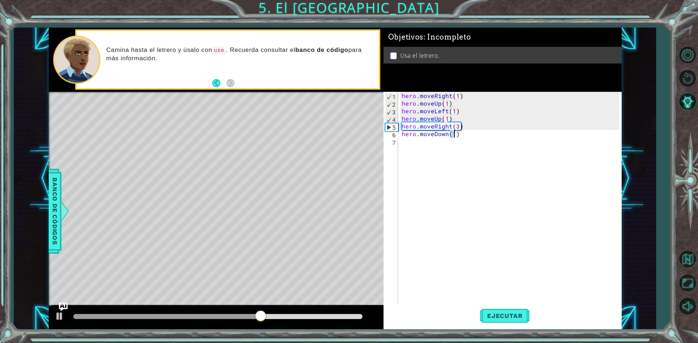
click at [436, 146] on div "hero . moveRight ( 1 ) hero . moveUp ( 1 ) hero . moveLeft ( 1 ) hero . moveUp …" at bounding box center [511, 206] width 222 height 229
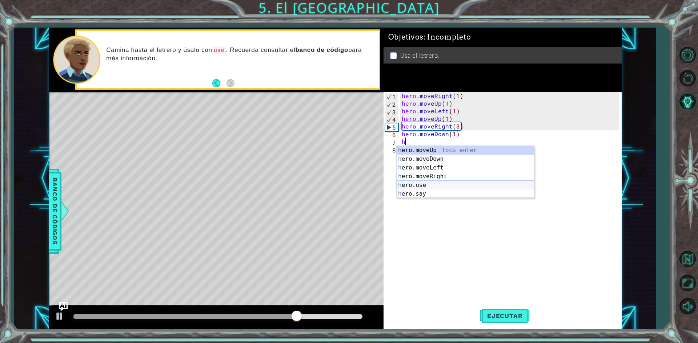
click at [445, 189] on div "h ero.moveUp Toca enter h ero.moveDown Toca enter h ero.moveLeft Toca enter h e…" at bounding box center [464, 181] width 137 height 70
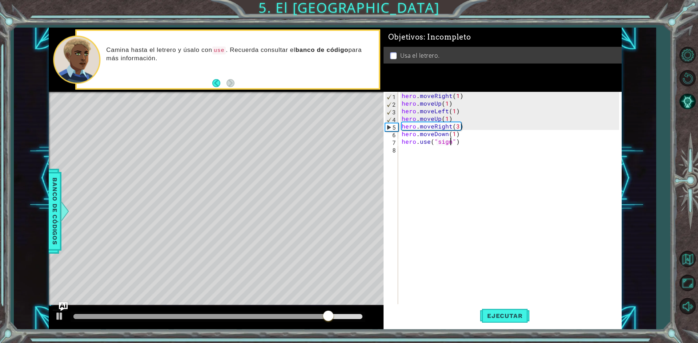
scroll to position [0, 3]
type textarea "hero.use("sign")"
click at [497, 314] on span "Ejecutar" at bounding box center [505, 315] width 50 height 7
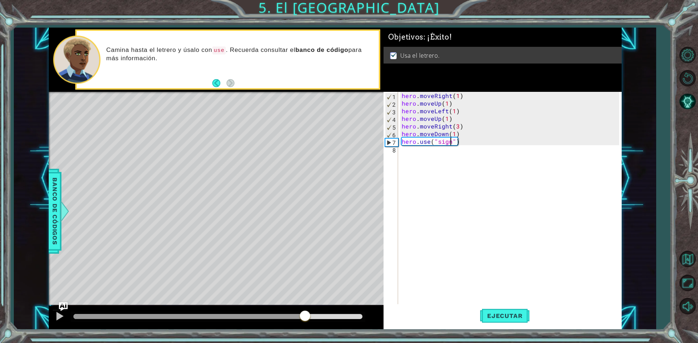
drag, startPoint x: 126, startPoint y: 316, endPoint x: 306, endPoint y: 334, distance: 181.1
click at [306, 334] on div "1 ההההההההההההההההההההההההההההההההההההההההההההההההההההההההההההההההההההההההההההה…" at bounding box center [349, 171] width 698 height 343
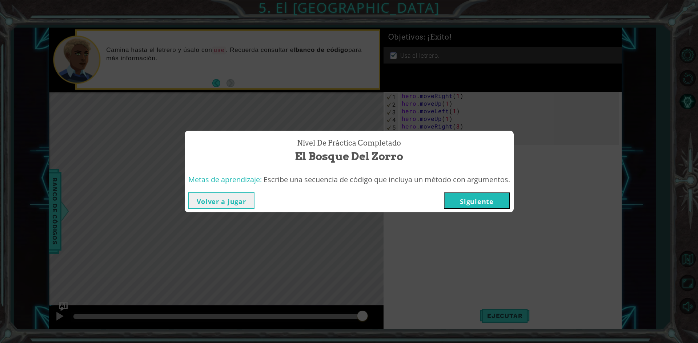
click at [491, 193] on button "Siguiente" at bounding box center [477, 201] width 66 height 16
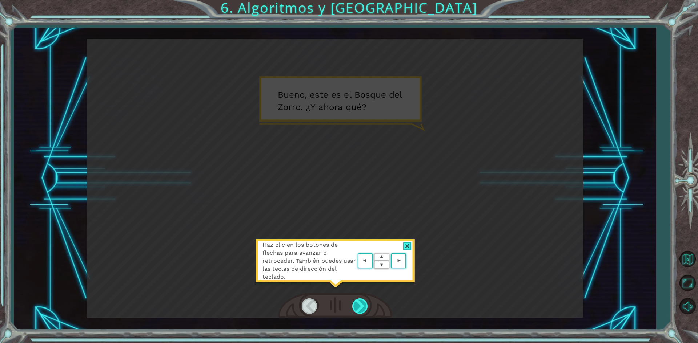
click at [366, 306] on div at bounding box center [360, 306] width 16 height 15
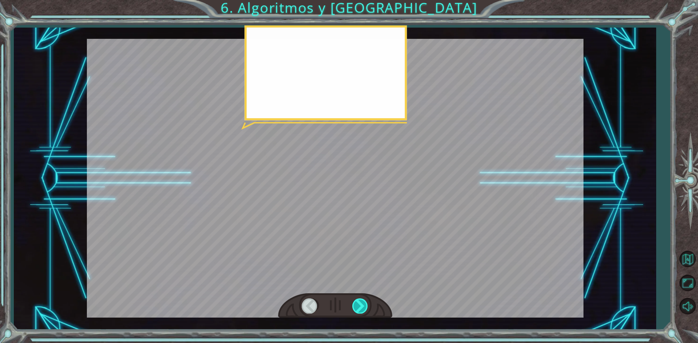
click at [366, 306] on div at bounding box center [360, 306] width 16 height 15
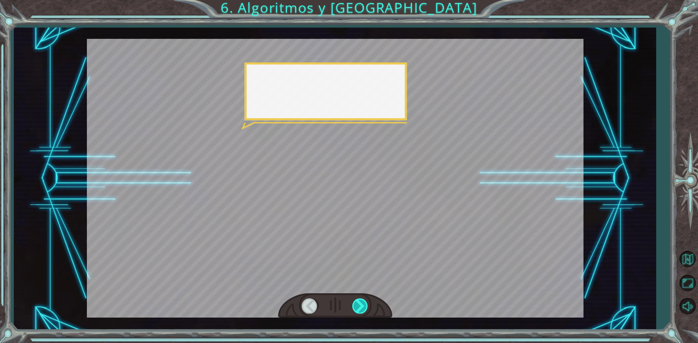
click at [366, 306] on div at bounding box center [360, 306] width 16 height 15
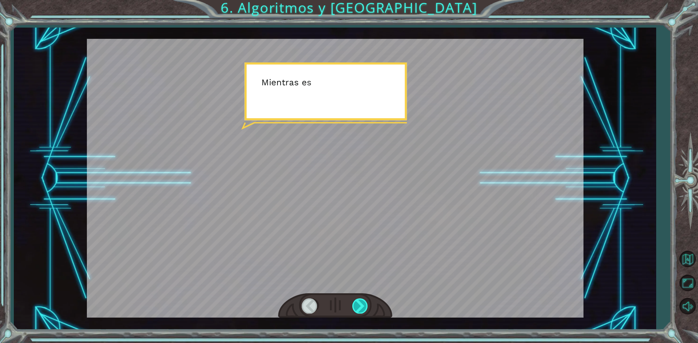
click at [366, 306] on div at bounding box center [360, 306] width 16 height 15
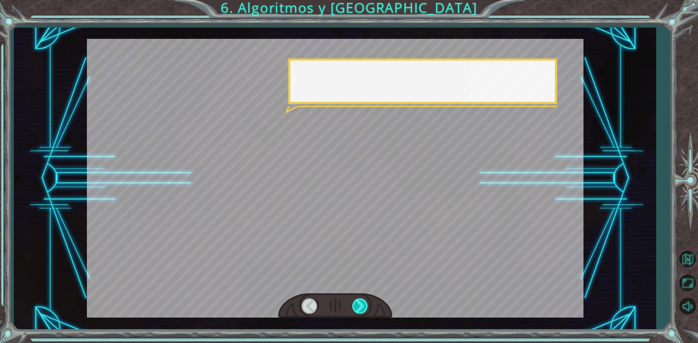
click at [366, 306] on div at bounding box center [360, 306] width 16 height 15
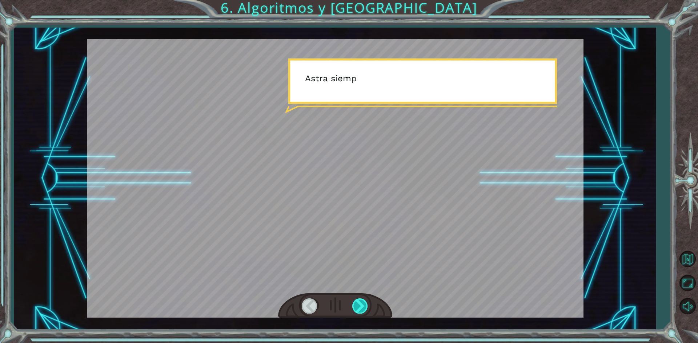
click at [366, 306] on div at bounding box center [360, 306] width 16 height 15
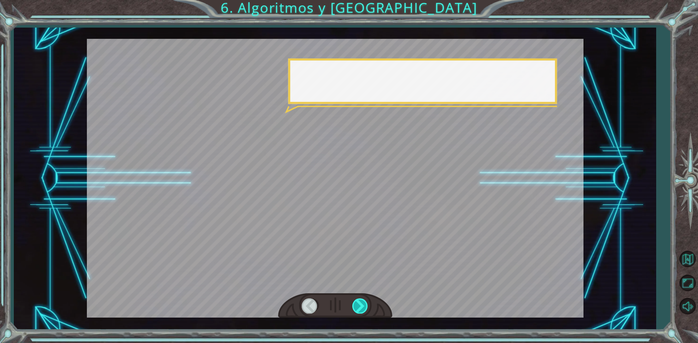
click at [366, 306] on div at bounding box center [360, 306] width 16 height 15
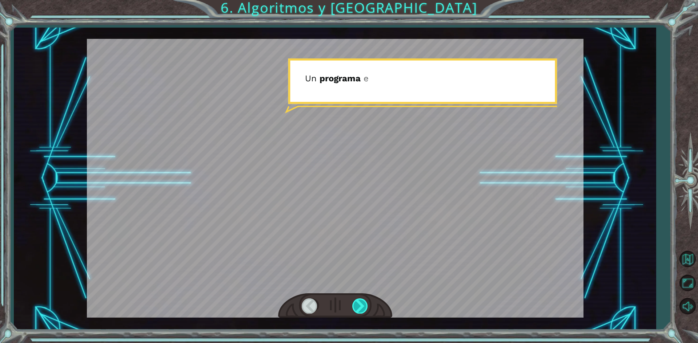
click at [366, 306] on div at bounding box center [360, 306] width 16 height 15
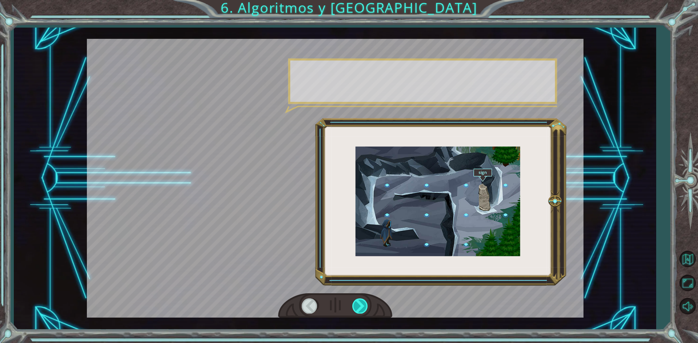
drag, startPoint x: 366, startPoint y: 306, endPoint x: 366, endPoint y: 301, distance: 5.1
click at [366, 305] on div at bounding box center [360, 306] width 16 height 15
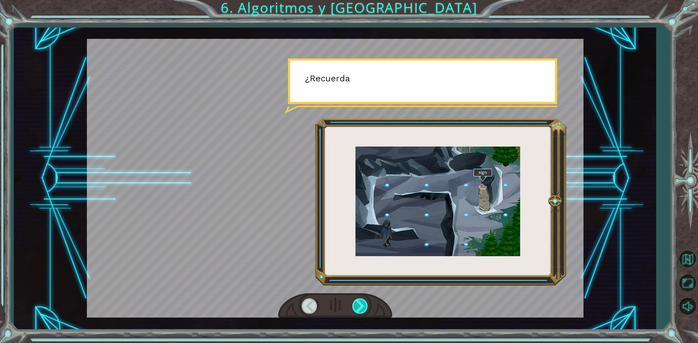
click at [366, 301] on div at bounding box center [360, 306] width 16 height 15
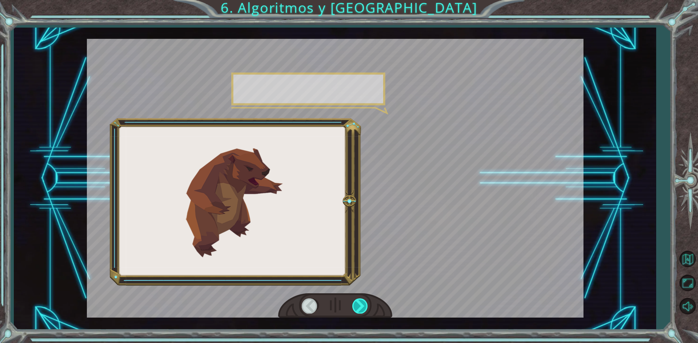
click at [366, 301] on div at bounding box center [360, 306] width 16 height 15
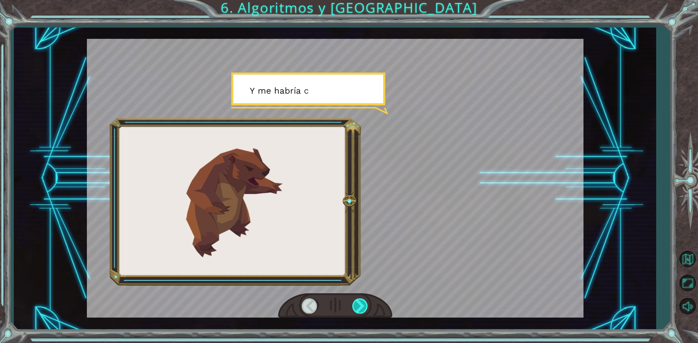
click at [366, 301] on div at bounding box center [360, 306] width 16 height 15
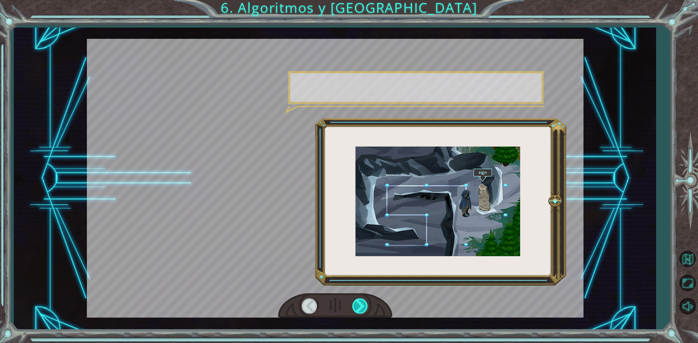
click at [366, 301] on div at bounding box center [360, 306] width 16 height 15
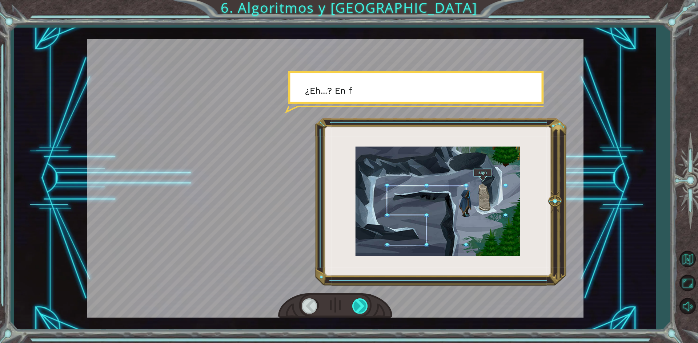
click at [366, 301] on div at bounding box center [360, 306] width 16 height 15
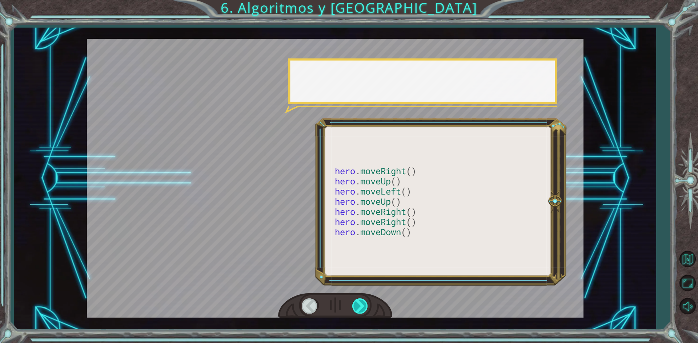
click at [366, 301] on div at bounding box center [360, 306] width 16 height 15
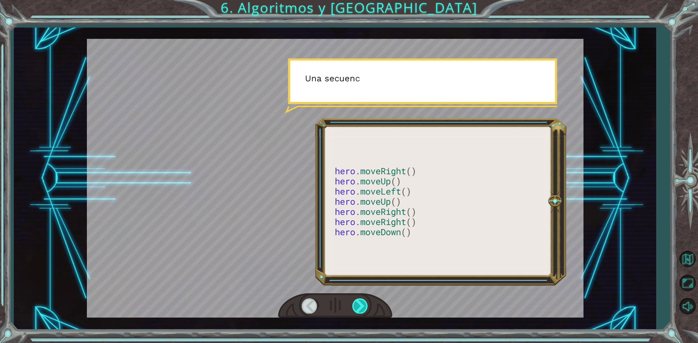
click at [366, 301] on div at bounding box center [360, 306] width 16 height 15
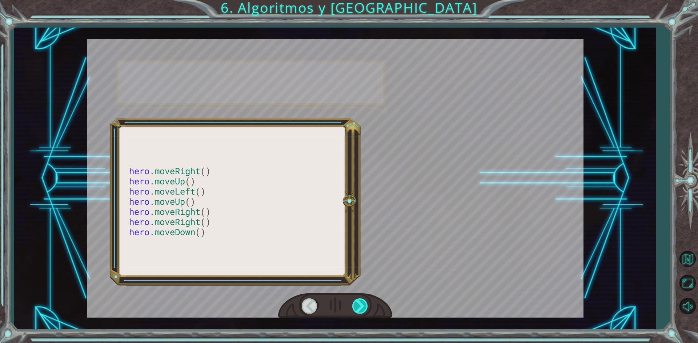
click at [366, 301] on div at bounding box center [360, 306] width 16 height 15
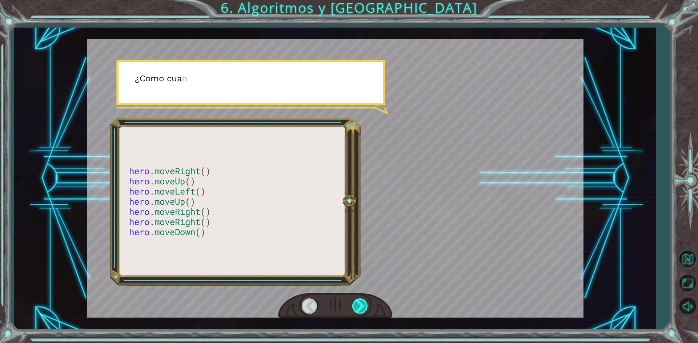
click at [366, 301] on div at bounding box center [360, 306] width 16 height 15
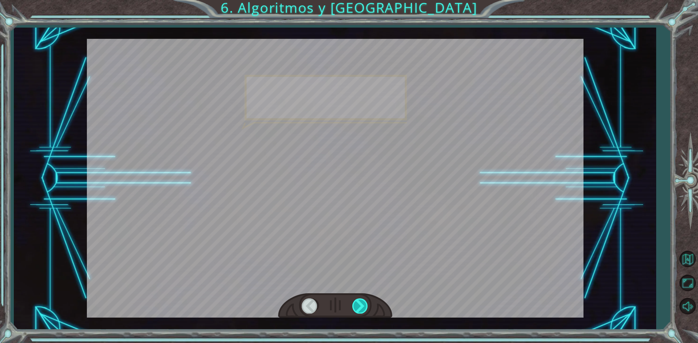
click at [366, 301] on div at bounding box center [360, 306] width 16 height 15
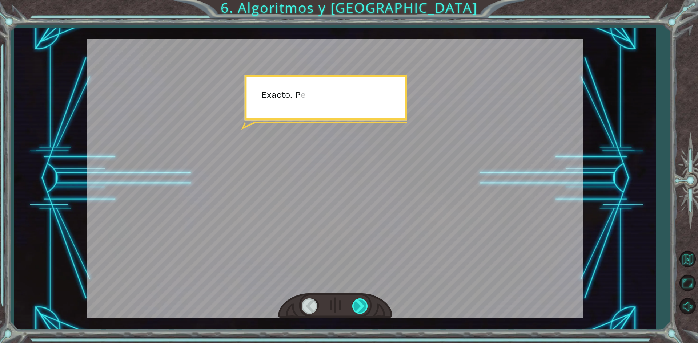
click at [366, 300] on div at bounding box center [360, 306] width 16 height 15
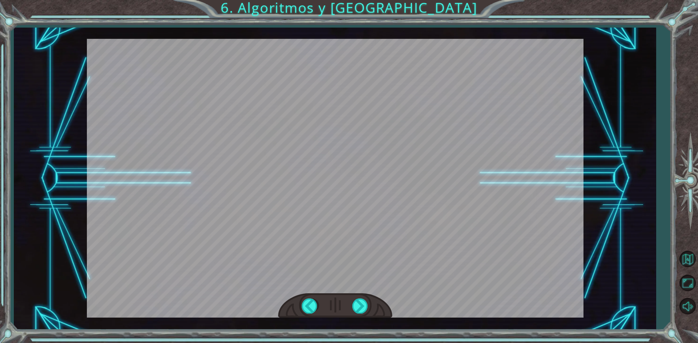
click at [366, 298] on div at bounding box center [335, 306] width 114 height 25
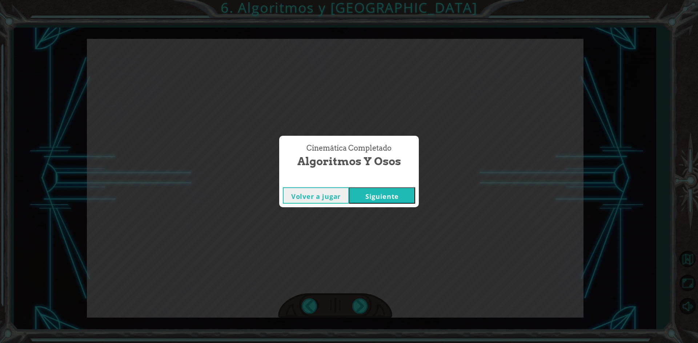
click at [366, 298] on div "Cinemática Completado Algoritmos y Osos Volver a jugar [GEOGRAPHIC_DATA]" at bounding box center [349, 171] width 698 height 343
drag, startPoint x: 366, startPoint y: 298, endPoint x: 366, endPoint y: 287, distance: 11.3
click at [366, 292] on div "Cinemática Completado Algoritmos y Osos Volver a jugar [GEOGRAPHIC_DATA]" at bounding box center [349, 171] width 698 height 343
click at [401, 194] on button "Siguiente" at bounding box center [382, 195] width 66 height 16
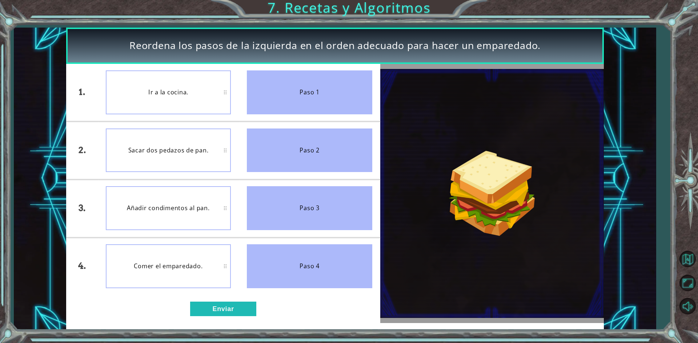
click at [210, 299] on div "1. 2. 3. 4. Ir a la cocina. Sacar dos pedazos de pan. Añadir condimentos al pan…" at bounding box center [223, 193] width 314 height 259
click at [249, 305] on button "Enviar" at bounding box center [223, 309] width 66 height 15
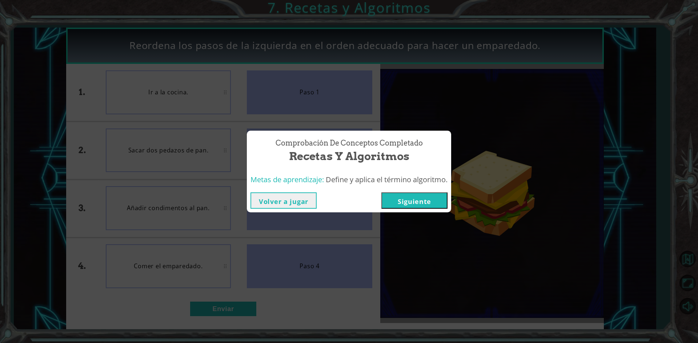
click at [424, 202] on button "Siguiente" at bounding box center [414, 201] width 66 height 16
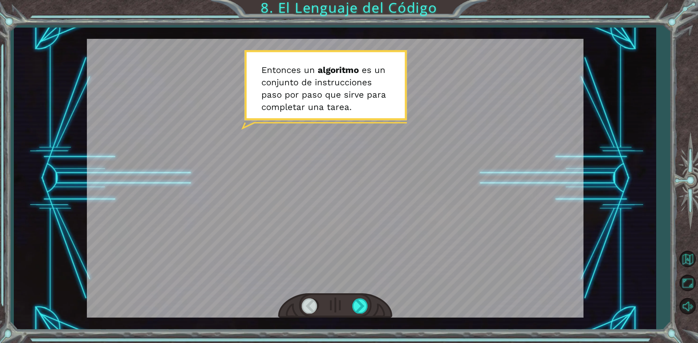
click at [350, 309] on div at bounding box center [335, 306] width 114 height 25
click at [359, 312] on div at bounding box center [360, 306] width 16 height 15
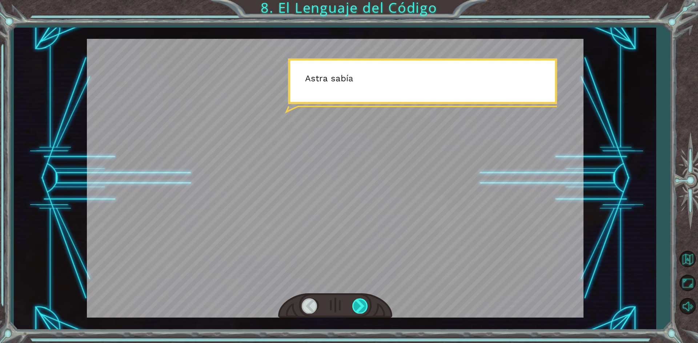
click at [359, 311] on div at bounding box center [360, 306] width 16 height 15
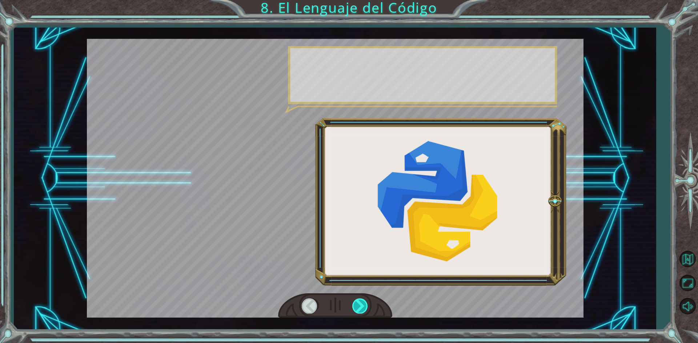
click at [359, 311] on div at bounding box center [360, 306] width 16 height 15
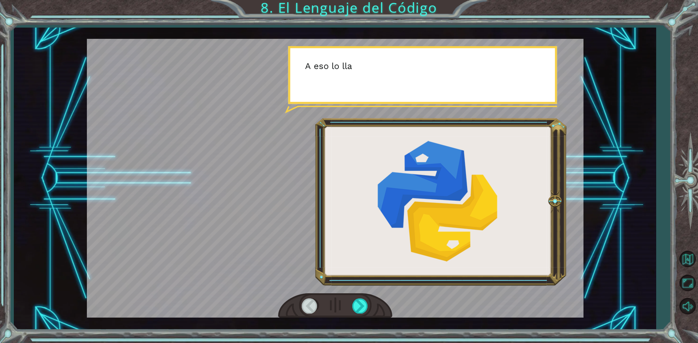
click at [357, 297] on div at bounding box center [335, 306] width 114 height 25
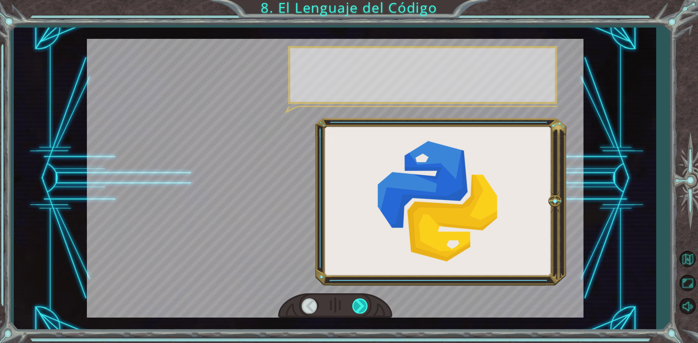
click at [363, 303] on div at bounding box center [360, 306] width 16 height 15
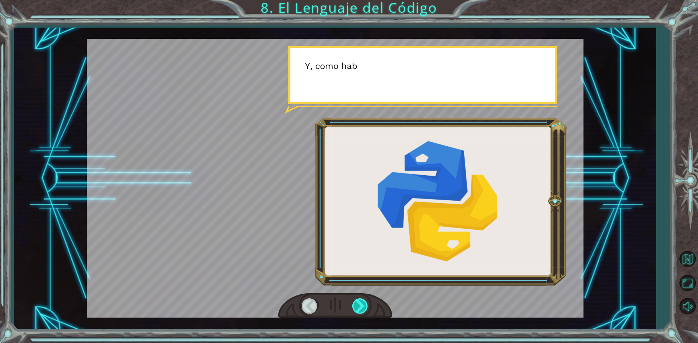
click at [363, 303] on div at bounding box center [360, 306] width 16 height 15
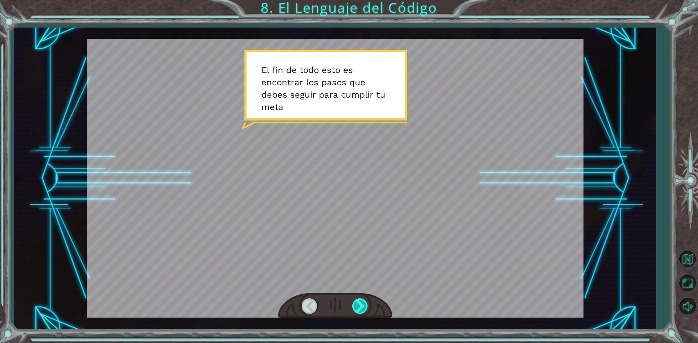
click at [363, 303] on div at bounding box center [360, 306] width 16 height 15
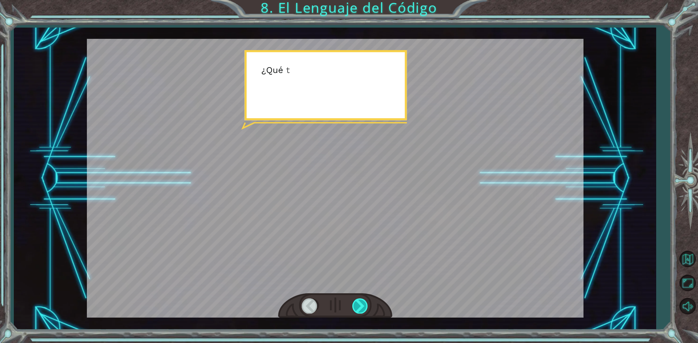
click at [363, 303] on div at bounding box center [360, 306] width 16 height 15
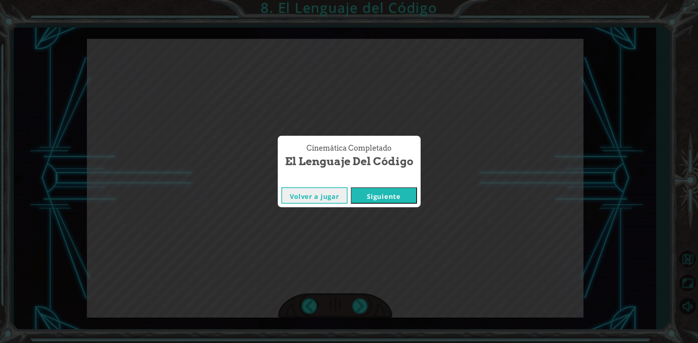
click at [414, 189] on button "Siguiente" at bounding box center [384, 195] width 66 height 16
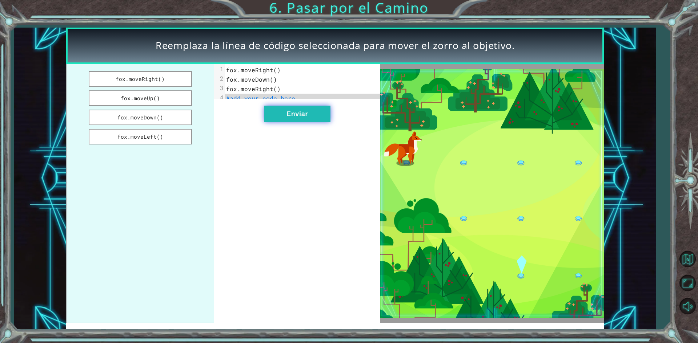
click at [318, 117] on button "Enviar" at bounding box center [297, 114] width 66 height 16
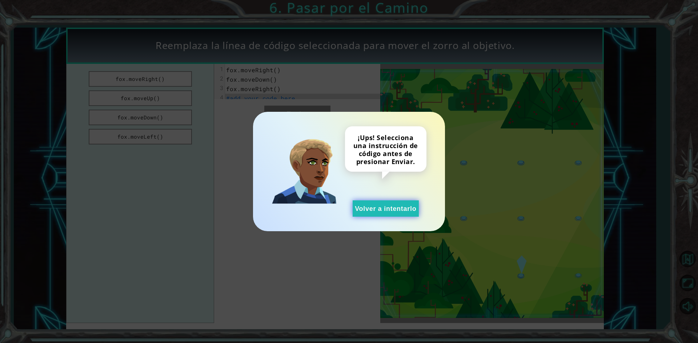
click at [407, 206] on button "Volver a intentarlo" at bounding box center [385, 209] width 66 height 16
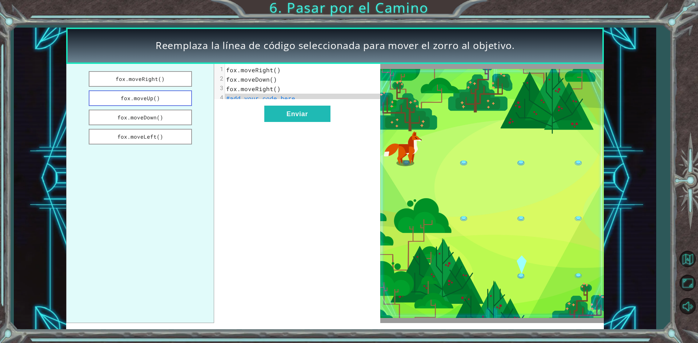
drag, startPoint x: 162, startPoint y: 115, endPoint x: 164, endPoint y: 100, distance: 15.4
click at [164, 100] on ul "fox.moveRight() fox.moveUp() fox.moveDown() fox.moveLeft()" at bounding box center [140, 193] width 148 height 259
click at [160, 116] on button "fox.moveDown()" at bounding box center [140, 118] width 103 height 16
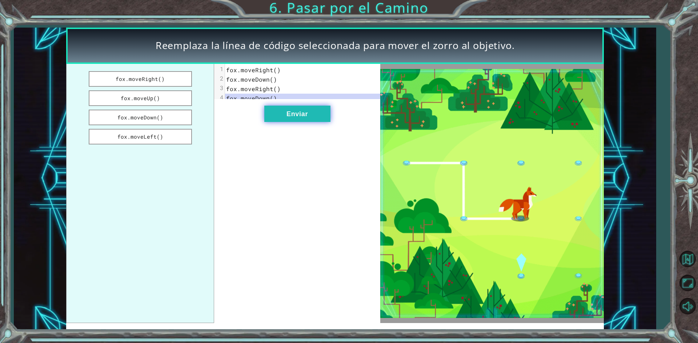
click at [323, 122] on button "Enviar" at bounding box center [297, 114] width 66 height 16
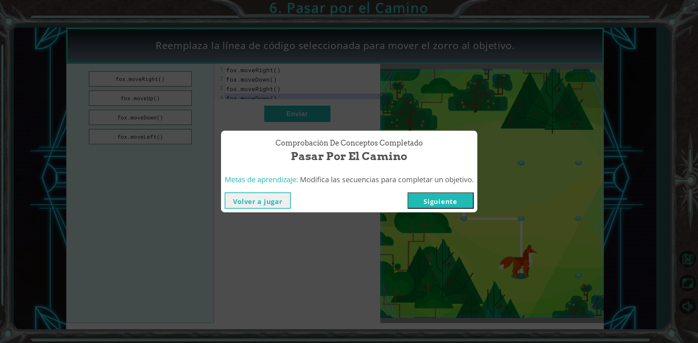
click at [465, 209] on div "Volver a jugar [GEOGRAPHIC_DATA]" at bounding box center [349, 201] width 256 height 24
click at [462, 209] on div "Volver a jugar [GEOGRAPHIC_DATA]" at bounding box center [349, 201] width 256 height 24
click at [458, 207] on div "Volver a jugar [GEOGRAPHIC_DATA]" at bounding box center [349, 201] width 256 height 24
click at [458, 207] on button "Siguiente" at bounding box center [440, 201] width 66 height 16
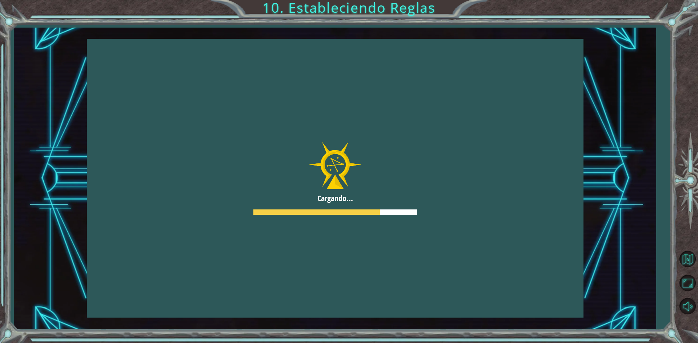
click at [439, 180] on div "Comprobación de conceptos Completado Pasar por el Camino Metas de aprendizaje: …" at bounding box center [349, 172] width 256 height 82
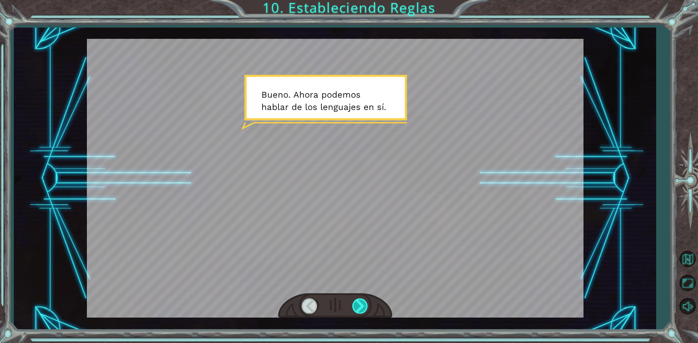
click at [364, 310] on div at bounding box center [360, 306] width 16 height 15
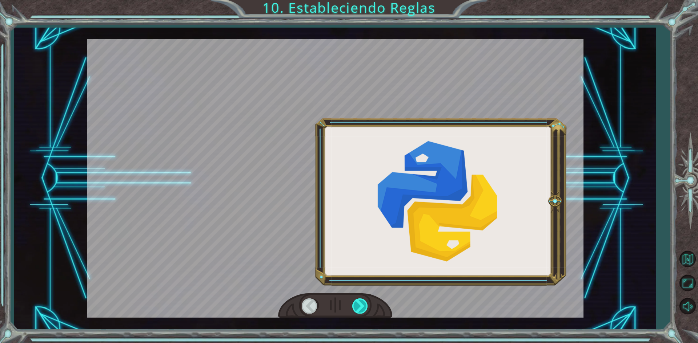
click at [364, 310] on div at bounding box center [360, 306] width 16 height 15
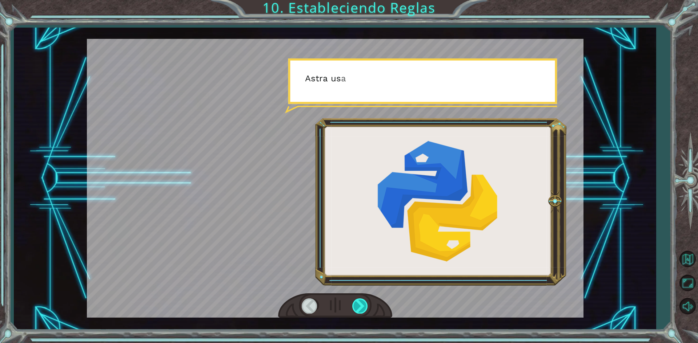
click at [364, 310] on div at bounding box center [360, 306] width 16 height 15
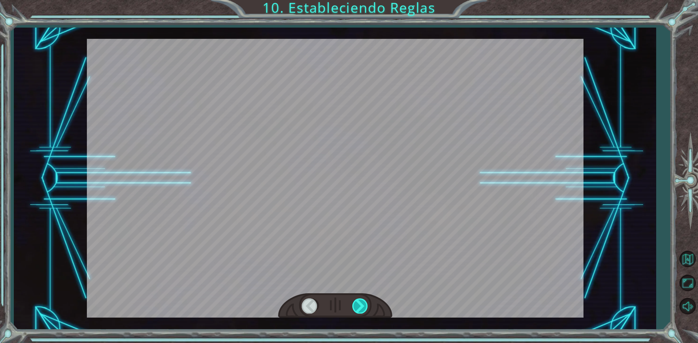
click at [368, 307] on div at bounding box center [360, 306] width 16 height 15
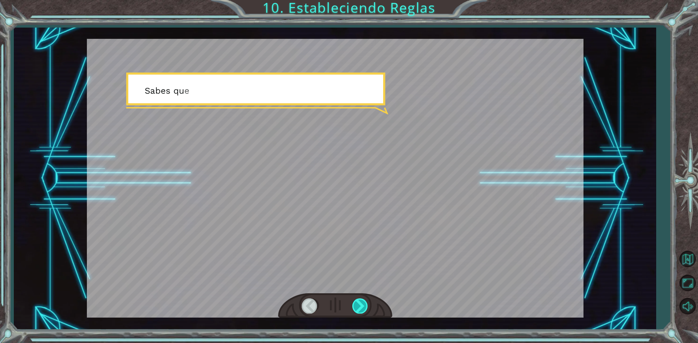
click at [368, 307] on div at bounding box center [360, 306] width 16 height 15
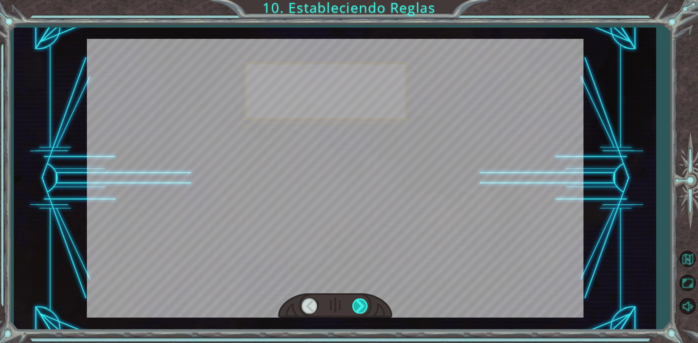
click at [368, 307] on div at bounding box center [360, 306] width 16 height 15
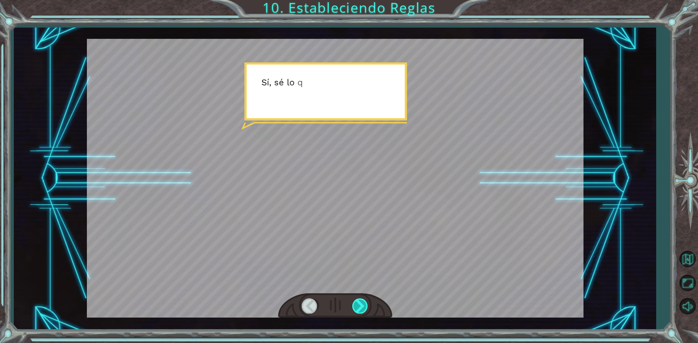
click at [368, 307] on div at bounding box center [360, 306] width 16 height 15
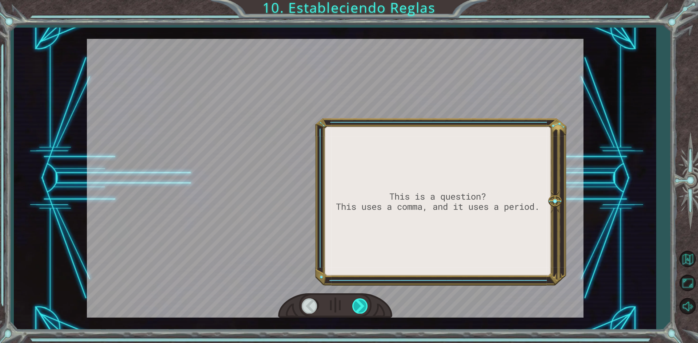
click at [368, 307] on div at bounding box center [360, 306] width 16 height 15
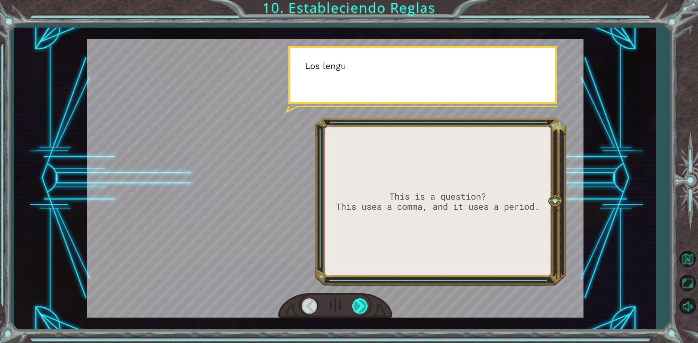
click at [368, 307] on div at bounding box center [360, 306] width 16 height 15
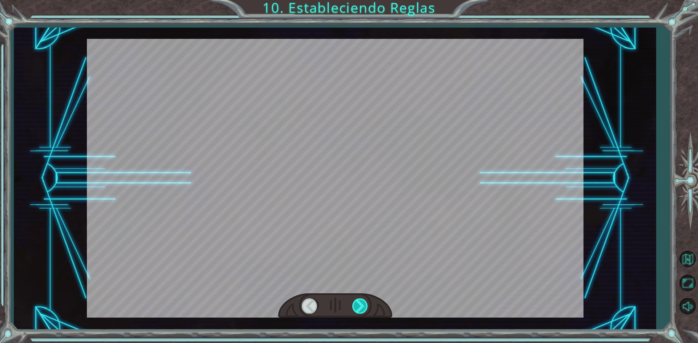
click at [368, 307] on div at bounding box center [360, 306] width 16 height 15
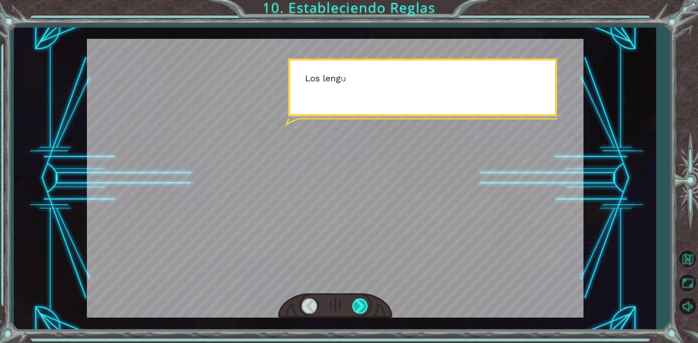
click at [368, 307] on div at bounding box center [360, 306] width 16 height 15
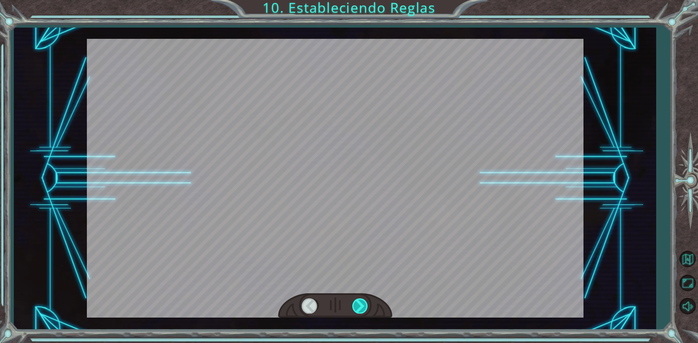
click at [368, 307] on div at bounding box center [360, 306] width 16 height 15
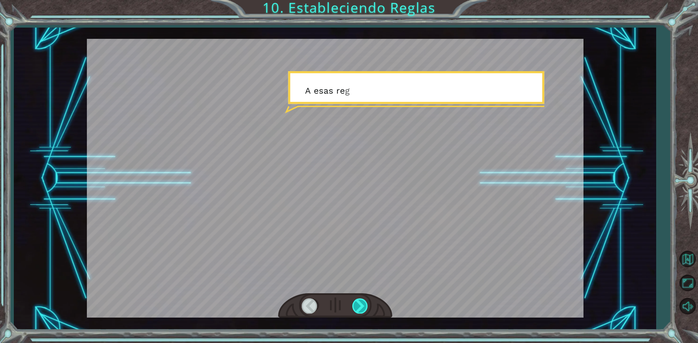
click at [368, 307] on div at bounding box center [360, 306] width 16 height 15
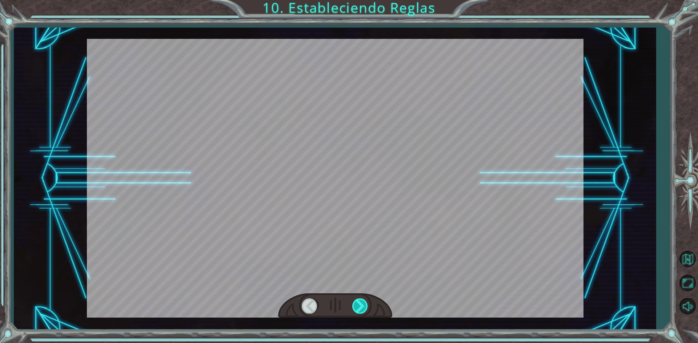
click at [368, 306] on div at bounding box center [360, 306] width 16 height 15
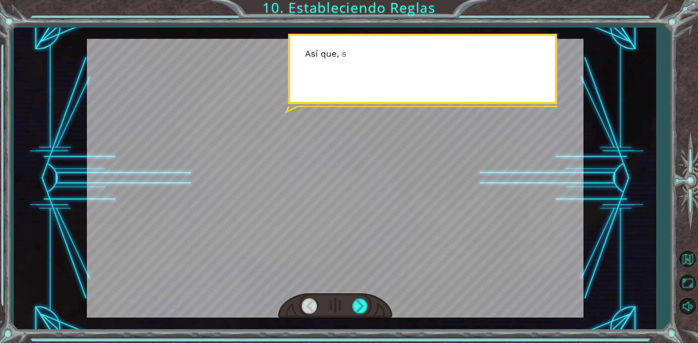
click at [368, 303] on div at bounding box center [335, 306] width 114 height 25
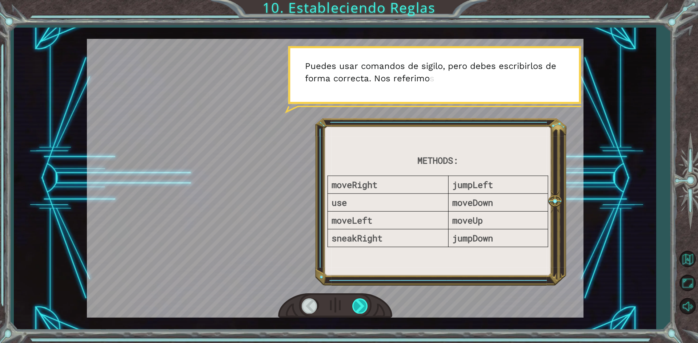
click at [363, 302] on div at bounding box center [360, 306] width 16 height 15
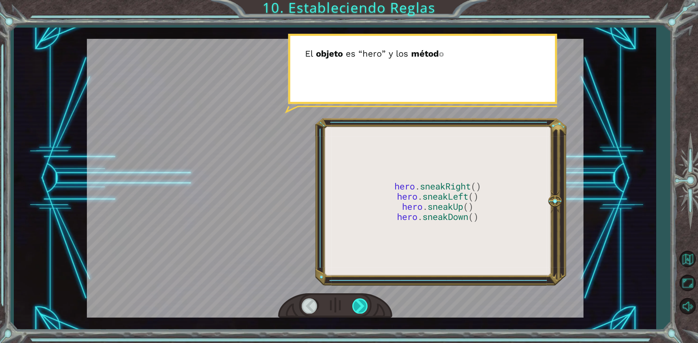
click at [363, 302] on div at bounding box center [360, 306] width 16 height 15
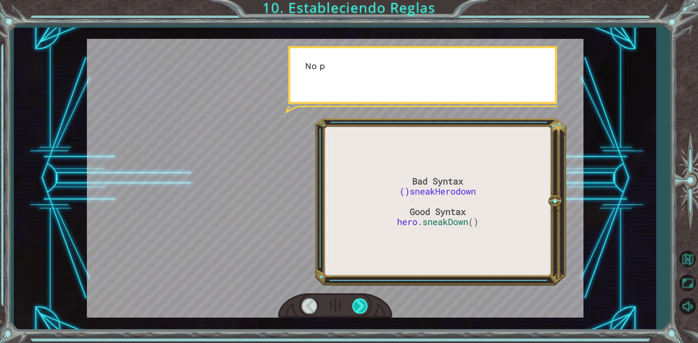
click at [363, 302] on div at bounding box center [360, 306] width 16 height 15
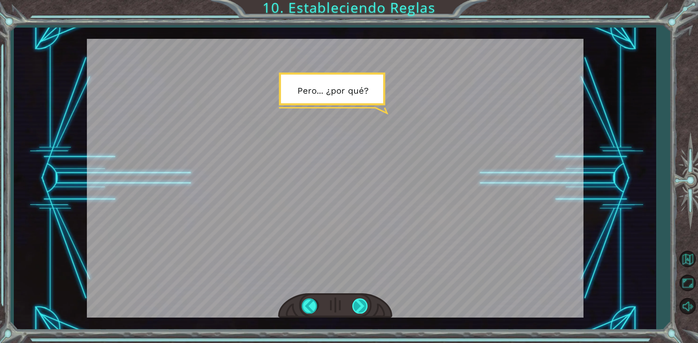
click at [360, 301] on div at bounding box center [360, 306] width 16 height 15
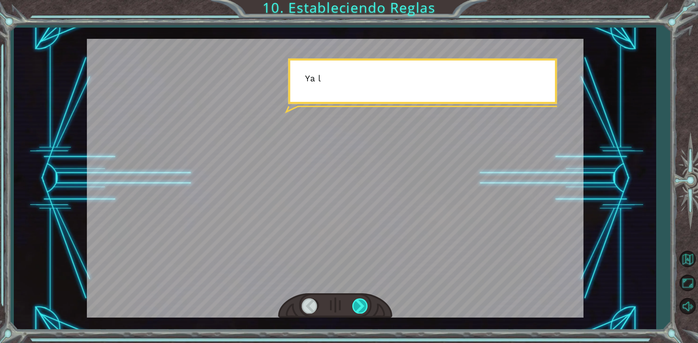
click at [360, 301] on div at bounding box center [360, 306] width 16 height 15
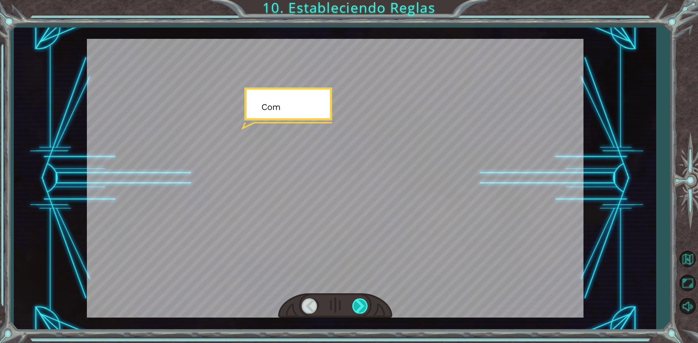
click at [360, 301] on div at bounding box center [360, 306] width 16 height 15
click at [360, 0] on div "Bad Syntax ()sneakHerodown Good Syntax hero . sneakDown () B u e n o . A h o r …" at bounding box center [349, 0] width 698 height 0
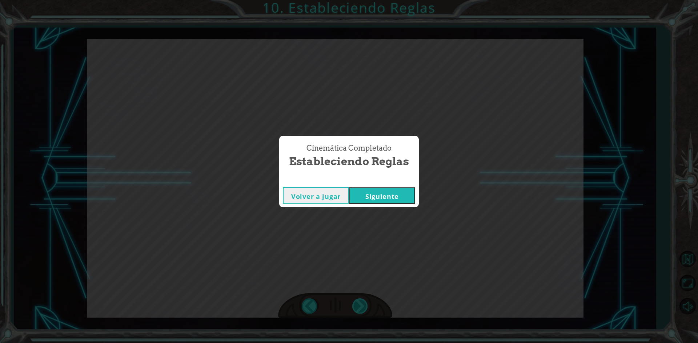
click at [360, 301] on div "Cinemática Completado Estableciendo Reglas Volver a jugar [GEOGRAPHIC_DATA]" at bounding box center [349, 171] width 698 height 343
click at [404, 190] on button "Siguiente" at bounding box center [382, 195] width 66 height 16
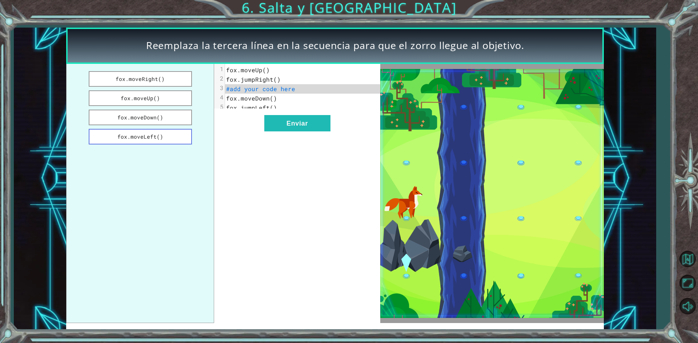
drag, startPoint x: 168, startPoint y: 137, endPoint x: 229, endPoint y: 145, distance: 61.6
click at [170, 139] on button "fox.moveLeft()" at bounding box center [140, 137] width 103 height 16
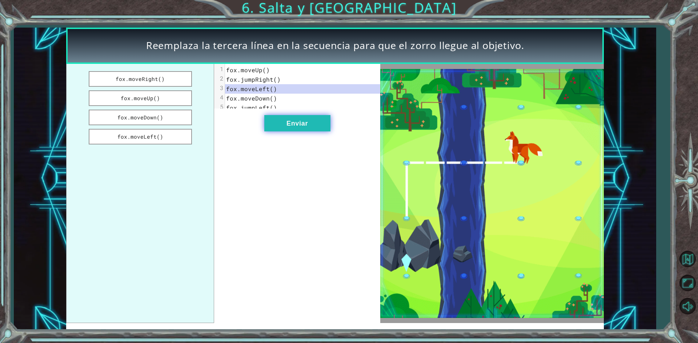
click at [276, 132] on button "Enviar" at bounding box center [297, 123] width 66 height 16
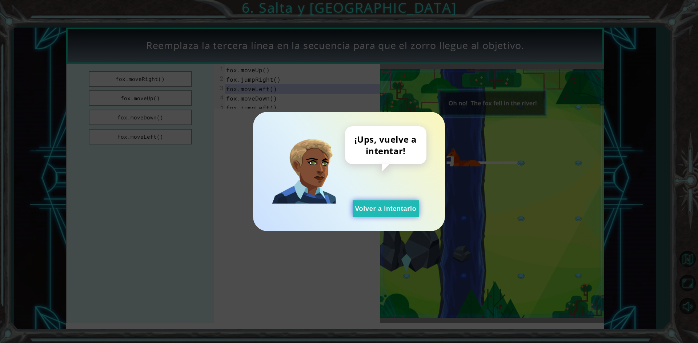
click at [370, 209] on button "Volver a intentarlo" at bounding box center [385, 209] width 66 height 16
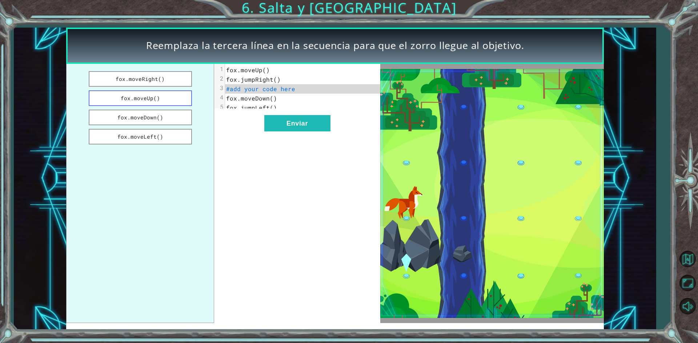
click at [176, 98] on button "fox.moveUp()" at bounding box center [140, 98] width 103 height 16
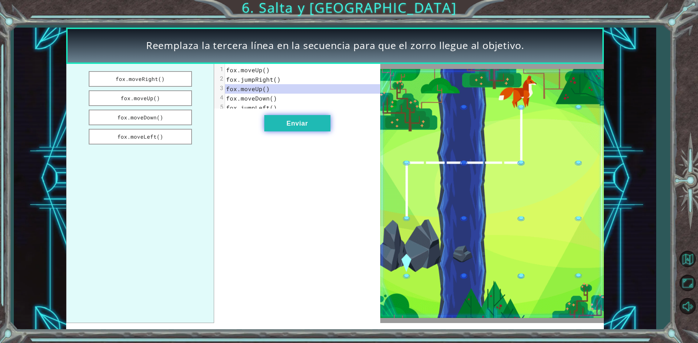
drag, startPoint x: 283, startPoint y: 124, endPoint x: 280, endPoint y: 126, distance: 4.1
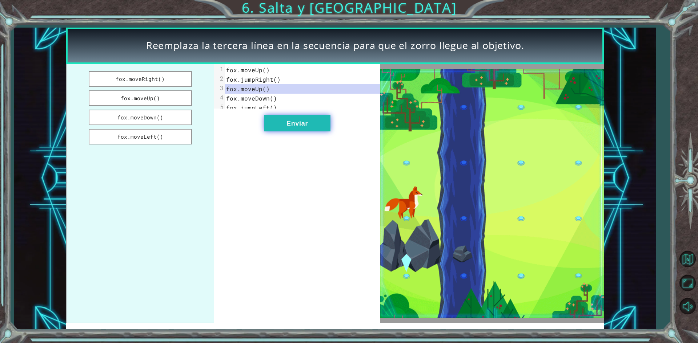
click at [280, 126] on button "Enviar" at bounding box center [297, 123] width 66 height 16
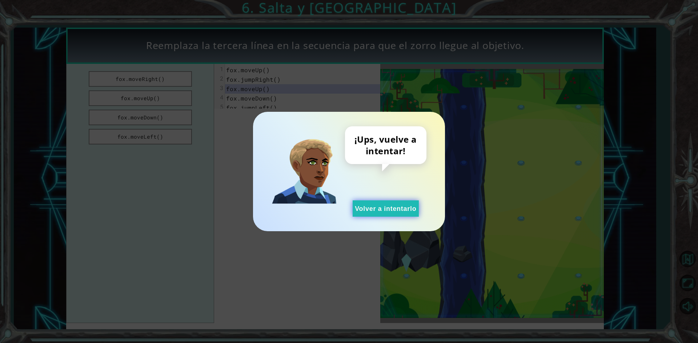
click at [380, 210] on button "Volver a intentarlo" at bounding box center [385, 209] width 66 height 16
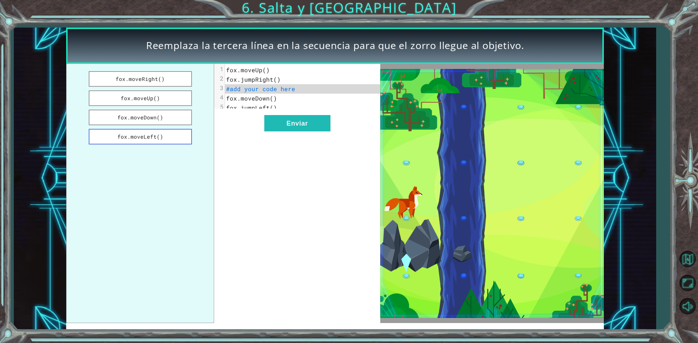
click at [182, 133] on button "fox.moveLeft()" at bounding box center [140, 137] width 103 height 16
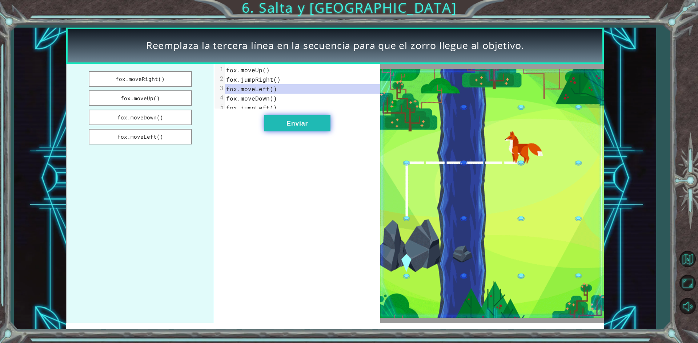
click at [271, 132] on button "Enviar" at bounding box center [297, 123] width 66 height 16
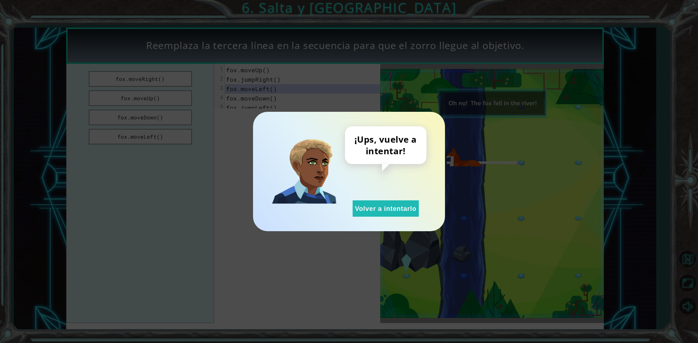
drag, startPoint x: 370, startPoint y: 215, endPoint x: 230, endPoint y: 130, distance: 163.7
click at [362, 208] on button "Volver a intentarlo" at bounding box center [385, 209] width 66 height 16
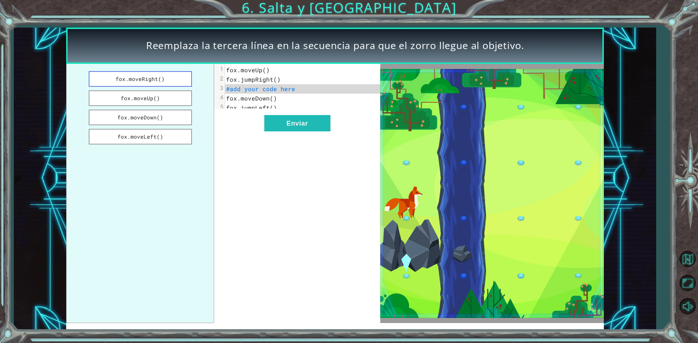
click at [150, 78] on button "fox.moveRight()" at bounding box center [140, 79] width 103 height 16
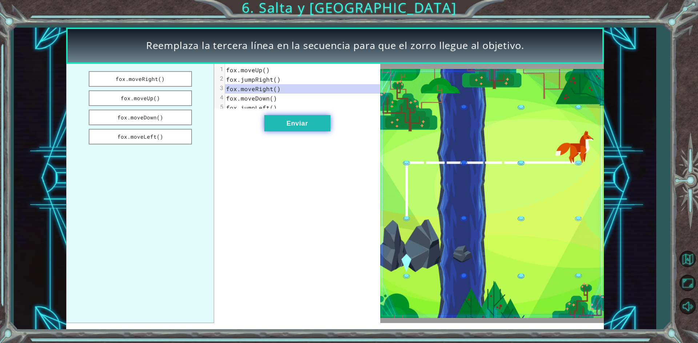
click at [274, 125] on button "Enviar" at bounding box center [297, 123] width 66 height 16
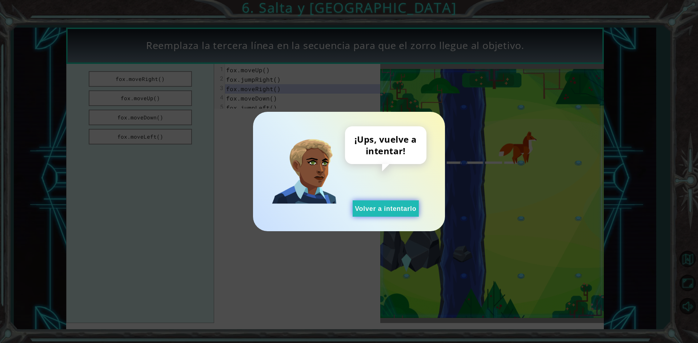
click at [361, 203] on button "Volver a intentarlo" at bounding box center [385, 209] width 66 height 16
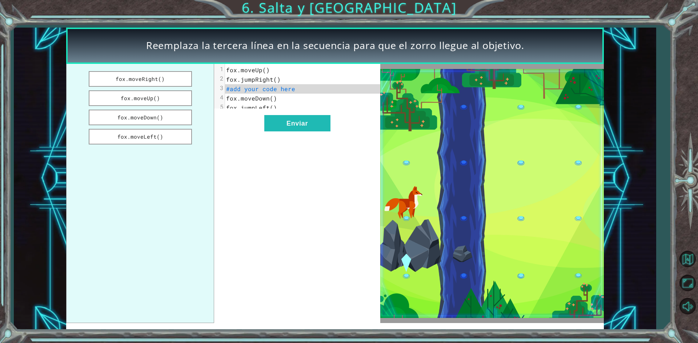
click at [167, 109] on ul "fox.moveRight() fox.moveUp() fox.moveDown() fox.moveLeft()" at bounding box center [140, 193] width 148 height 259
drag, startPoint x: 160, startPoint y: 106, endPoint x: 173, endPoint y: 119, distance: 17.5
click at [161, 108] on ul "fox.moveRight() fox.moveUp() fox.moveDown() fox.moveLeft()" at bounding box center [140, 193] width 148 height 259
drag, startPoint x: 173, startPoint y: 119, endPoint x: 178, endPoint y: 116, distance: 6.0
click at [174, 118] on button "fox.moveDown()" at bounding box center [140, 118] width 103 height 16
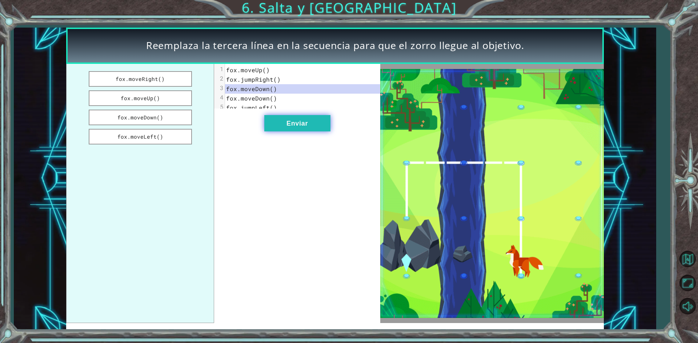
click at [269, 131] on button "Enviar" at bounding box center [297, 123] width 66 height 16
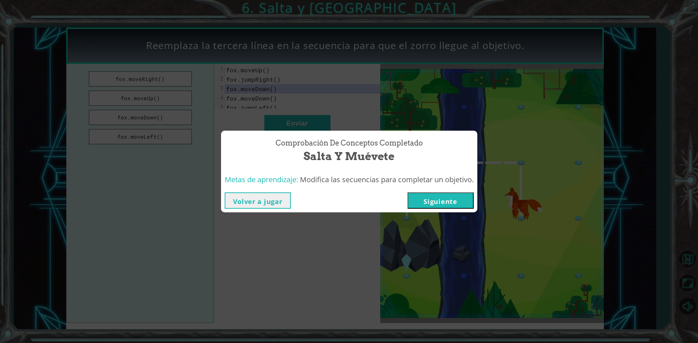
click at [423, 198] on button "Siguiente" at bounding box center [440, 201] width 66 height 16
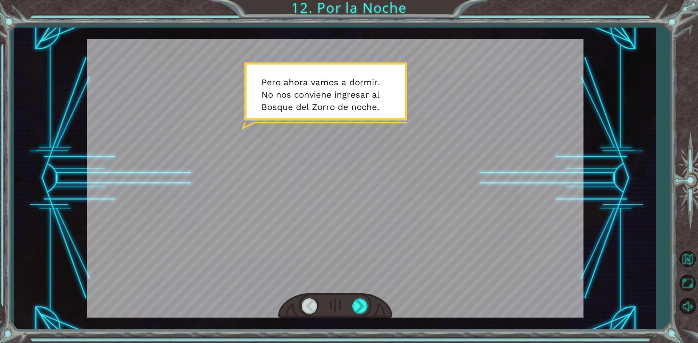
click at [356, 297] on div at bounding box center [335, 306] width 114 height 25
click at [355, 297] on div at bounding box center [335, 306] width 114 height 25
click at [355, 300] on div at bounding box center [360, 306] width 16 height 15
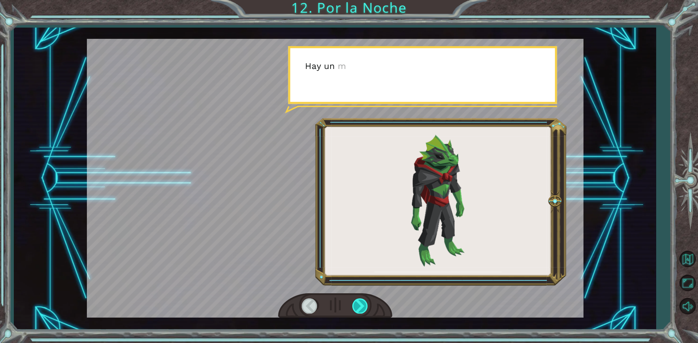
click at [355, 300] on div at bounding box center [360, 306] width 16 height 15
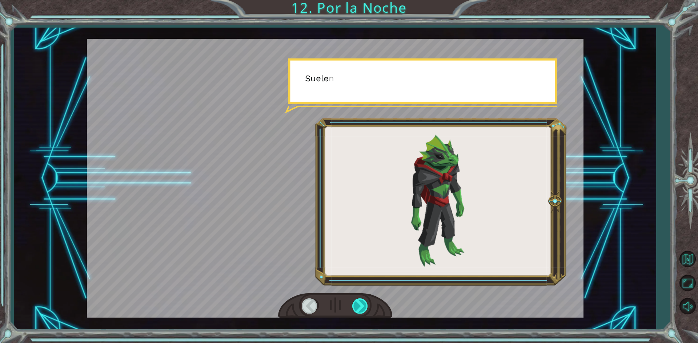
click at [355, 300] on div at bounding box center [360, 306] width 16 height 15
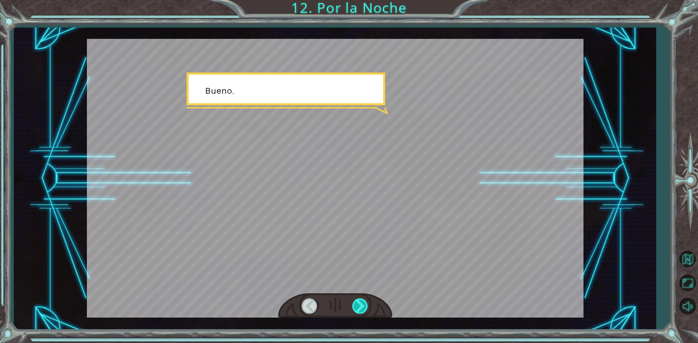
click at [355, 300] on div at bounding box center [360, 306] width 16 height 15
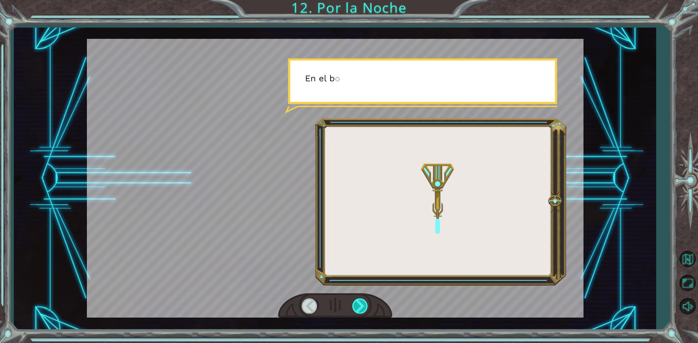
click at [355, 300] on div at bounding box center [360, 306] width 16 height 15
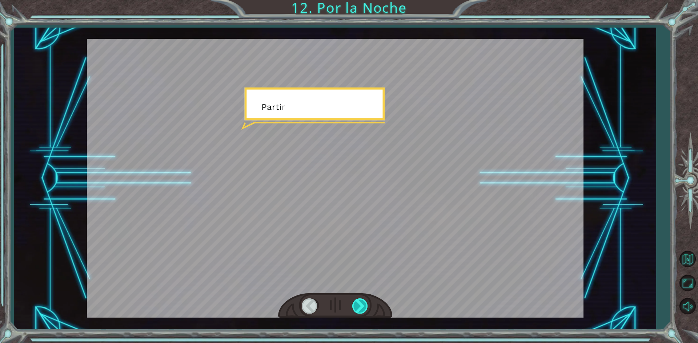
click at [355, 300] on div at bounding box center [360, 306] width 16 height 15
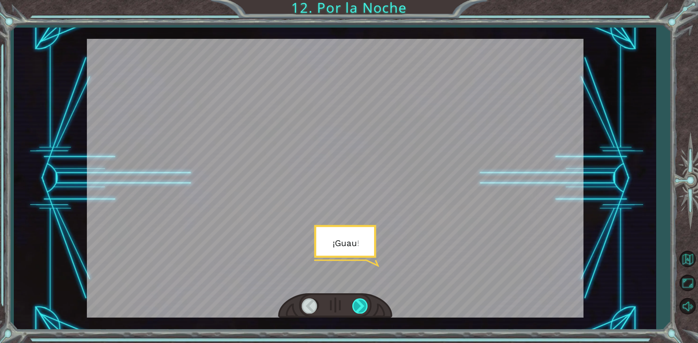
click at [355, 300] on div at bounding box center [360, 306] width 16 height 15
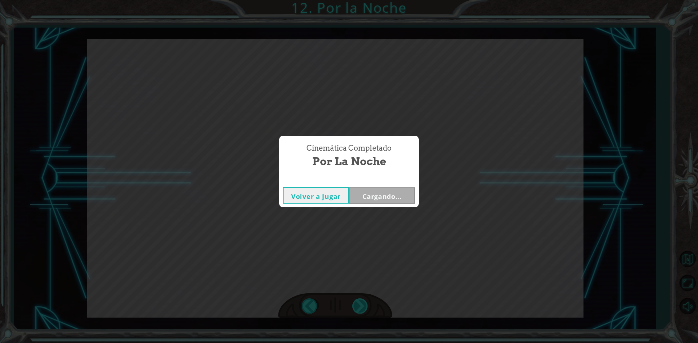
click at [355, 300] on div "Cinemática Completado Por la Noche Volver a jugar Cargando..." at bounding box center [349, 171] width 698 height 343
click at [380, 199] on button "Siguiente" at bounding box center [382, 195] width 66 height 16
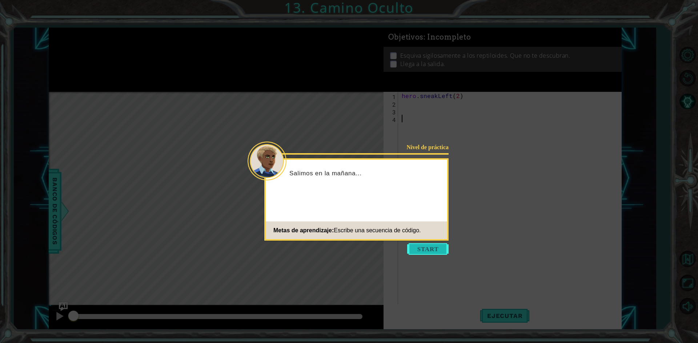
click at [415, 245] on button "Start" at bounding box center [427, 249] width 41 height 12
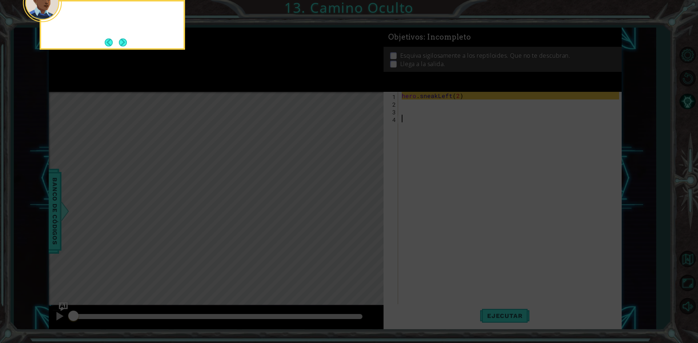
click at [416, 246] on icon at bounding box center [349, 171] width 698 height 343
click at [126, 47] on button "Next" at bounding box center [123, 43] width 8 height 8
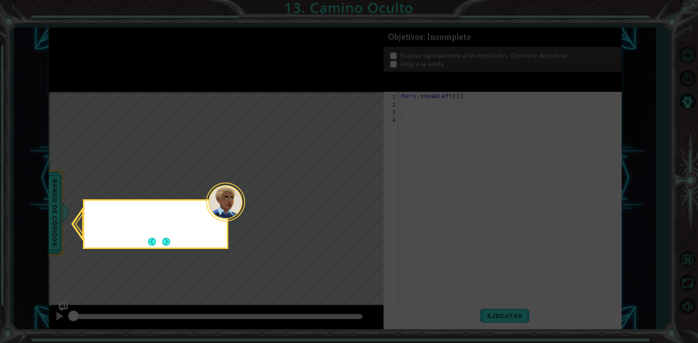
click at [126, 47] on icon at bounding box center [349, 171] width 698 height 343
click at [164, 239] on button "Next" at bounding box center [166, 242] width 8 height 8
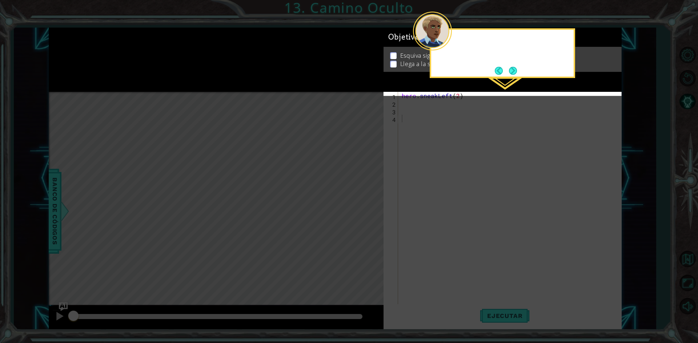
click at [164, 239] on icon at bounding box center [349, 171] width 698 height 343
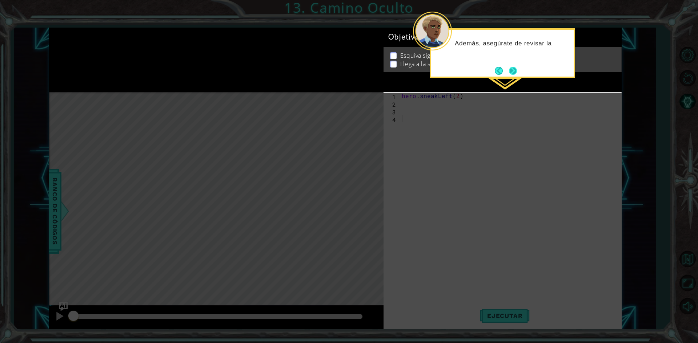
click at [512, 70] on button "Next" at bounding box center [513, 71] width 8 height 8
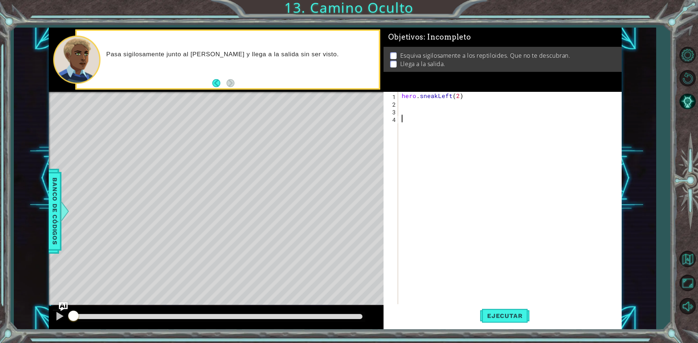
click at [437, 106] on div "hero . sneakLeft ( 2 )" at bounding box center [511, 206] width 222 height 229
click at [511, 316] on span "Ejecutar" at bounding box center [505, 315] width 50 height 7
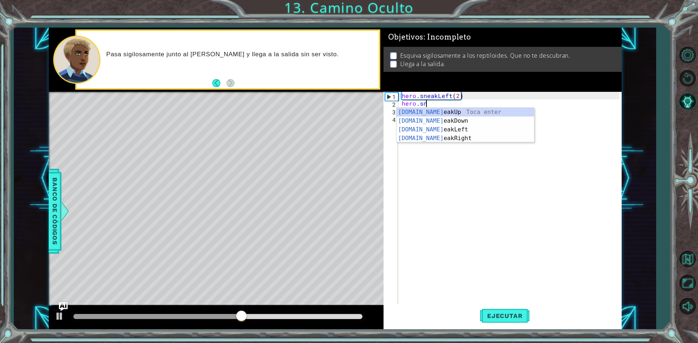
scroll to position [0, 1]
click at [448, 110] on div "[DOMAIN_NAME] eakUp Toca enter [DOMAIN_NAME] eakDown Toca enter [DOMAIN_NAME] e…" at bounding box center [464, 134] width 137 height 52
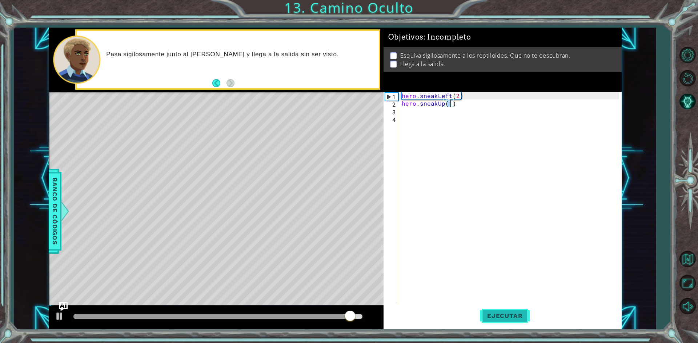
type textarea "hero.sneakUp(1)"
click at [493, 310] on button "Ejecutar" at bounding box center [505, 317] width 50 height 24
click at [402, 113] on div "hero . sneakLeft ( 2 ) hero . sneakUp ( 1 )" at bounding box center [511, 206] width 222 height 229
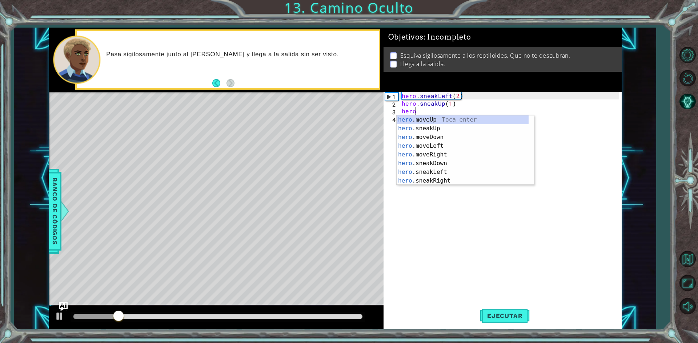
scroll to position [0, 0]
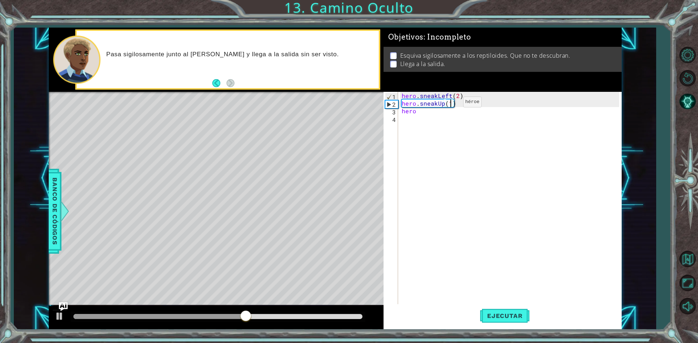
click at [451, 104] on div "hero . sneakLeft ( 2 ) hero . sneakUp ( 1 ) hero" at bounding box center [511, 206] width 222 height 229
click at [421, 114] on div "hero . sneakLeft ( 2 ) hero . sneakUp ( 2 ) hero" at bounding box center [511, 206] width 222 height 229
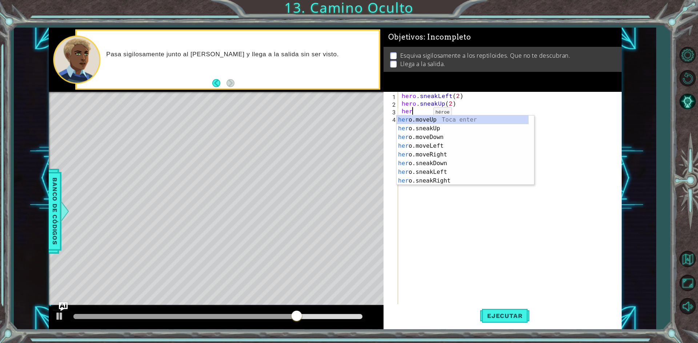
scroll to position [0, 0]
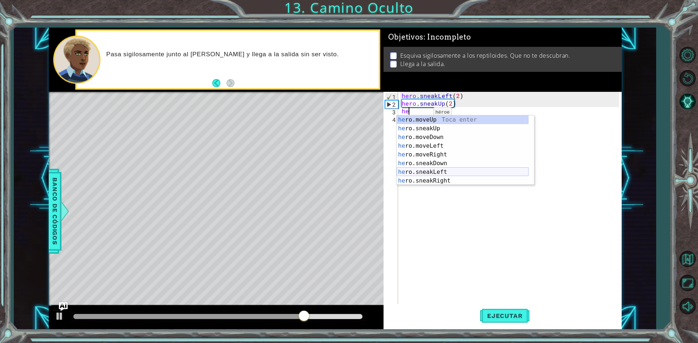
type textarea "h"
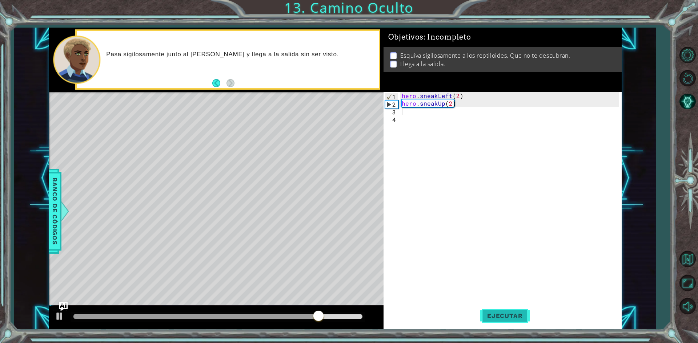
click at [514, 317] on span "Ejecutar" at bounding box center [505, 315] width 50 height 7
drag, startPoint x: 116, startPoint y: 314, endPoint x: 209, endPoint y: 309, distance: 93.2
click at [209, 309] on div at bounding box center [216, 317] width 335 height 23
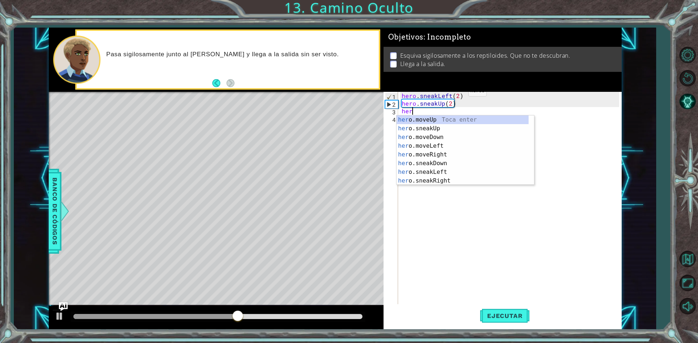
scroll to position [0, 0]
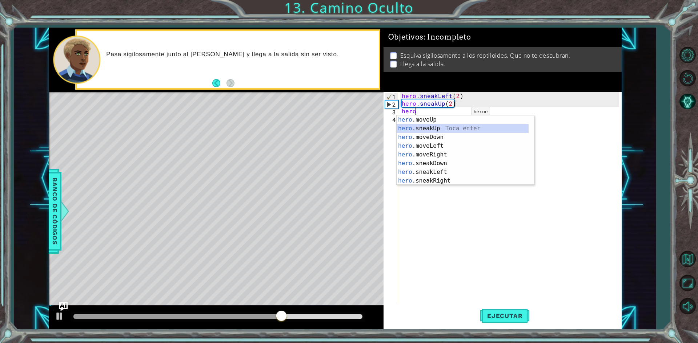
click at [456, 125] on div "hero .moveUp Toca enter hero .sneakUp Toca enter hero .moveDown Toca enter hero…" at bounding box center [462, 159] width 132 height 87
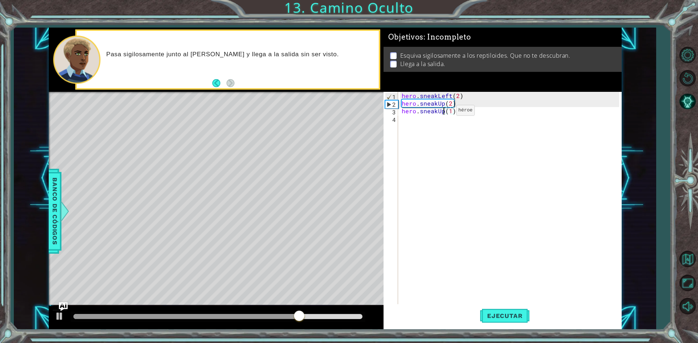
click at [444, 112] on div "hero . sneakLeft ( 2 ) hero . sneakUp ( 2 ) hero . sneakUp ( 1 )" at bounding box center [511, 206] width 222 height 229
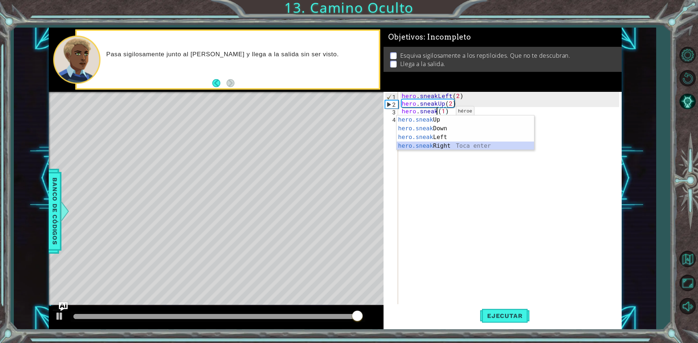
click at [446, 148] on div "hero.sneak Up Toca enter hero.sneak Down Toca enter hero.sneak Left Toca enter …" at bounding box center [464, 142] width 137 height 52
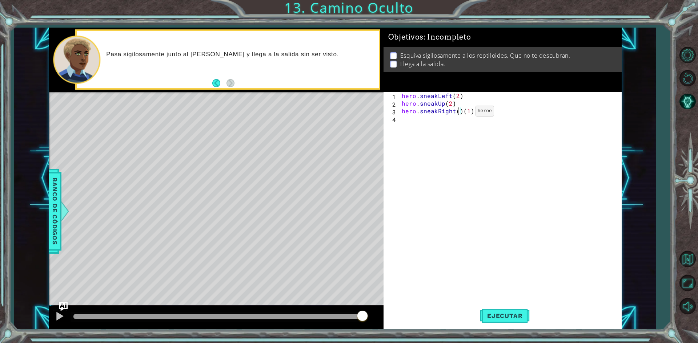
scroll to position [0, 4]
click at [476, 107] on div "hero . sneakLeft ( 2 ) hero . sneakUp ( 2 ) hero . sneakRight ( 3 ) ( 1 )" at bounding box center [511, 206] width 222 height 229
click at [478, 114] on div "hero . sneakLeft ( 2 ) hero . sneakUp ( 2 ) hero . sneakRight ( 3 ) ( 1 )" at bounding box center [511, 206] width 222 height 229
type textarea "hero.sneakRight(3)"
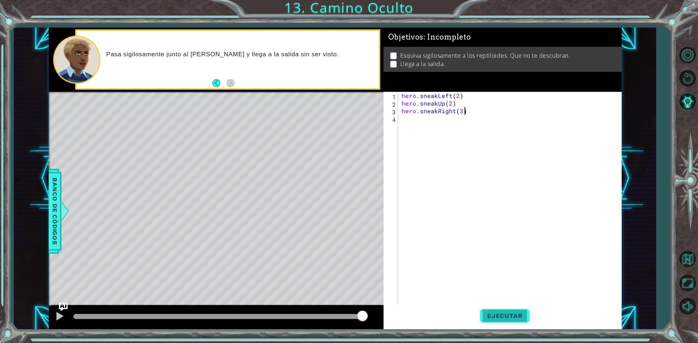
click at [491, 321] on button "Ejecutar" at bounding box center [505, 317] width 50 height 24
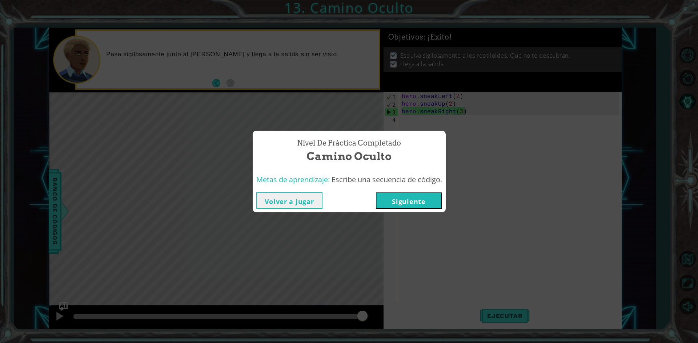
drag, startPoint x: 108, startPoint y: 314, endPoint x: 432, endPoint y: 312, distance: 323.4
click at [422, 315] on body "1 ההההההההההההההההההההההההההההההההההההההההההההההההההההההההההההההההההההההההההההה…" at bounding box center [349, 171] width 698 height 343
click at [401, 208] on button "Siguiente" at bounding box center [409, 201] width 66 height 16
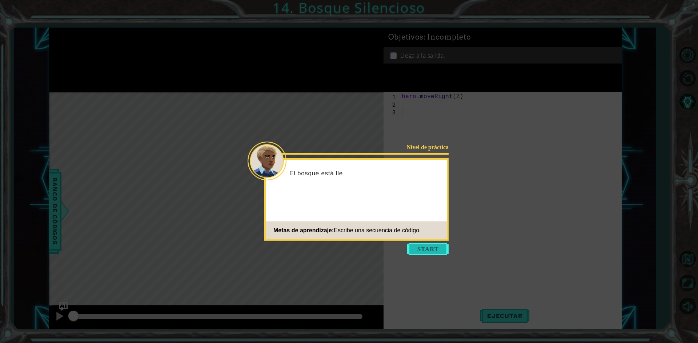
click at [431, 251] on button "Start" at bounding box center [427, 249] width 41 height 12
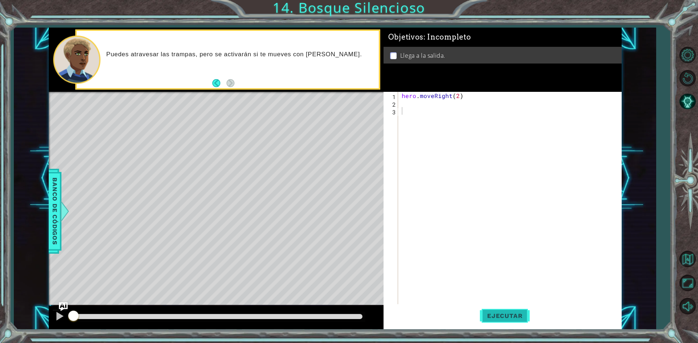
click at [509, 312] on button "Ejecutar" at bounding box center [505, 317] width 50 height 24
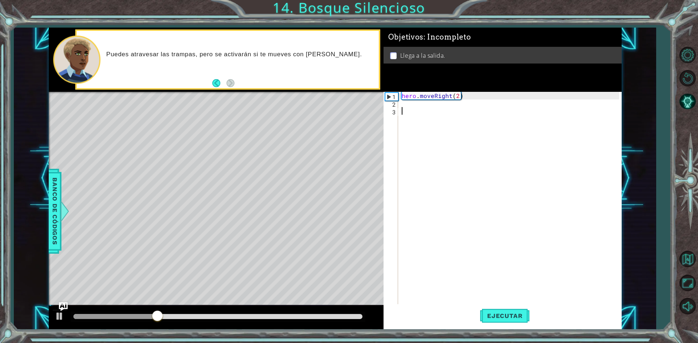
click at [407, 105] on div "hero . moveRight ( 2 )" at bounding box center [511, 206] width 222 height 229
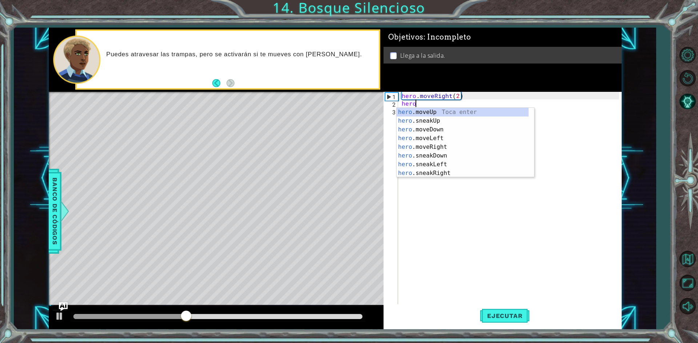
scroll to position [0, 0]
click at [428, 127] on div "hero .moveUp Toca enter hero .sneakUp Toca enter hero .moveDown Toca enter hero…" at bounding box center [462, 151] width 132 height 87
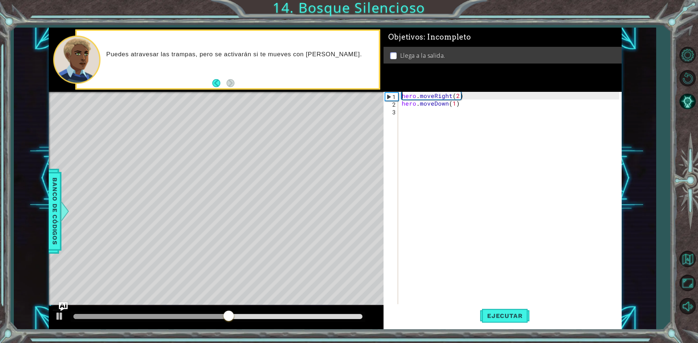
click at [424, 117] on div "hero . moveRight ( 2 ) hero . moveDown ( 1 )" at bounding box center [511, 206] width 222 height 229
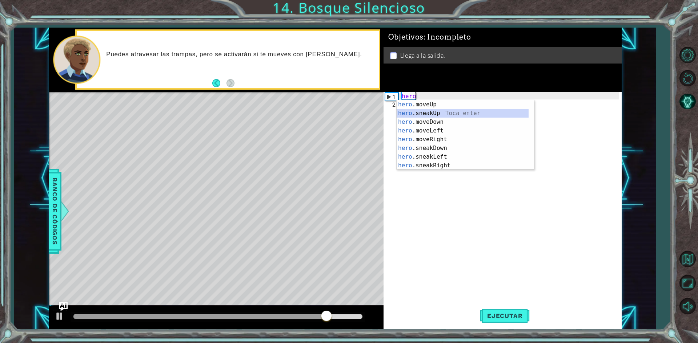
click at [477, 116] on div "hero .moveUp Toca enter hero .sneakUp Toca enter hero .moveDown Toca enter hero…" at bounding box center [462, 143] width 132 height 87
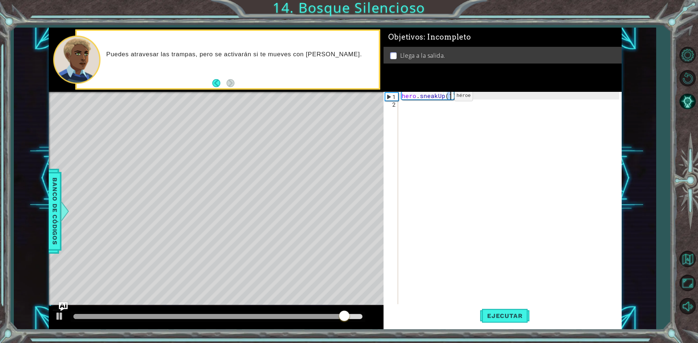
click at [443, 97] on div "hero . sneakUp ( 1 )" at bounding box center [511, 206] width 222 height 229
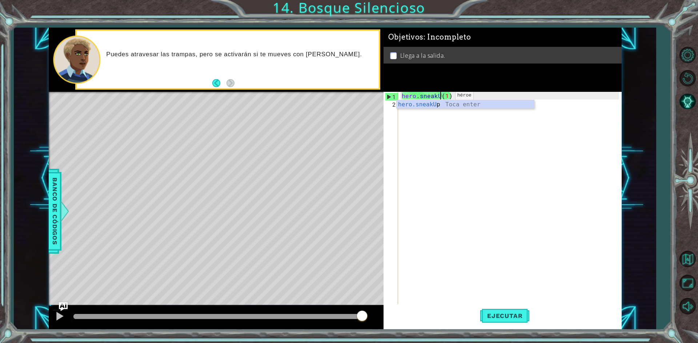
type textarea "hero.sneak(1)"
